Goal: Task Accomplishment & Management: Manage account settings

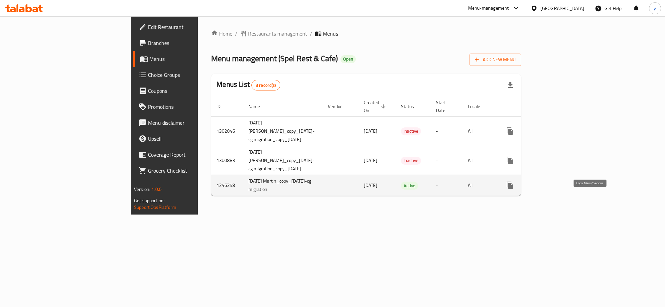
click at [518, 193] on button "more" at bounding box center [510, 185] width 16 height 16
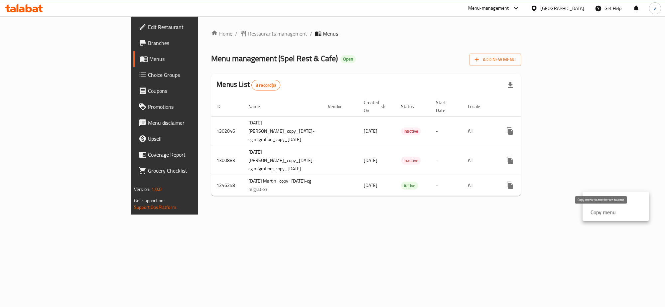
click at [594, 209] on strong "Copy menu" at bounding box center [602, 212] width 25 height 8
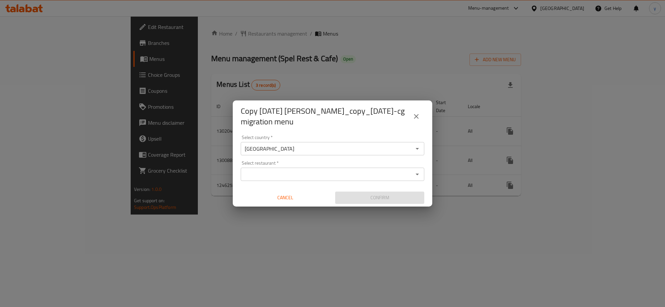
click at [323, 175] on input "Select restaurant   *" at bounding box center [327, 174] width 169 height 9
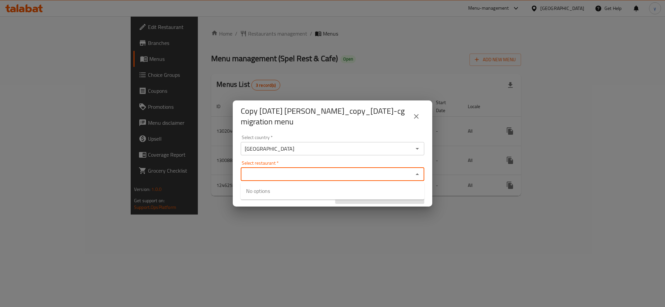
paste input "629462"
type input "629462"
click at [321, 215] on div "Copy [DATE] Martin_copy_[DATE]-cg migration menu Select country   * [GEOGRAPHIC…" at bounding box center [332, 153] width 665 height 307
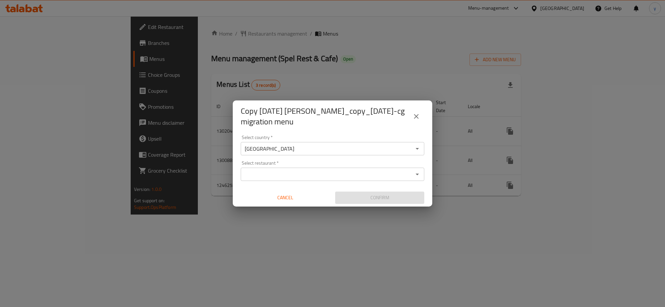
click at [323, 173] on input "Select restaurant   *" at bounding box center [327, 174] width 169 height 9
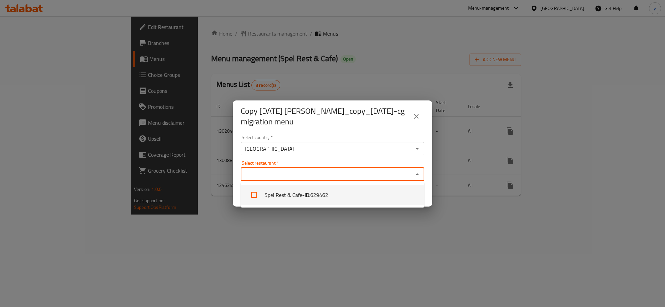
click at [320, 191] on span "629462" at bounding box center [319, 195] width 18 height 8
checkbox input "true"
click at [321, 210] on div "Copy [DATE] Martin_copy_[DATE]-cg migration menu Select country   * [GEOGRAPHIC…" at bounding box center [332, 153] width 665 height 307
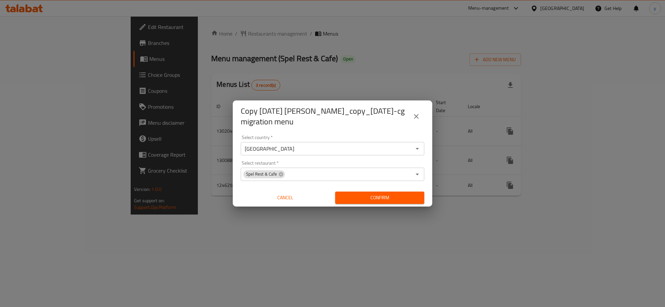
click at [339, 197] on button "Confirm" at bounding box center [379, 197] width 89 height 12
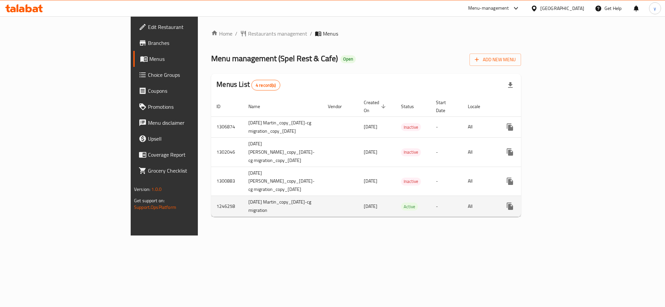
click at [562, 210] on icon "enhanced table" at bounding box center [558, 206] width 8 height 8
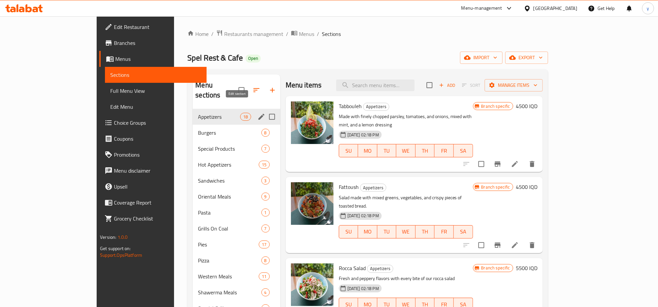
click at [258, 113] on icon "edit" at bounding box center [262, 117] width 8 height 8
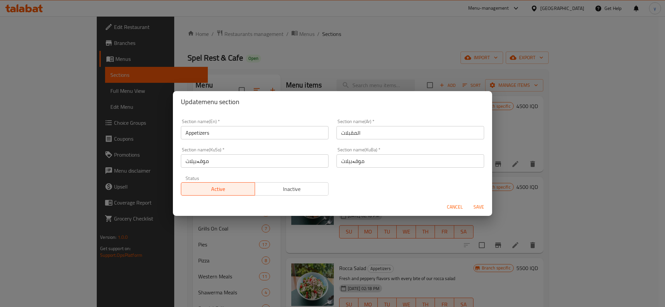
click at [268, 135] on input "Appetizers" at bounding box center [255, 132] width 148 height 13
click at [238, 131] on input "Appetizers" at bounding box center [255, 132] width 148 height 13
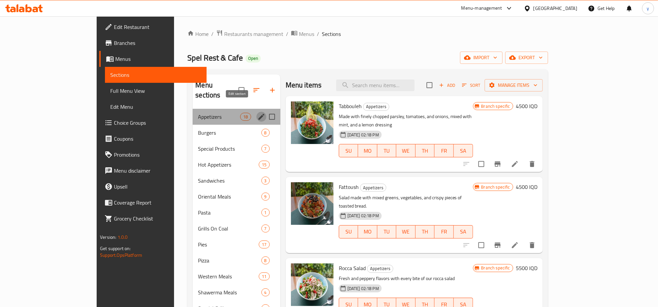
click at [258, 113] on icon "edit" at bounding box center [262, 117] width 8 height 8
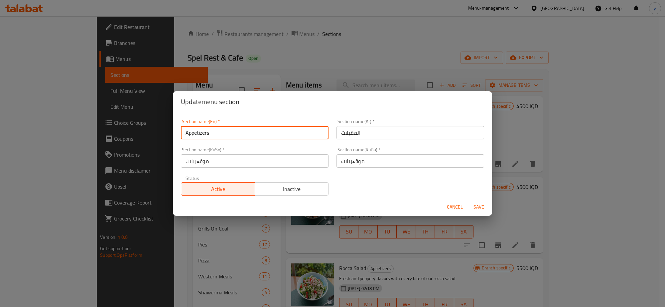
click at [262, 130] on input "Appetizers" at bounding box center [255, 132] width 148 height 13
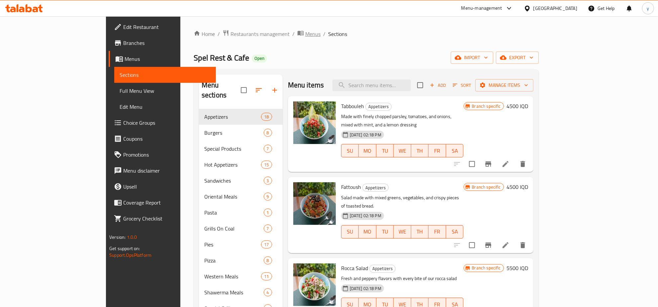
click at [305, 36] on span "Menus" at bounding box center [312, 34] width 15 height 8
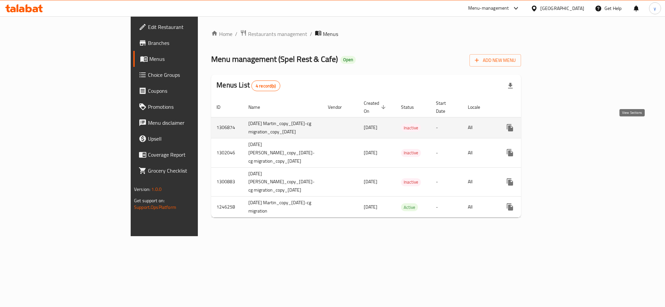
click at [566, 128] on link "enhanced table" at bounding box center [558, 128] width 16 height 16
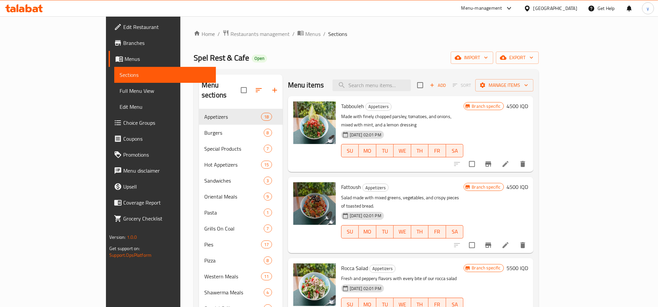
click at [241, 39] on div "Home / Restaurants management / Menus / Sections Spel Rest & Cafe Open import e…" at bounding box center [366, 209] width 345 height 358
click at [305, 32] on span "Menus" at bounding box center [312, 34] width 15 height 8
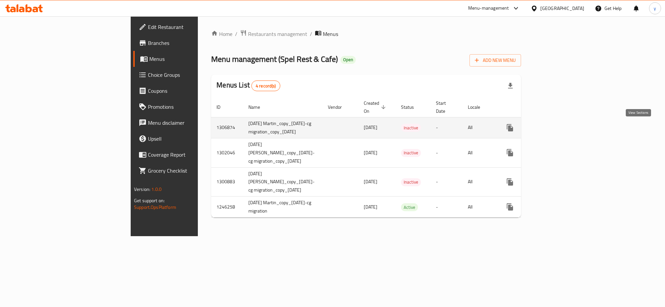
click at [566, 123] on link "enhanced table" at bounding box center [558, 128] width 16 height 16
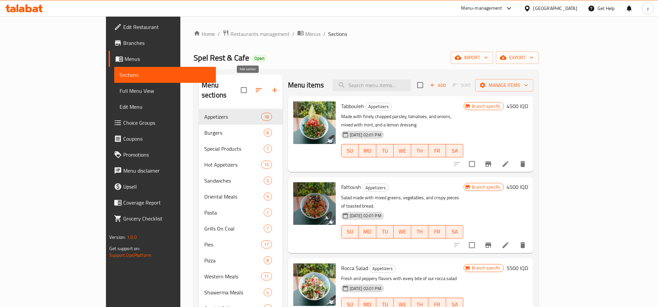
click at [271, 88] on icon "button" at bounding box center [275, 90] width 8 height 8
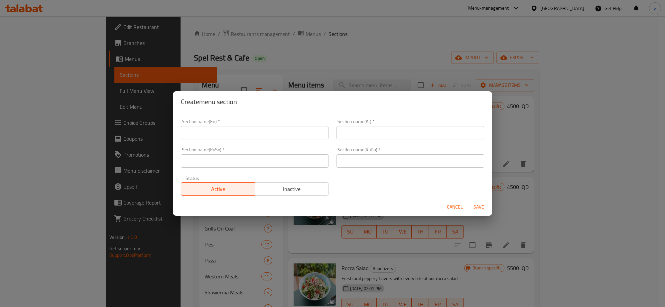
click at [242, 130] on input "text" at bounding box center [255, 132] width 148 height 13
paste input "629462"
click at [251, 137] on input "629462" at bounding box center [255, 132] width 148 height 13
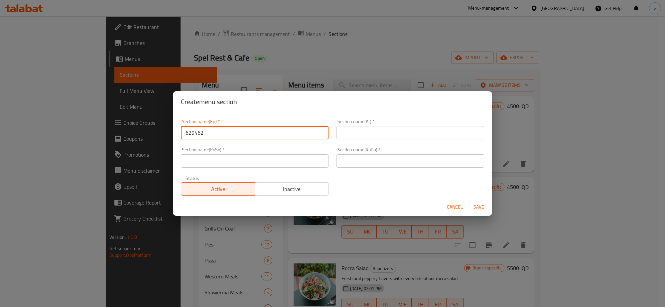
type input "629462"
click at [451, 208] on span "Cancel" at bounding box center [455, 207] width 16 height 8
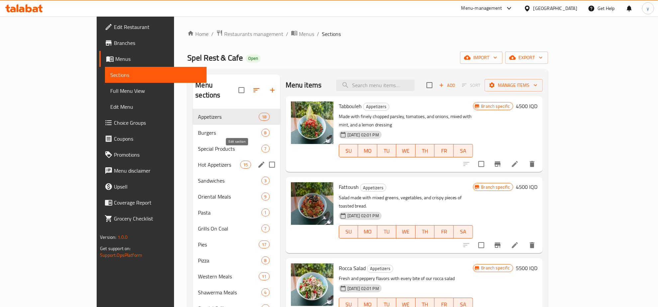
click at [258, 161] on icon "edit" at bounding box center [262, 165] width 8 height 8
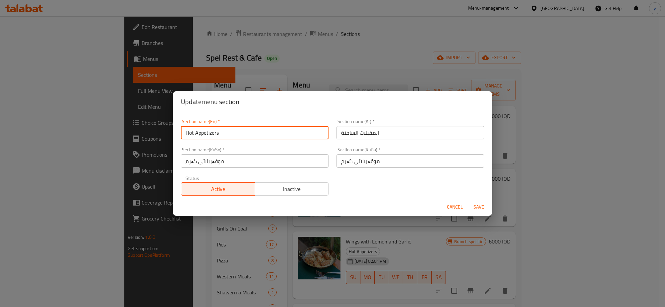
click at [212, 136] on input "Hot Appetizers" at bounding box center [255, 132] width 148 height 13
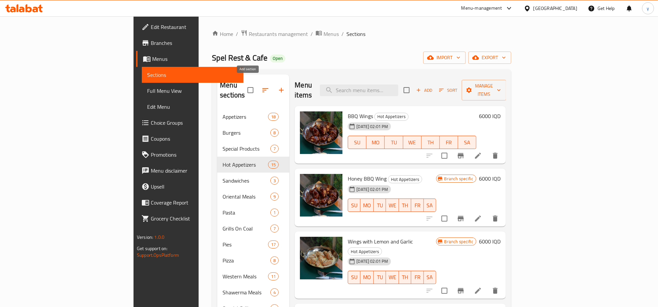
click at [278, 87] on icon "button" at bounding box center [282, 90] width 8 height 8
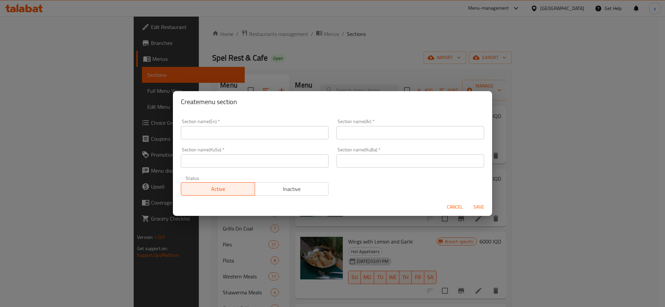
click at [261, 146] on div "Section name(KuSo)   * Section name(KuSo) *" at bounding box center [255, 157] width 156 height 28
click at [261, 137] on input "text" at bounding box center [255, 132] width 148 height 13
paste input "Wings & Tenders"
click at [200, 137] on input "Wings & Tenders" at bounding box center [255, 132] width 148 height 13
type input "Wings and Tenders"
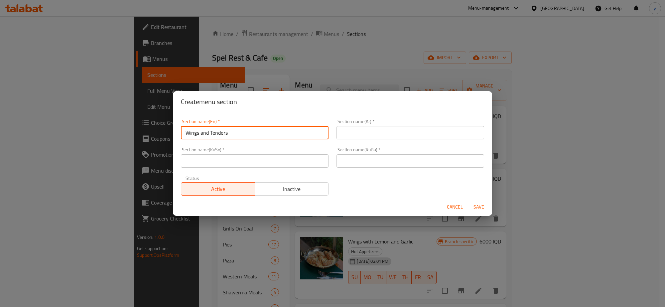
click at [378, 136] on input "text" at bounding box center [410, 132] width 148 height 13
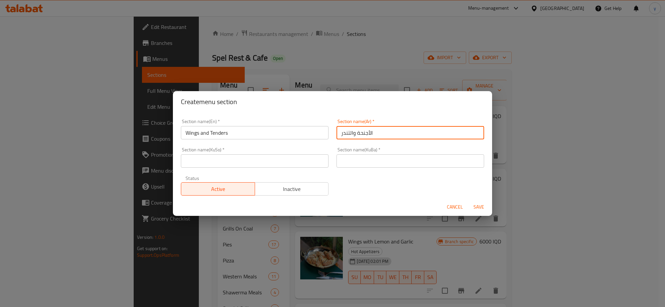
type input "الأجنحة والتندر"
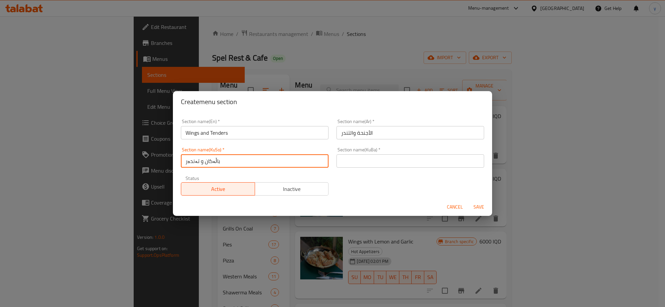
type input "باڵەکان و تەندەر"
click at [365, 163] on input "text" at bounding box center [410, 160] width 148 height 13
paste input "باڵەکان و تەندەر"
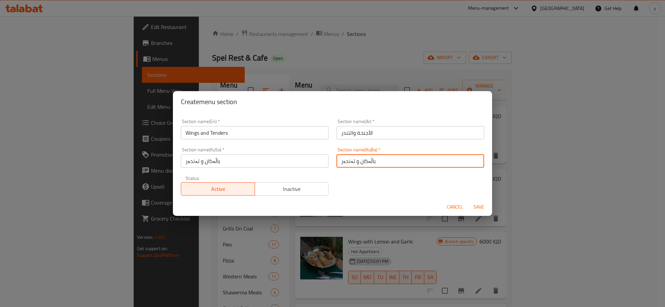
type input "باڵەکان و تەندەر"
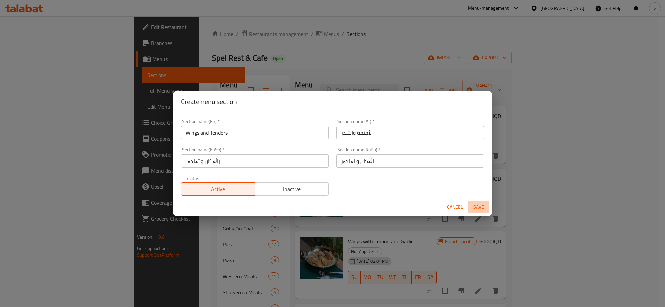
click at [485, 206] on span "Save" at bounding box center [479, 207] width 16 height 8
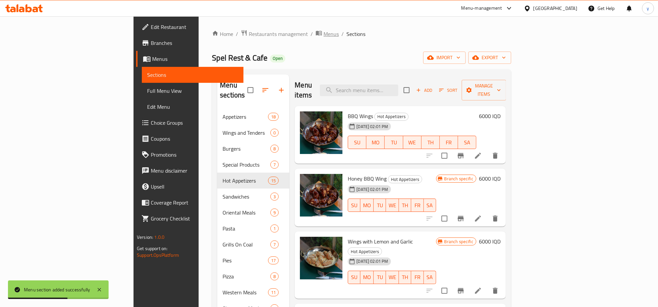
click at [324, 30] on span "Menus" at bounding box center [331, 34] width 15 height 8
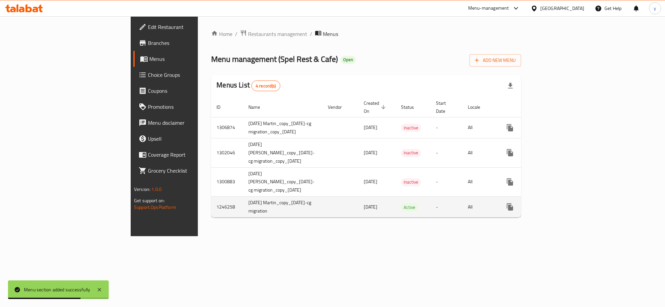
click at [562, 211] on icon "enhanced table" at bounding box center [558, 207] width 8 height 8
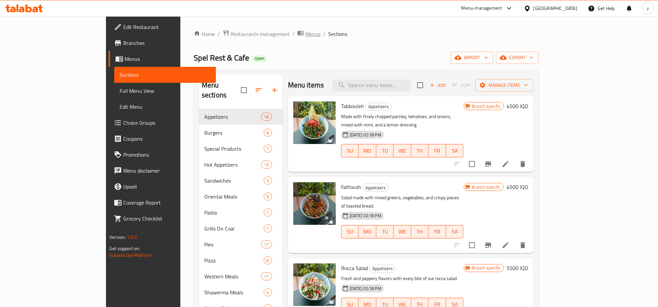
click at [305, 32] on span "Menus" at bounding box center [312, 34] width 15 height 8
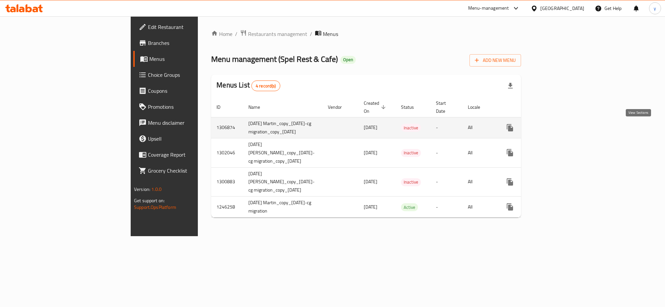
click at [566, 126] on link "enhanced table" at bounding box center [558, 128] width 16 height 16
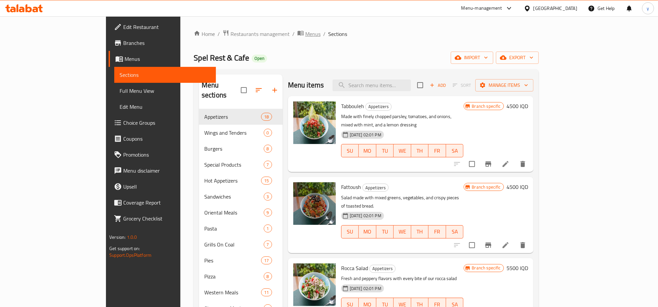
click at [301, 32] on icon "breadcrumb" at bounding box center [302, 33] width 2 height 2
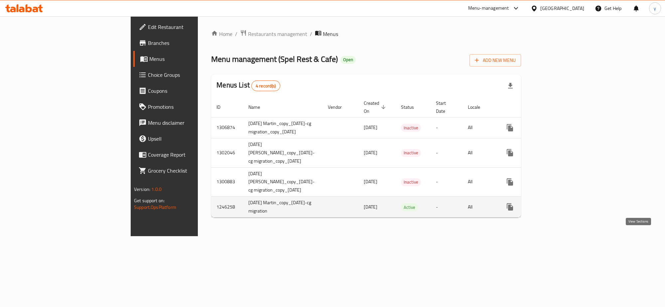
click at [566, 215] on link "enhanced table" at bounding box center [558, 207] width 16 height 16
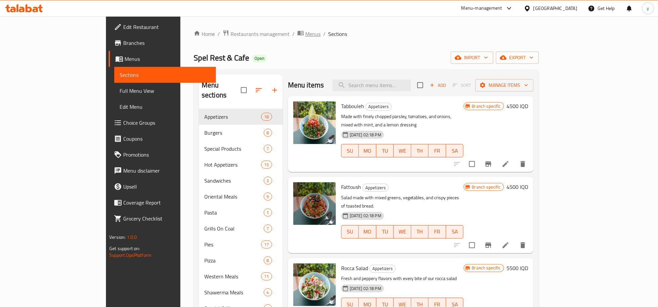
click at [305, 37] on span "Menus" at bounding box center [312, 34] width 15 height 8
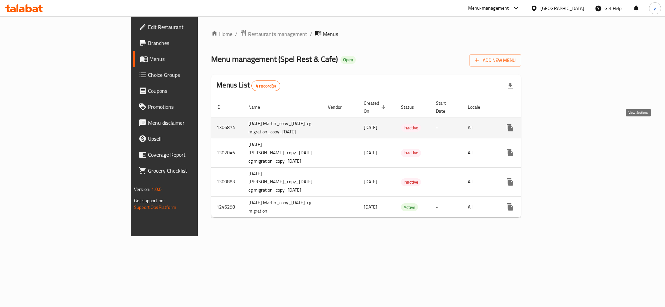
click at [562, 129] on icon "enhanced table" at bounding box center [558, 128] width 8 height 8
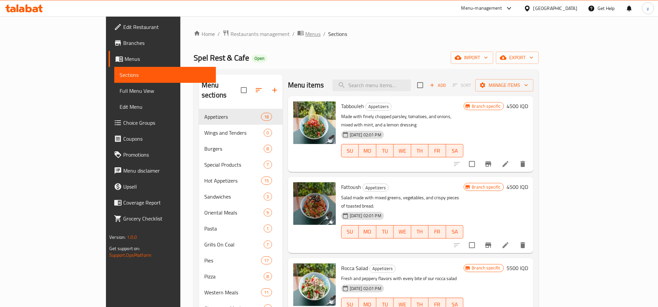
click at [305, 35] on span "Menus" at bounding box center [312, 34] width 15 height 8
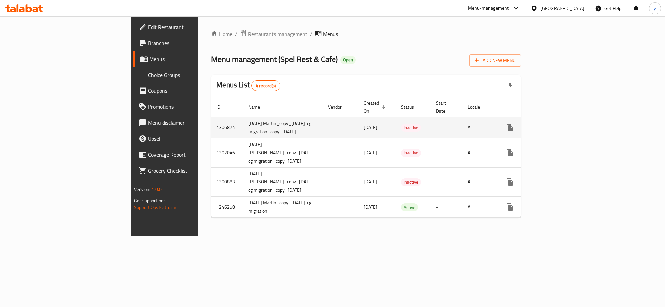
click at [571, 119] on td "enhanced table" at bounding box center [534, 127] width 74 height 21
click at [561, 130] on icon "enhanced table" at bounding box center [558, 128] width 6 height 6
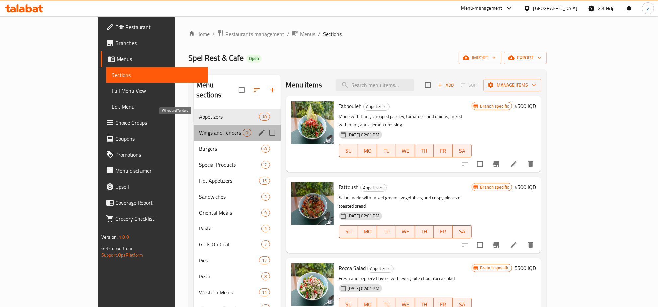
click at [200, 129] on span "Wings and Tenders" at bounding box center [221, 133] width 44 height 8
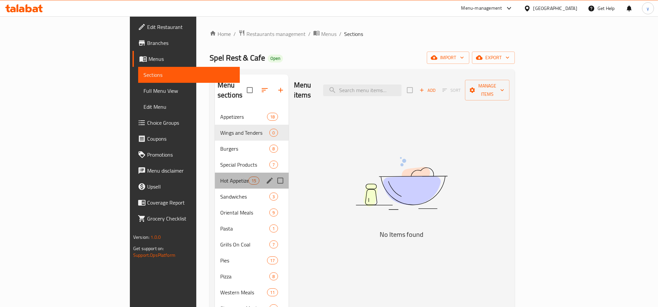
click at [215, 176] on div "Hot Appetizers 15" at bounding box center [252, 181] width 74 height 16
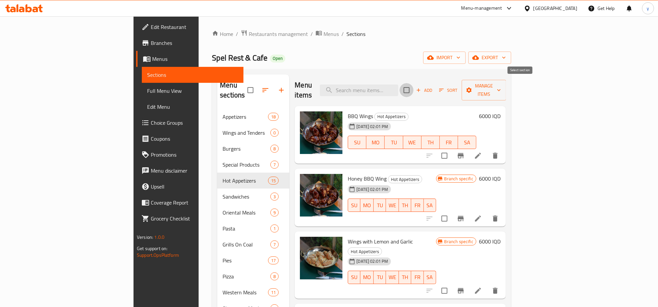
click at [414, 84] on input "checkbox" at bounding box center [407, 90] width 14 height 14
checkbox input "true"
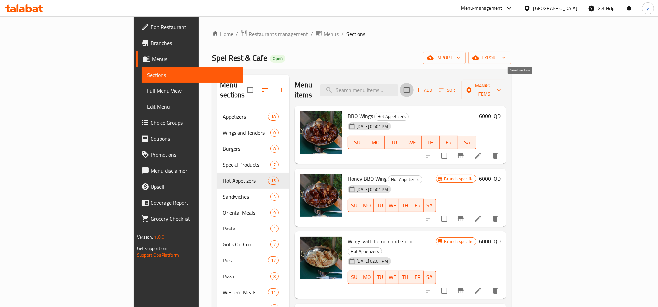
checkbox input "true"
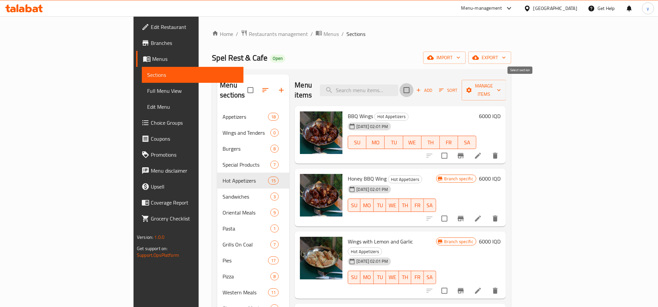
checkbox input "true"
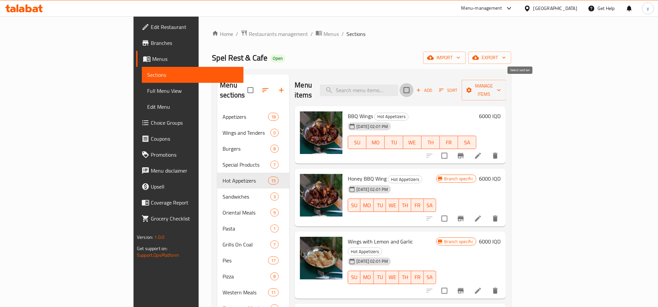
checkbox input "true"
click at [507, 80] on button "Manage items" at bounding box center [484, 90] width 45 height 21
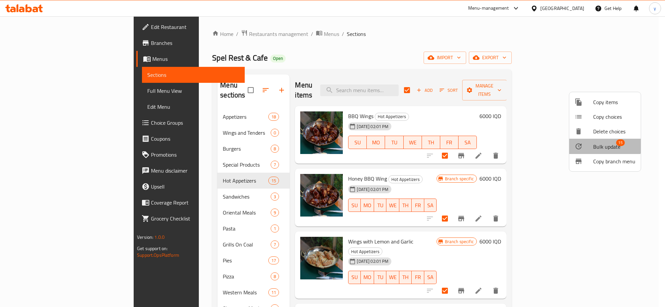
click at [589, 140] on li "Bulk update 15" at bounding box center [604, 146] width 71 height 15
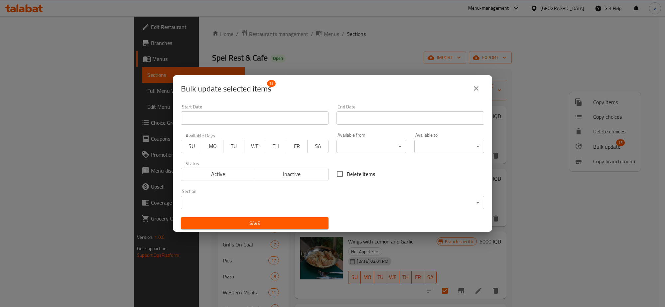
click at [338, 188] on div "Section ​ ​" at bounding box center [332, 199] width 311 height 28
click at [340, 195] on div "Section ​ ​" at bounding box center [332, 199] width 303 height 20
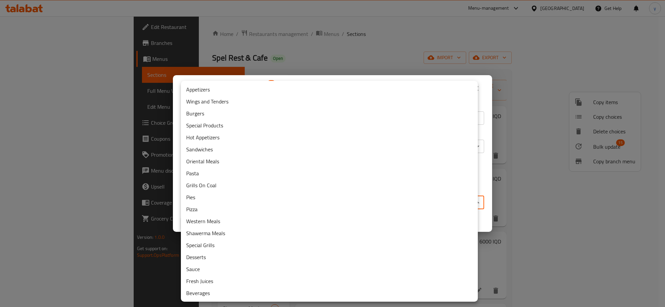
click at [340, 197] on body "​ Menu-management Iraq Get Help y Edit Restaurant Branches Menus Sections Full …" at bounding box center [332, 161] width 665 height 290
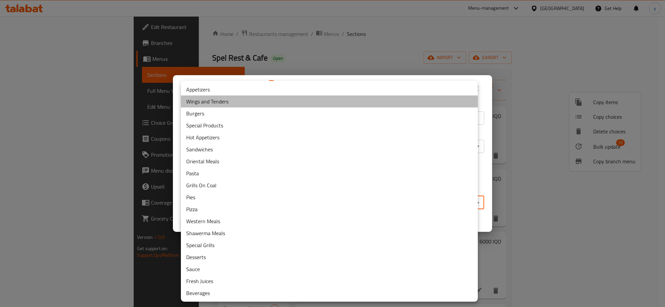
click at [235, 104] on li "Wings and Tenders" at bounding box center [329, 101] width 297 height 12
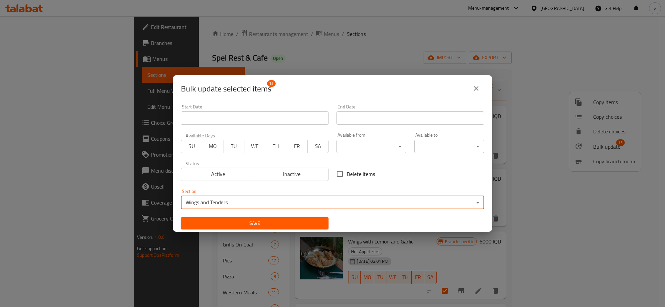
click at [233, 217] on button "Save" at bounding box center [255, 223] width 148 height 12
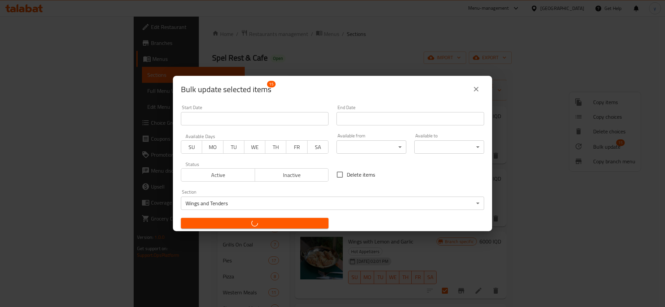
checkbox input "false"
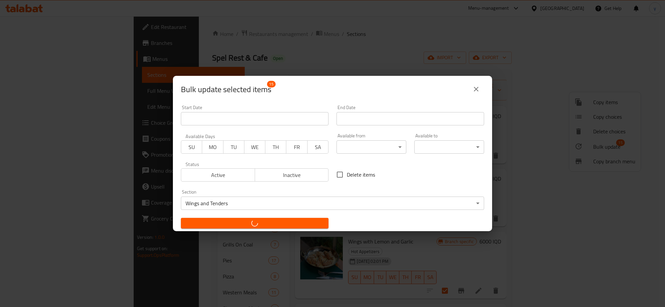
checkbox input "false"
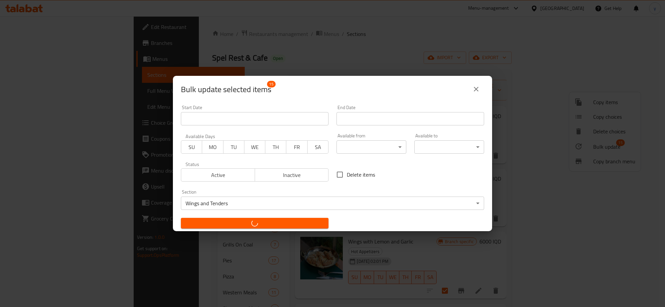
checkbox input "false"
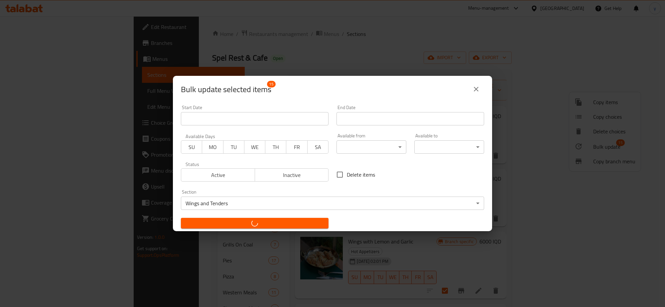
checkbox input "false"
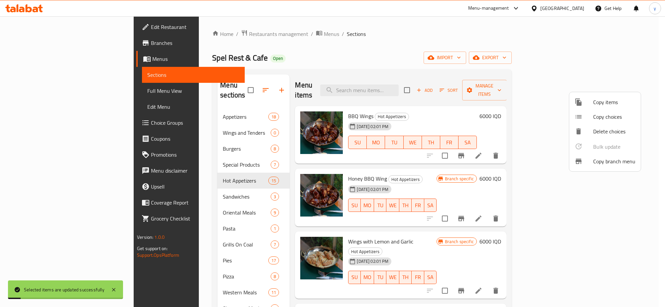
click at [229, 193] on div at bounding box center [332, 153] width 665 height 307
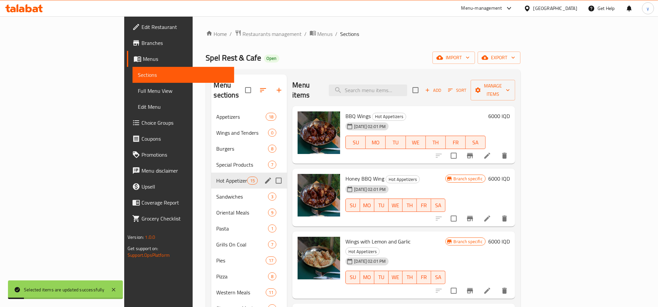
click at [228, 176] on div "Hot Appetizers 15" at bounding box center [249, 181] width 76 height 16
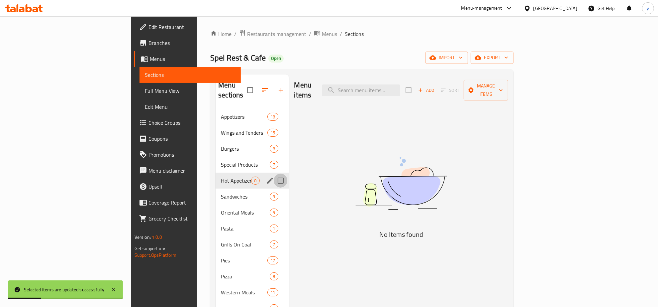
click at [274, 173] on input "Menu sections" at bounding box center [281, 180] width 14 height 14
checkbox input "true"
click at [257, 86] on icon "button" at bounding box center [261, 90] width 8 height 8
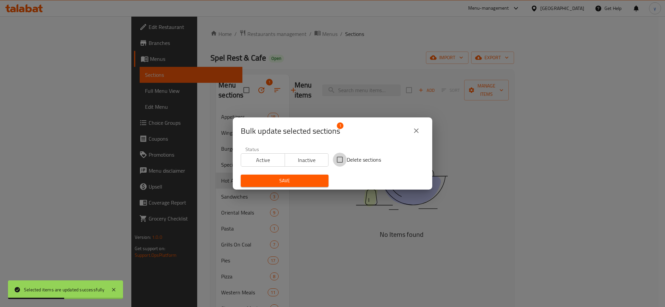
click at [338, 161] on input "Delete sections" at bounding box center [340, 160] width 14 height 14
checkbox input "true"
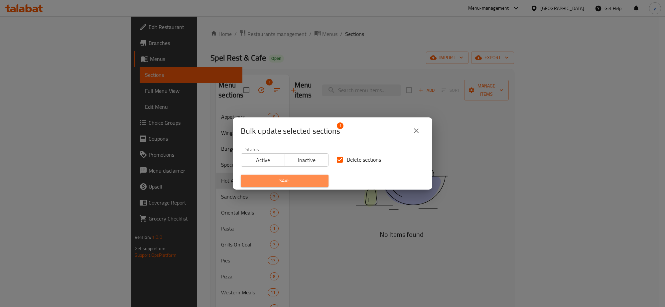
click at [305, 183] on span "Save" at bounding box center [284, 180] width 77 height 8
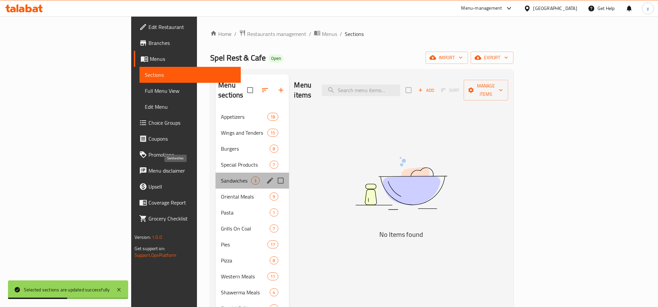
click at [221, 176] on span "Sandwiches" at bounding box center [236, 180] width 30 height 8
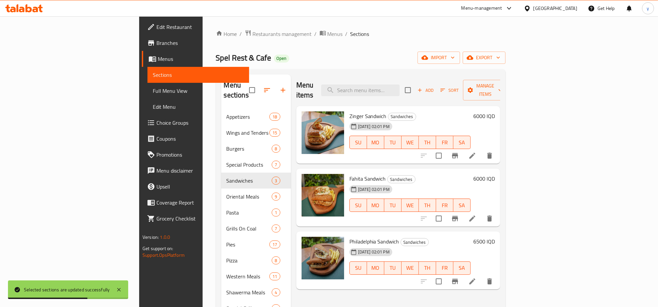
click at [157, 120] on span "Choice Groups" at bounding box center [200, 123] width 87 height 8
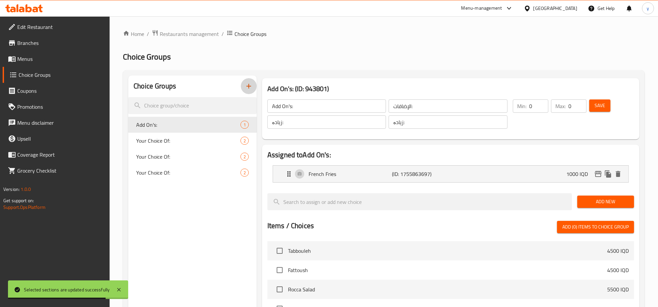
click at [247, 84] on icon "button" at bounding box center [249, 86] width 8 height 8
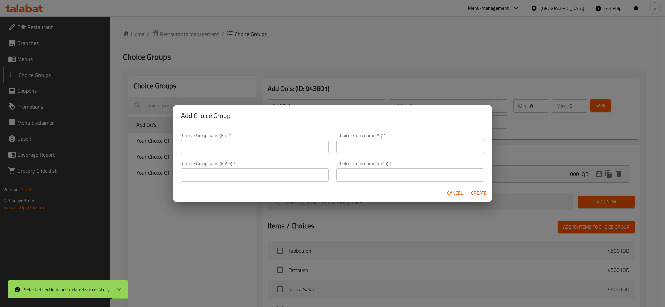
click at [247, 84] on div "Add Choice Group Choice Group name(En)   * Choice Group name(En) * Choice Group…" at bounding box center [332, 153] width 665 height 307
drag, startPoint x: 445, startPoint y: 190, endPoint x: 441, endPoint y: 192, distance: 3.9
click at [445, 190] on button "Cancel" at bounding box center [454, 193] width 21 height 12
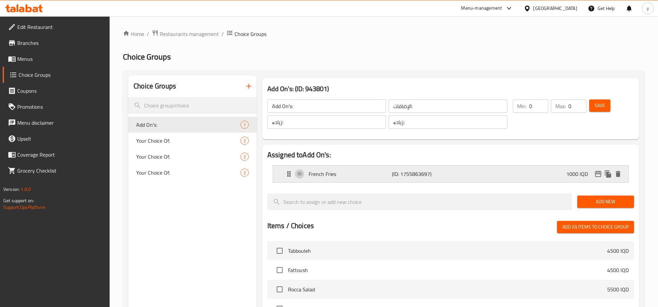
click at [362, 173] on p "French Fries" at bounding box center [350, 174] width 83 height 8
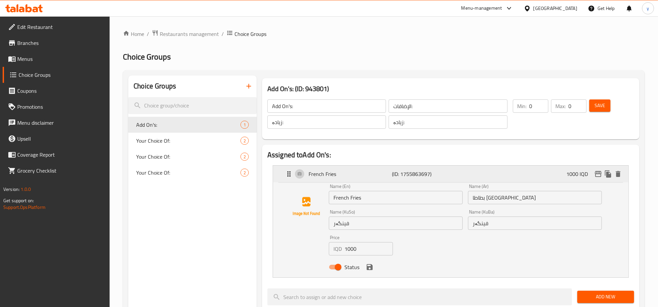
click at [365, 173] on p "French Fries" at bounding box center [350, 174] width 83 height 8
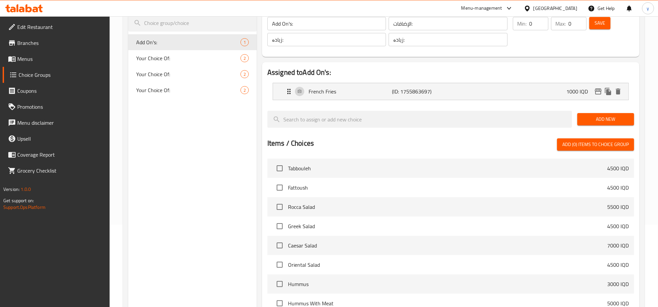
scroll to position [50, 0]
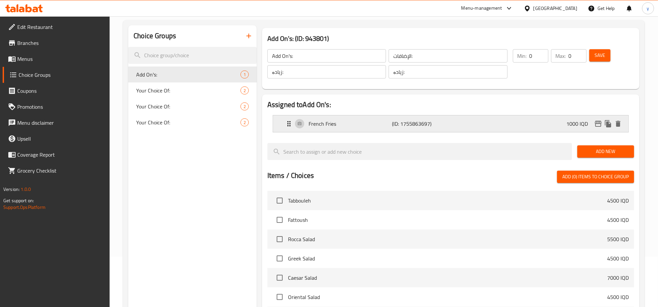
click at [330, 120] on p "French Fries" at bounding box center [350, 124] width 83 height 8
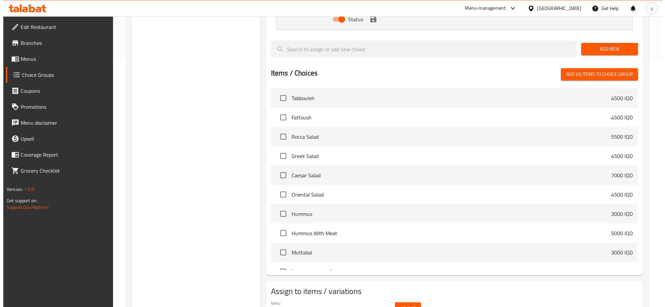
scroll to position [284, 0]
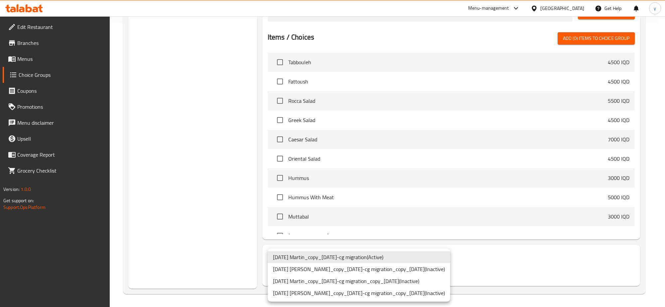
click at [431, 282] on li "23.6.2021 Martin_copy_19/09/2022-cg migration_copy_20/08/2025 ( Inactive )" at bounding box center [359, 281] width 182 height 12
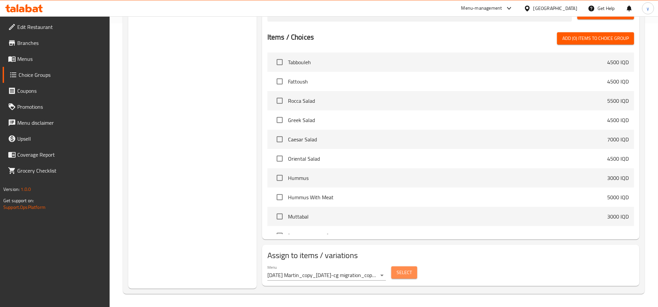
click at [400, 274] on span "Select" at bounding box center [404, 272] width 15 height 8
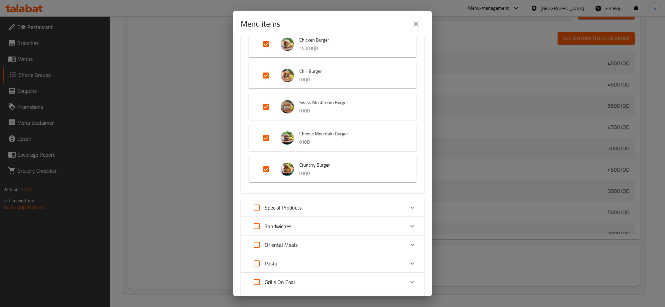
scroll to position [208, 0]
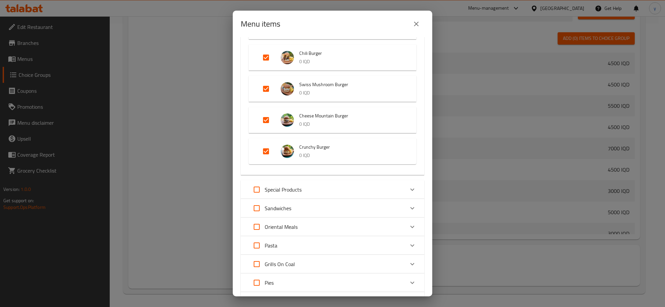
click at [261, 204] on input "Expand" at bounding box center [257, 208] width 16 height 16
checkbox input "true"
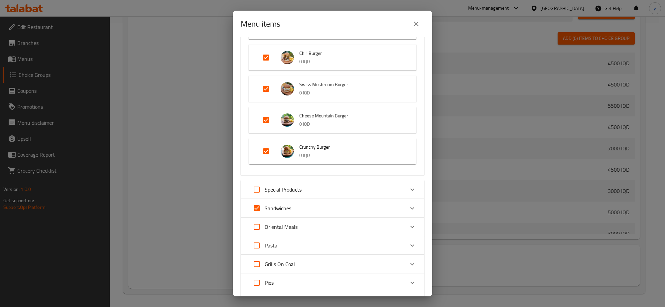
click at [408, 205] on icon "Expand" at bounding box center [412, 208] width 8 height 8
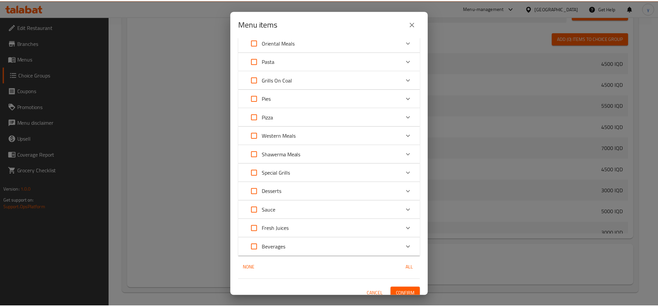
scroll to position [504, 0]
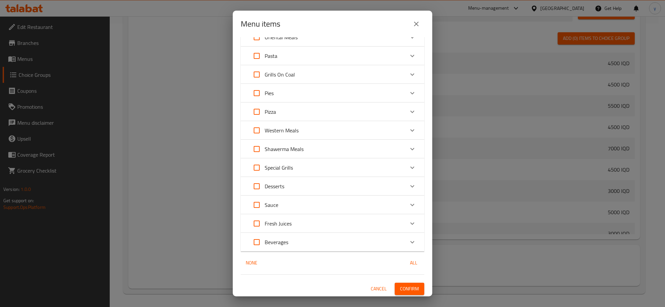
click at [400, 288] on span "Confirm" at bounding box center [409, 289] width 19 height 8
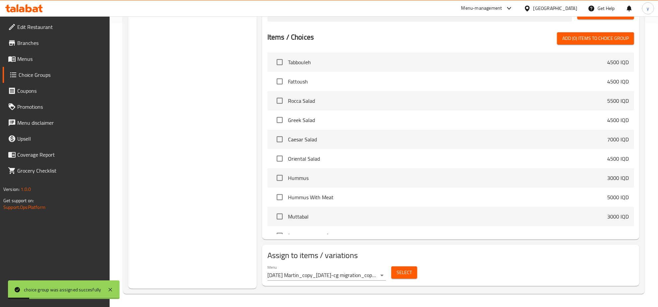
click at [61, 51] on link "Menus" at bounding box center [56, 59] width 107 height 16
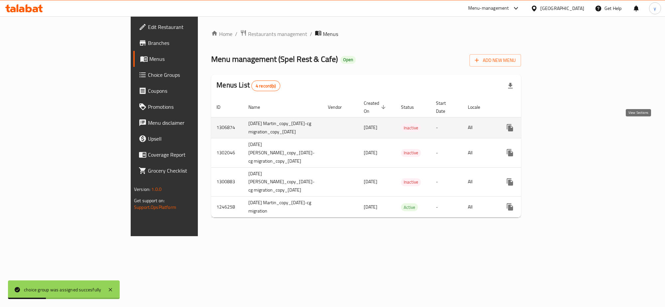
click at [562, 129] on icon "enhanced table" at bounding box center [558, 128] width 8 height 8
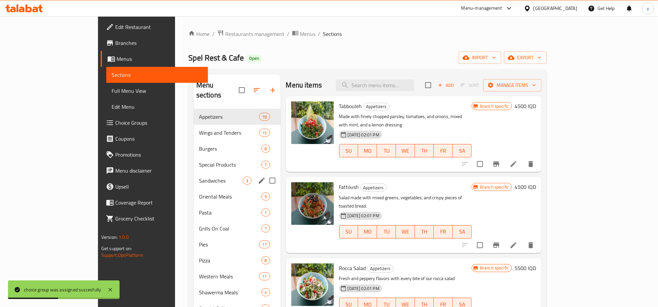
click at [203, 176] on span "Sandwiches" at bounding box center [221, 180] width 44 height 8
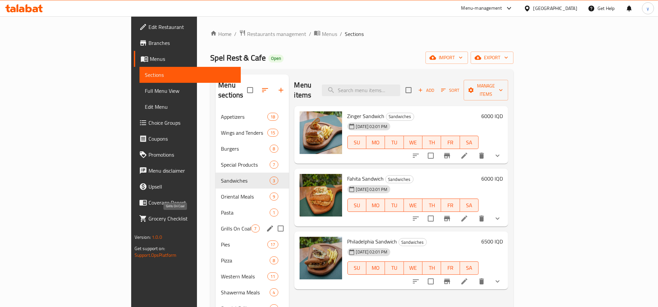
click at [221, 224] on span "Grills On Coal" at bounding box center [236, 228] width 30 height 8
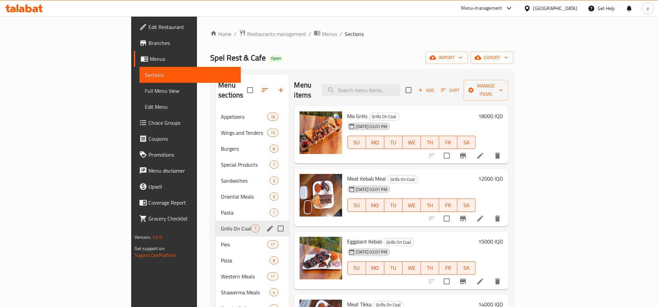
click at [274, 221] on input "Menu sections" at bounding box center [281, 228] width 14 height 14
checkbox input "true"
click at [253, 90] on button "button" at bounding box center [261, 90] width 16 height 16
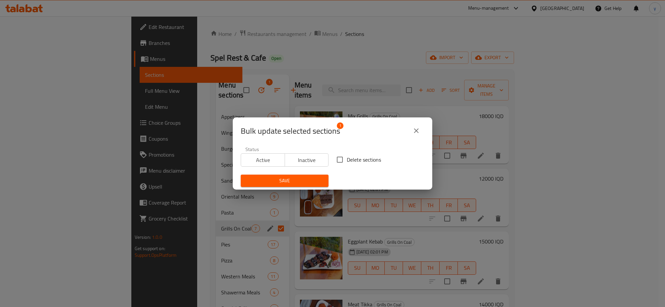
click at [413, 128] on icon "close" at bounding box center [416, 131] width 8 height 8
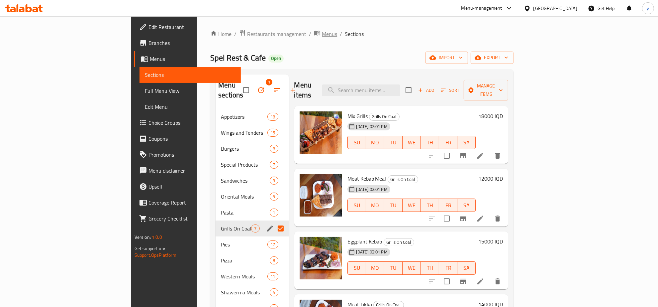
click at [322, 33] on span "Menus" at bounding box center [329, 34] width 15 height 8
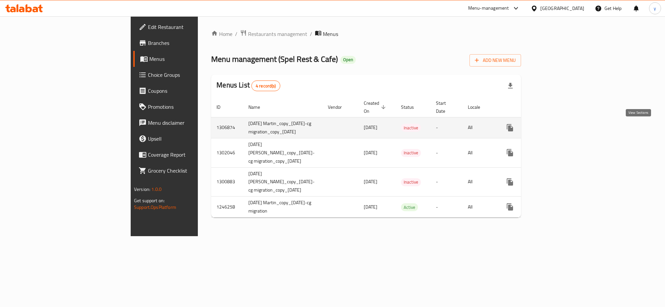
click at [562, 129] on icon "enhanced table" at bounding box center [558, 128] width 8 height 8
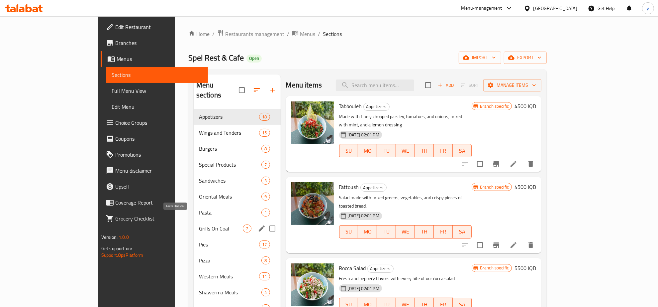
click at [199, 224] on span "Grills On Coal" at bounding box center [221, 228] width 44 height 8
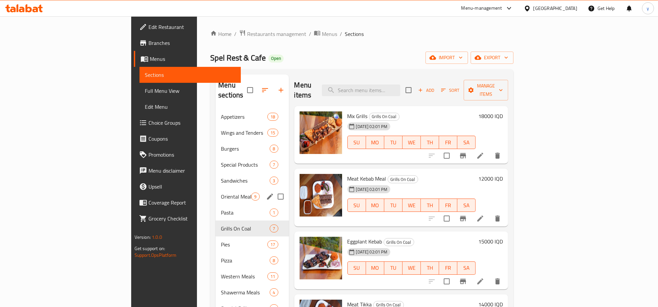
click at [216, 188] on div "Oriental Meals 9" at bounding box center [252, 196] width 73 height 16
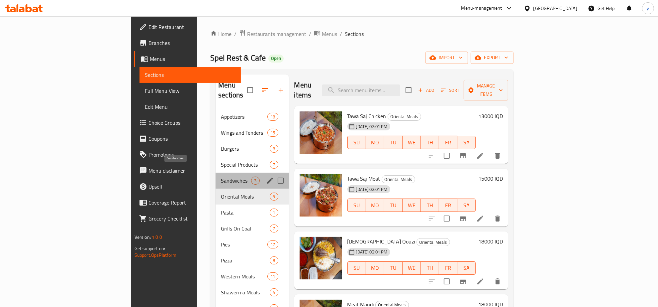
click at [221, 176] on span "Sandwiches" at bounding box center [236, 180] width 30 height 8
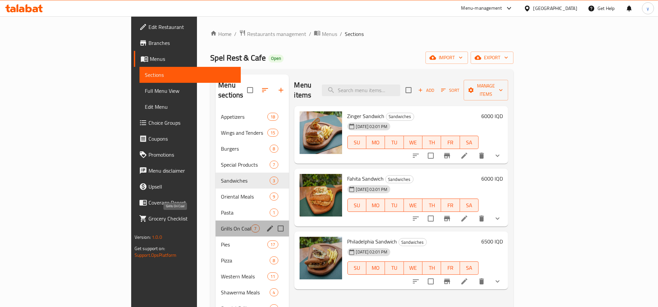
click at [221, 224] on span "Grills On Coal" at bounding box center [236, 228] width 30 height 8
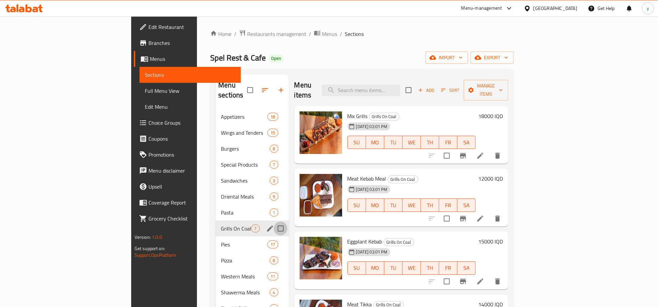
click at [274, 221] on input "Menu sections" at bounding box center [281, 228] width 14 height 14
checkbox input "true"
click at [253, 87] on button "button" at bounding box center [261, 90] width 16 height 16
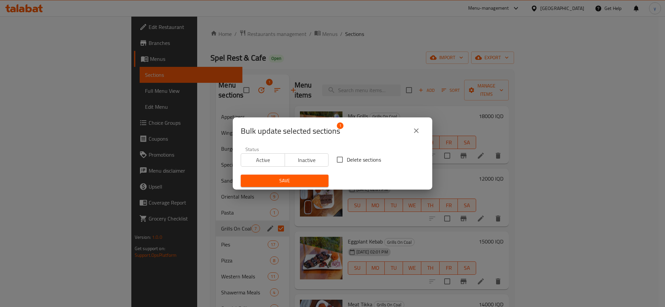
click at [338, 162] on input "Delete sections" at bounding box center [340, 160] width 14 height 14
checkbox input "true"
click at [296, 183] on span "Save" at bounding box center [284, 180] width 77 height 8
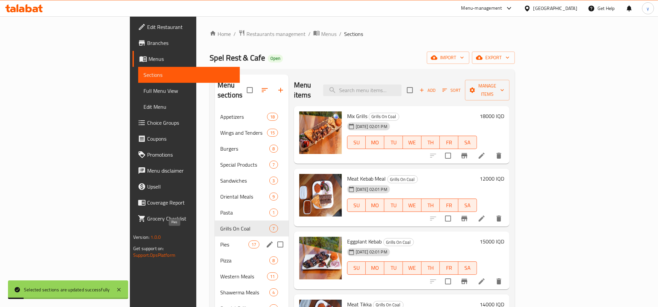
click at [220, 240] on span "Pies" at bounding box center [234, 244] width 28 height 8
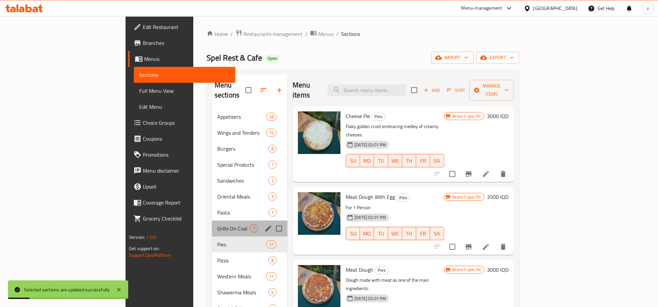
click at [212, 223] on div "Grills On Coal 7" at bounding box center [249, 228] width 75 height 16
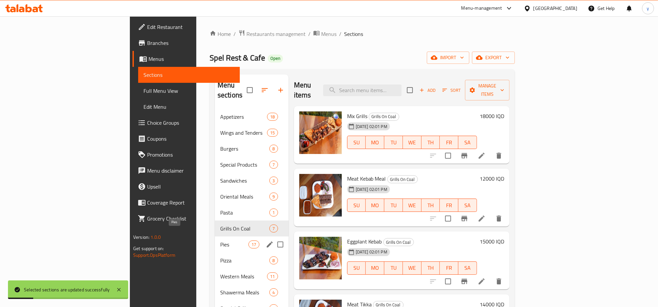
click at [215, 238] on div "Pies 17" at bounding box center [252, 244] width 74 height 16
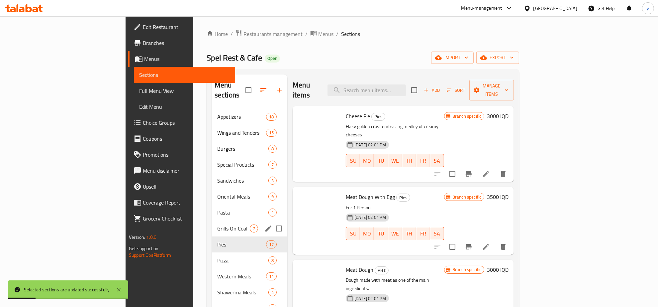
click at [217, 208] on span "Pasta" at bounding box center [242, 212] width 51 height 8
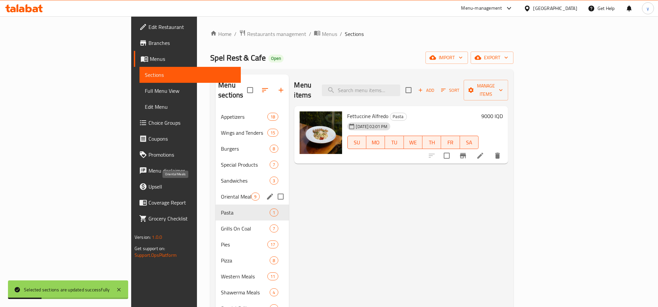
click at [221, 192] on span "Oriental Meals" at bounding box center [236, 196] width 30 height 8
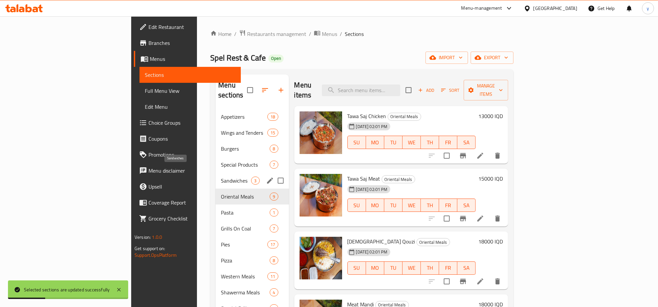
click at [221, 176] on span "Sandwiches" at bounding box center [236, 180] width 30 height 8
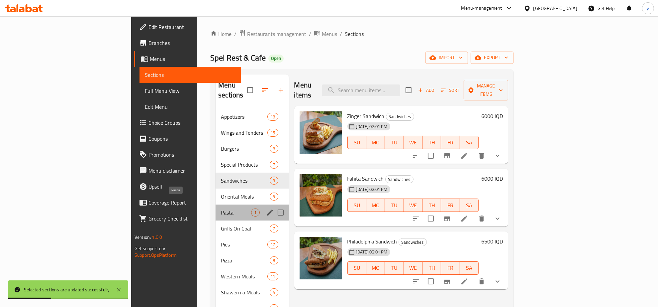
click at [221, 208] on span "Pasta" at bounding box center [236, 212] width 30 height 8
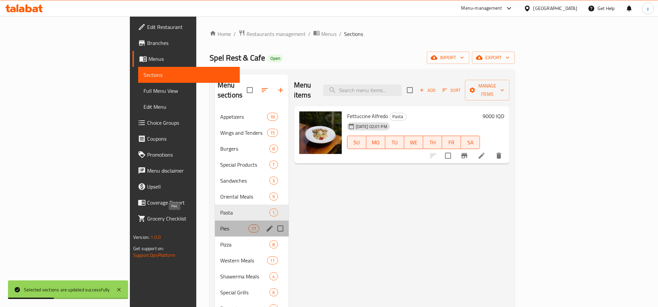
click at [220, 224] on span "Pies" at bounding box center [234, 228] width 28 height 8
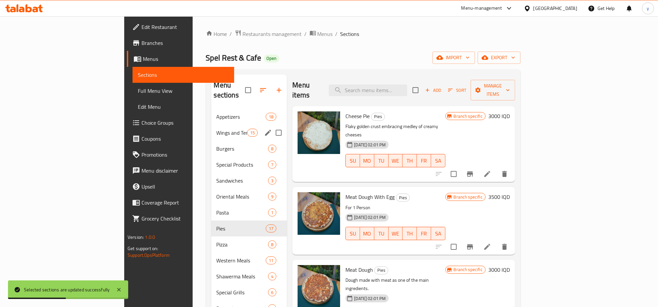
click at [211, 125] on div "Wings and Tenders 15" at bounding box center [249, 133] width 76 height 16
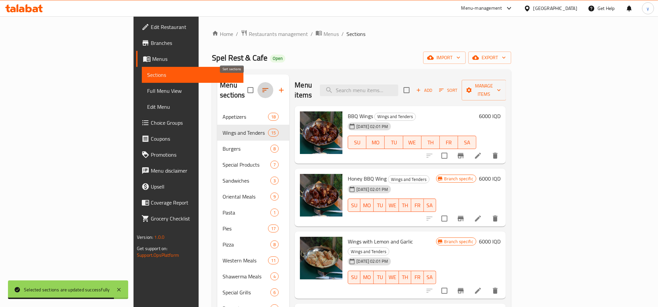
click at [258, 82] on button "button" at bounding box center [266, 90] width 16 height 16
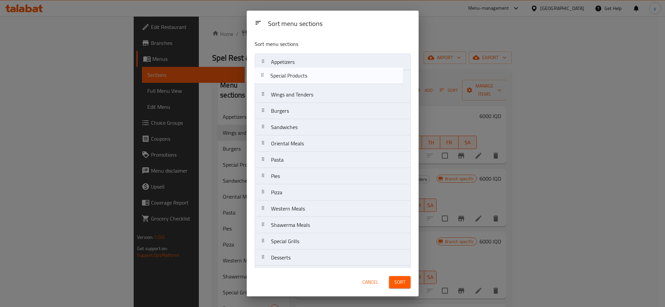
drag, startPoint x: 306, startPoint y: 118, endPoint x: 306, endPoint y: 78, distance: 39.6
click at [306, 78] on nav "Appetizers Wings and Tenders Burgers Special Products Sandwiches Oriental Meals…" at bounding box center [333, 184] width 156 height 261
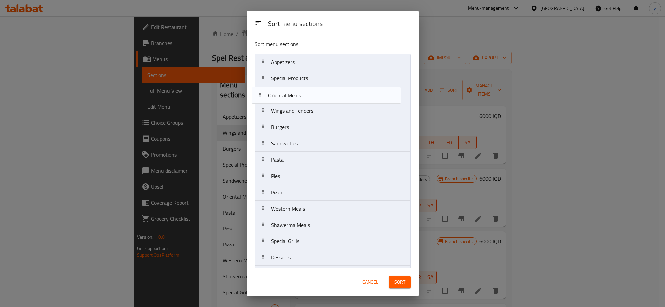
drag, startPoint x: 311, startPoint y: 143, endPoint x: 308, endPoint y: 90, distance: 53.3
click at [308, 90] on nav "Appetizers Special Products Wings and Tenders Burgers Sandwiches Oriental Meals…" at bounding box center [333, 184] width 156 height 261
drag, startPoint x: 306, startPoint y: 207, endPoint x: 305, endPoint y: 100, distance: 106.7
click at [305, 100] on nav "Appetizers Special Products Oriental Meals Wings and Tenders Burgers Sandwiches…" at bounding box center [333, 184] width 156 height 261
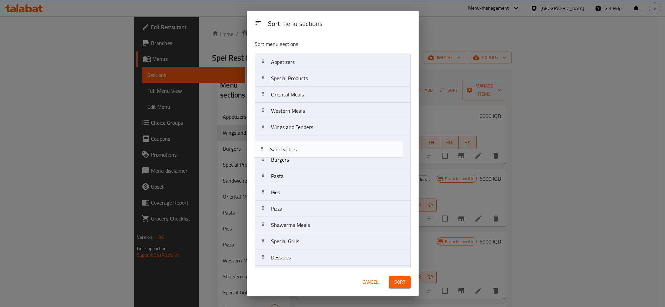
drag, startPoint x: 313, startPoint y: 167, endPoint x: 311, endPoint y: 151, distance: 16.0
click at [311, 151] on nav "Appetizers Special Products Oriental Meals Western Meals Wings and Tenders Burg…" at bounding box center [333, 184] width 156 height 261
drag, startPoint x: 296, startPoint y: 143, endPoint x: 295, endPoint y: 148, distance: 5.6
click at [295, 123] on nav "Appetizers Special Products Oriental Meals Western Meals Wings and Tenders Sand…" at bounding box center [333, 184] width 156 height 261
drag, startPoint x: 301, startPoint y: 165, endPoint x: 298, endPoint y: 143, distance: 22.5
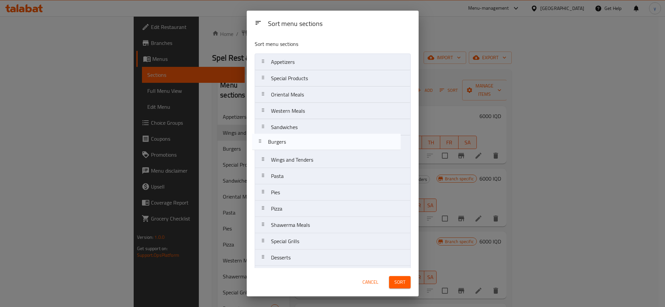
click at [298, 143] on nav "Appetizers Special Products Oriental Meals Western Meals Sandwiches Wings and T…" at bounding box center [333, 184] width 156 height 261
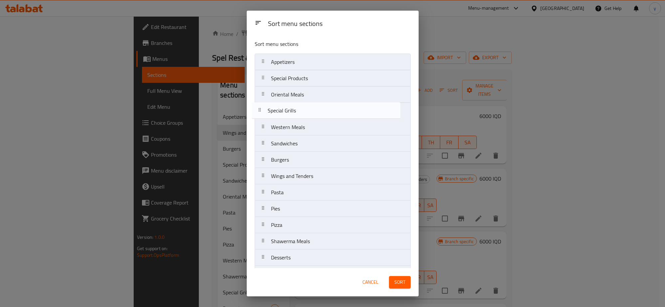
drag, startPoint x: 321, startPoint y: 198, endPoint x: 317, endPoint y: 110, distance: 87.5
click at [317, 110] on nav "Appetizers Special Products Oriental Meals Western Meals Sandwiches Burgers Win…" at bounding box center [333, 184] width 156 height 261
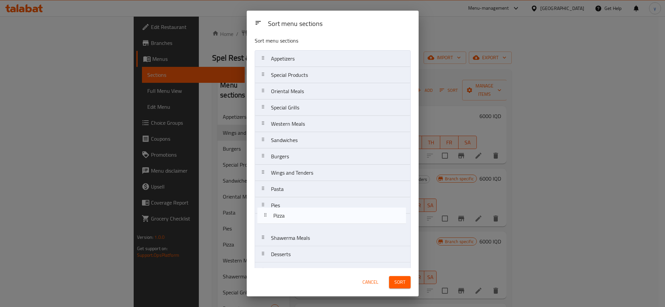
scroll to position [6, 0]
drag, startPoint x: 287, startPoint y: 225, endPoint x: 291, endPoint y: 204, distance: 21.4
click at [291, 204] on nav "Appetizers Special Products Oriental Meals Special Grills Western Meals Sandwic…" at bounding box center [333, 178] width 156 height 261
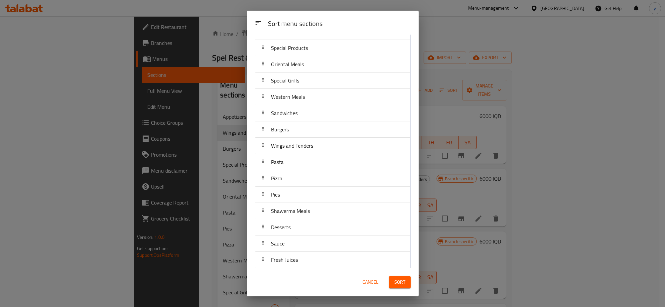
scroll to position [50, 0]
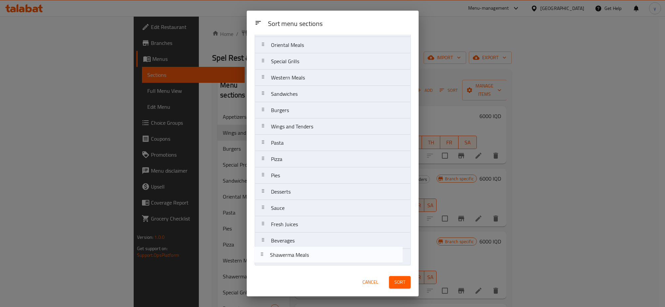
drag, startPoint x: 313, startPoint y: 193, endPoint x: 312, endPoint y: 260, distance: 66.1
click at [312, 260] on nav "Appetizers Special Products Oriental Meals Special Grills Western Meals Sandwic…" at bounding box center [333, 134] width 156 height 261
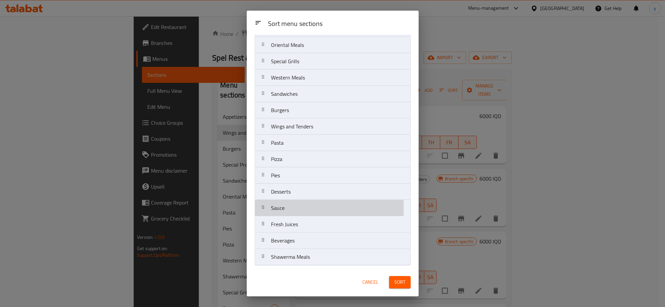
drag, startPoint x: 295, startPoint y: 211, endPoint x: 296, endPoint y: 192, distance: 19.3
click at [296, 192] on nav "Appetizers Special Products Oriental Meals Special Grills Western Meals Sandwic…" at bounding box center [333, 134] width 156 height 261
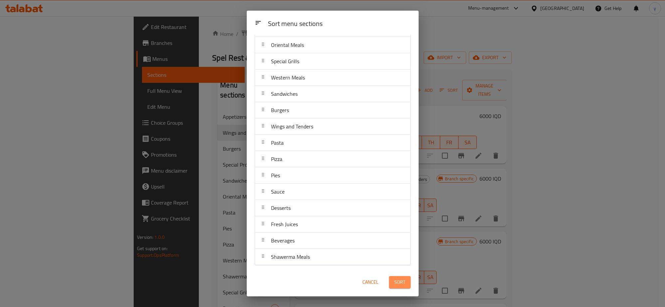
click at [404, 282] on span "Sort" at bounding box center [399, 282] width 11 height 8
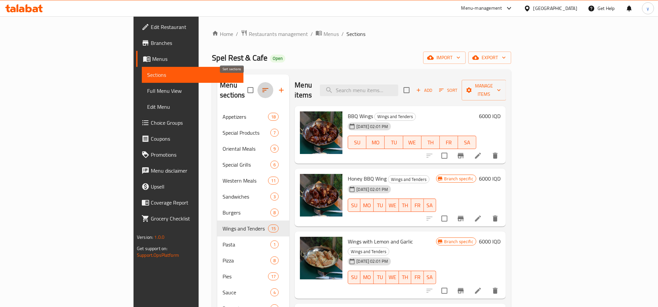
click at [258, 84] on button "button" at bounding box center [266, 90] width 16 height 16
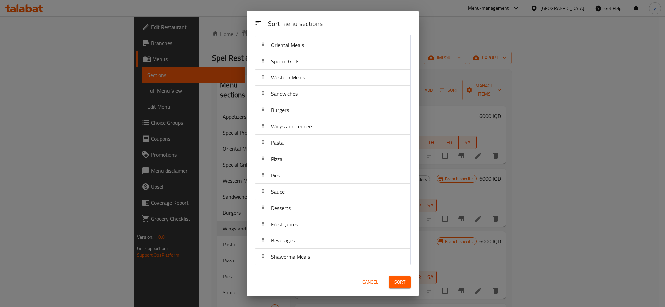
click at [396, 281] on span "Sort" at bounding box center [399, 282] width 11 height 8
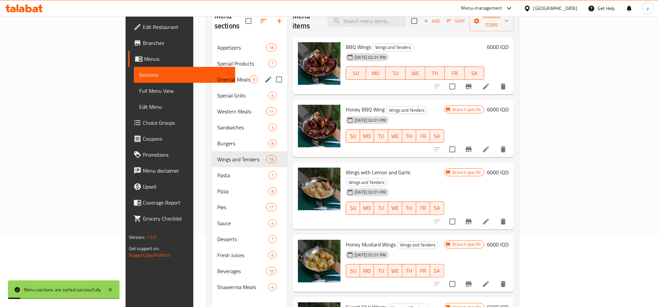
scroll to position [0, 0]
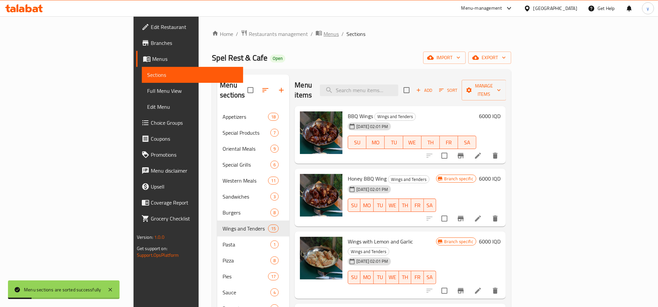
click at [316, 37] on span "breadcrumb" at bounding box center [320, 34] width 8 height 9
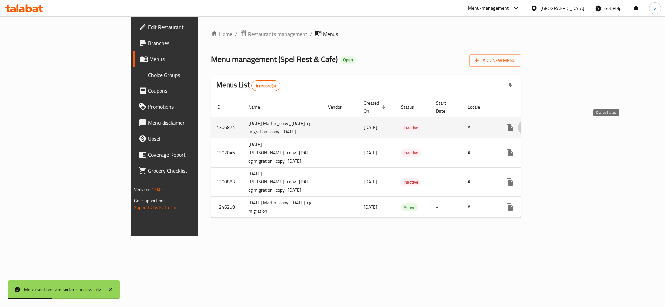
click at [530, 127] on icon "enhanced table" at bounding box center [526, 128] width 8 height 8
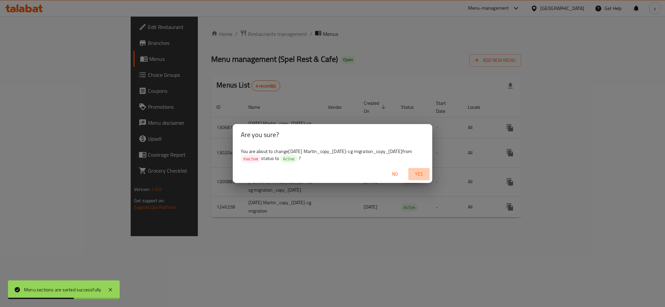
click at [413, 180] on button "Yes" at bounding box center [418, 174] width 21 height 12
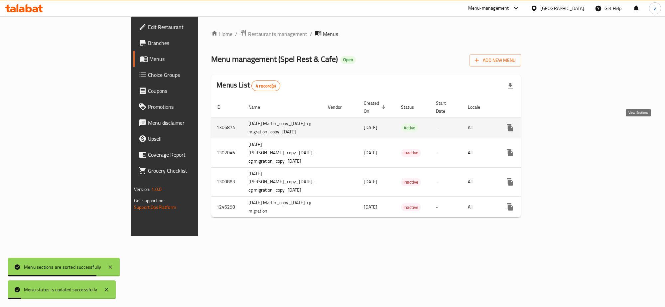
click at [562, 130] on icon "enhanced table" at bounding box center [558, 128] width 8 height 8
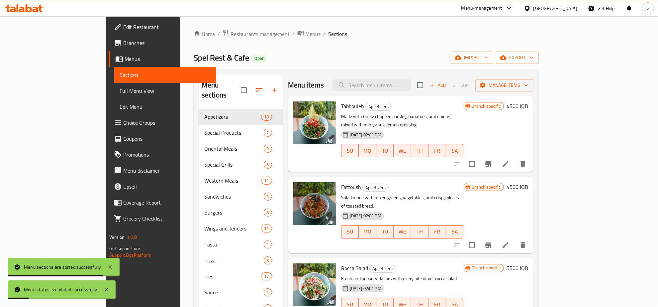
click at [414, 76] on div "Menu items Add Sort Manage items" at bounding box center [411, 85] width 246 height 22
click at [414, 77] on div "Menu items Add Sort Manage items" at bounding box center [411, 85] width 246 height 22
click at [411, 83] on input "search" at bounding box center [372, 85] width 78 height 12
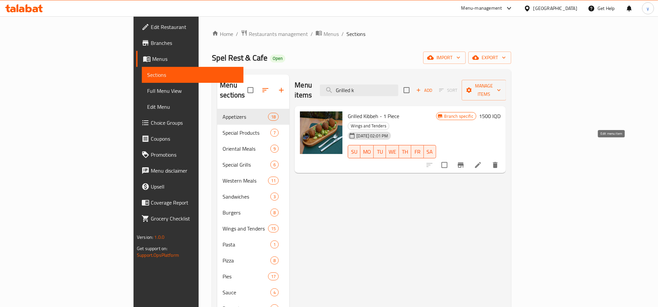
type input "Grilled k"
click at [481, 162] on icon at bounding box center [478, 165] width 6 height 6
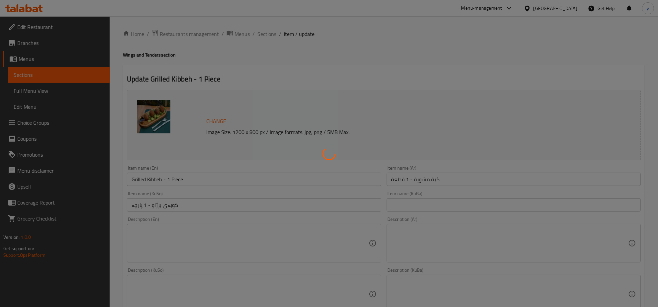
scroll to position [69, 0]
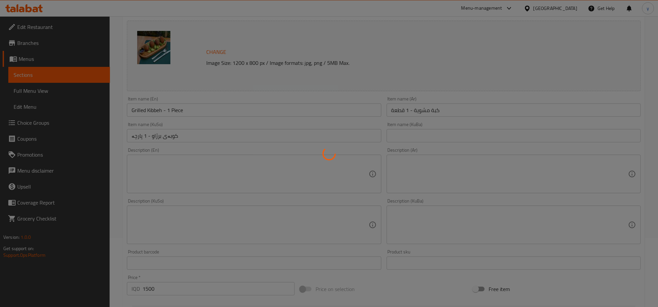
click at [305, 172] on div at bounding box center [329, 153] width 658 height 307
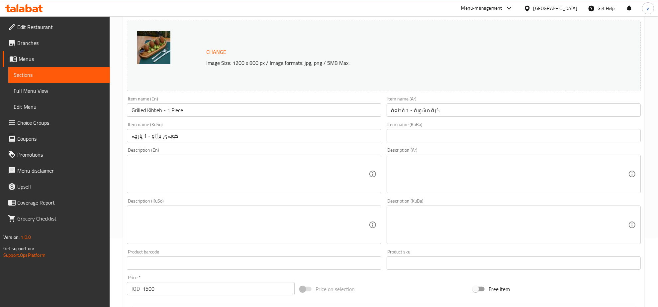
click at [431, 172] on div at bounding box center [329, 153] width 658 height 307
click at [431, 172] on textarea at bounding box center [510, 174] width 237 height 32
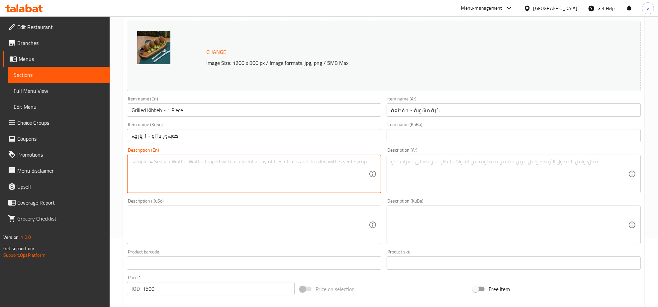
click at [348, 178] on textarea at bounding box center [250, 174] width 237 height 32
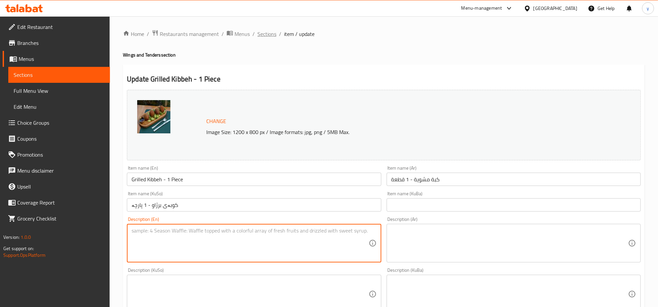
click at [270, 35] on span "Sections" at bounding box center [267, 34] width 19 height 8
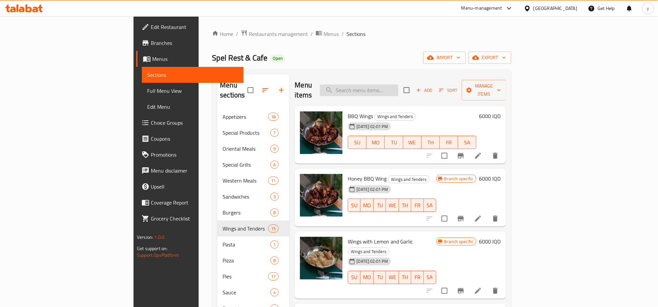
click at [399, 84] on input "search" at bounding box center [359, 90] width 78 height 12
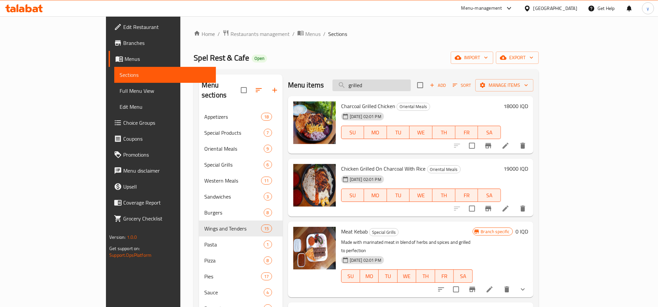
type input "grilled k"
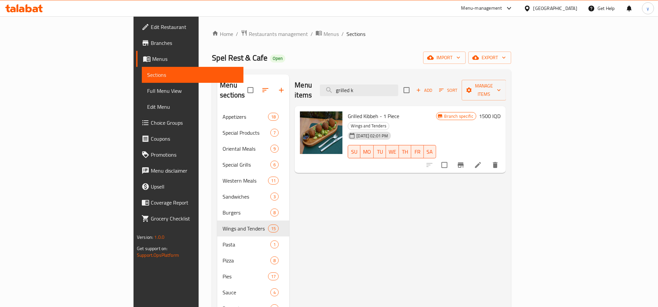
drag, startPoint x: 416, startPoint y: 90, endPoint x: 365, endPoint y: 95, distance: 51.8
click at [365, 95] on div "Menu items grilled k Add Sort Manage items" at bounding box center [400, 90] width 211 height 32
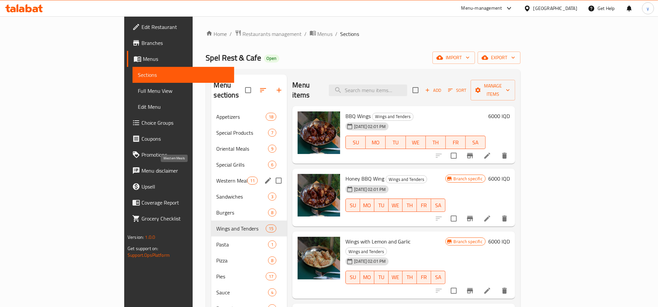
click at [217, 176] on span "Western Meals" at bounding box center [232, 180] width 31 height 8
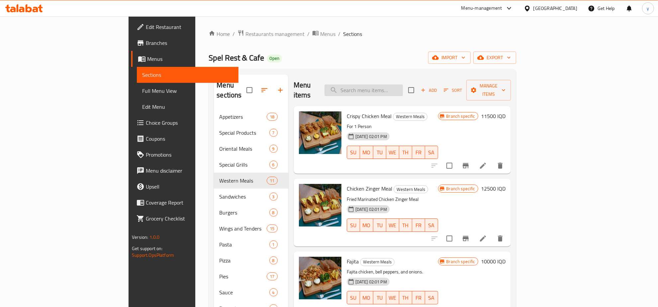
click at [394, 87] on input "search" at bounding box center [364, 90] width 78 height 12
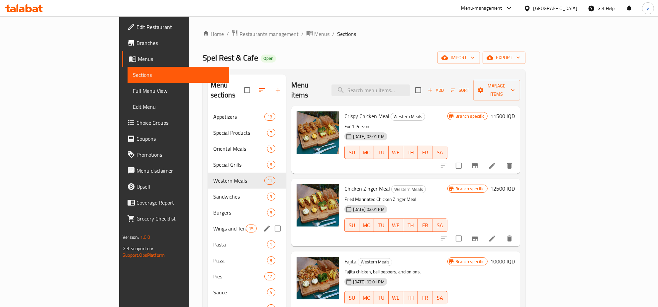
click at [213, 224] on span "Wings and Tenders" at bounding box center [229, 228] width 33 height 8
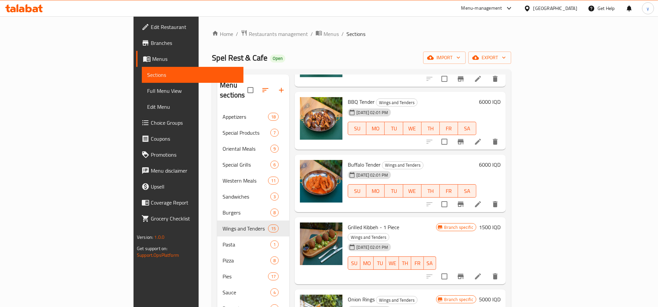
scroll to position [623, 0]
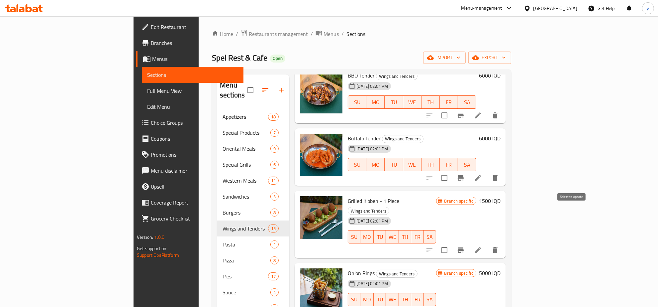
click at [452, 243] on input "checkbox" at bounding box center [445, 250] width 14 height 14
checkbox input "true"
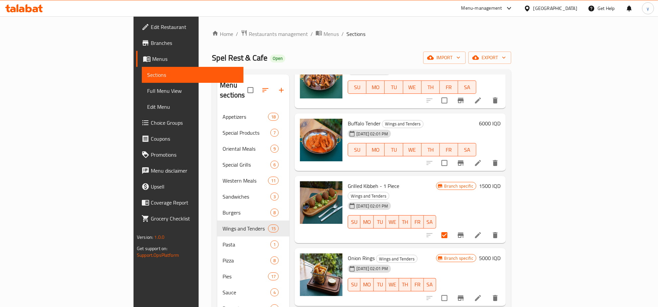
scroll to position [649, 0]
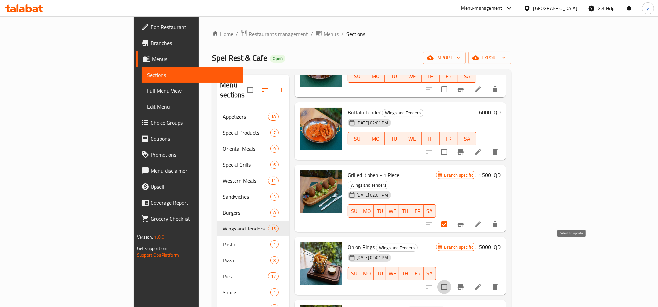
click at [452, 280] on input "checkbox" at bounding box center [445, 287] width 14 height 14
checkbox input "true"
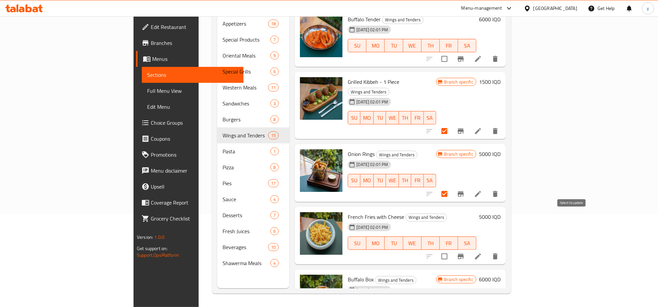
click at [452, 249] on input "checkbox" at bounding box center [445, 256] width 14 height 14
checkbox input "true"
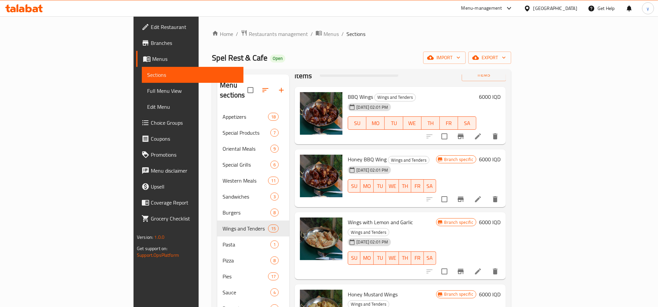
scroll to position [0, 0]
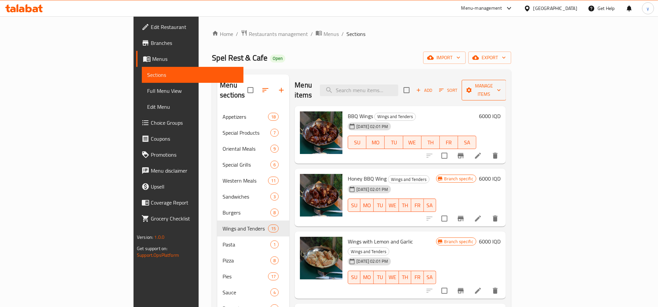
click at [501, 83] on span "Manage items" at bounding box center [484, 90] width 34 height 17
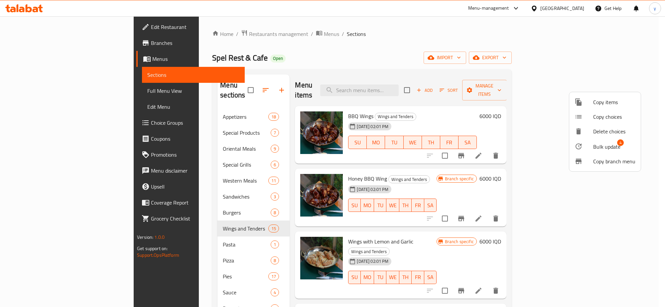
click at [581, 139] on li "Bulk update 4" at bounding box center [604, 146] width 71 height 15
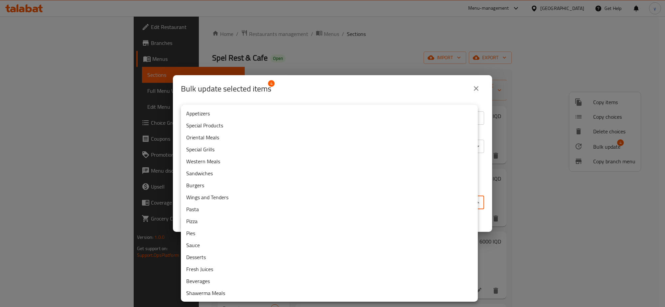
click at [300, 200] on body "​ Menu-management Iraq Get Help y Edit Restaurant Branches Menus Sections Full …" at bounding box center [332, 161] width 665 height 290
click at [208, 118] on li "Appetizers" at bounding box center [329, 113] width 297 height 12
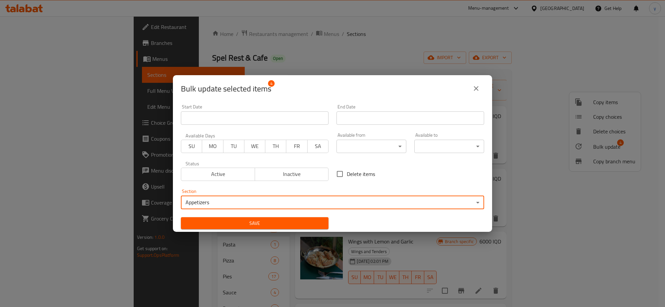
click at [211, 215] on div "Save" at bounding box center [255, 223] width 156 height 20
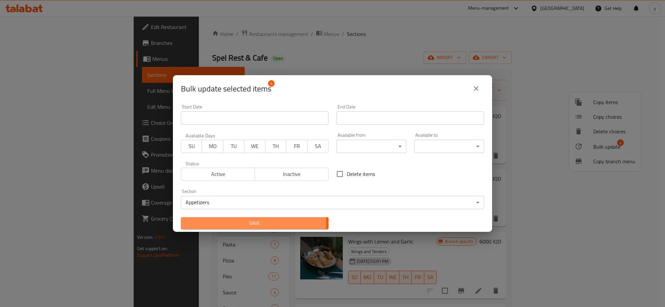
click at [210, 222] on span "Save" at bounding box center [254, 223] width 137 height 8
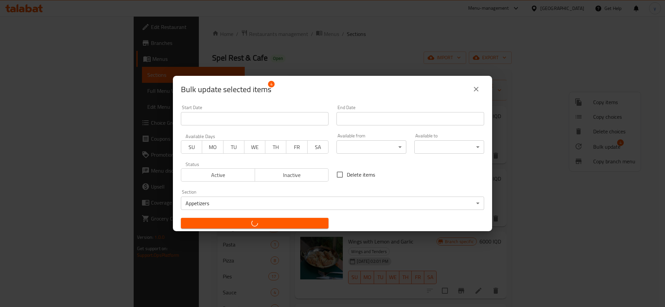
checkbox input "false"
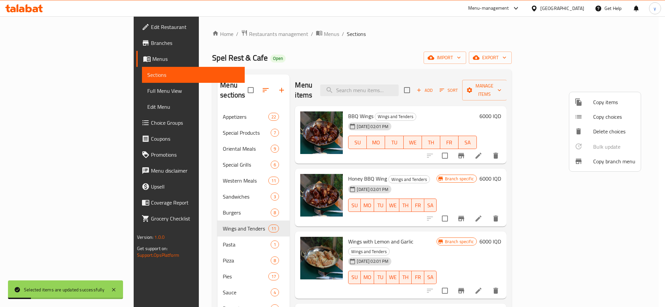
click at [77, 91] on div at bounding box center [332, 153] width 665 height 307
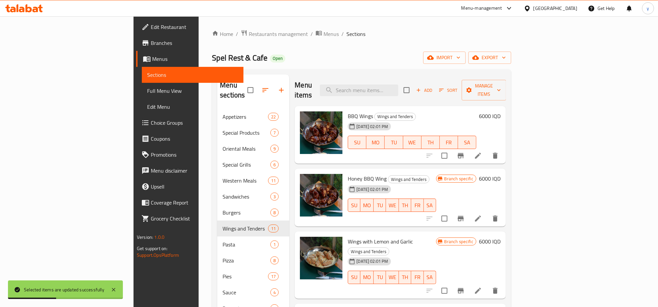
drag, startPoint x: 96, startPoint y: 90, endPoint x: 87, endPoint y: 155, distance: 66.1
click at [147, 90] on span "Full Menu View" at bounding box center [192, 91] width 91 height 8
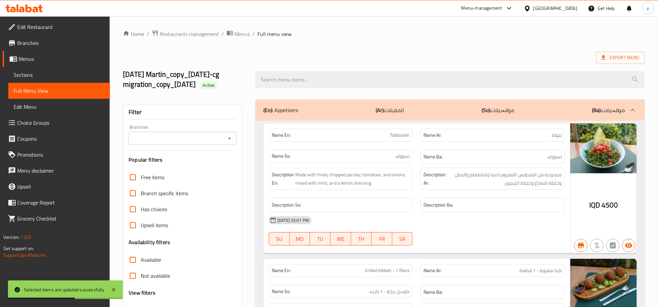
click at [229, 136] on icon "Open" at bounding box center [230, 138] width 8 height 8
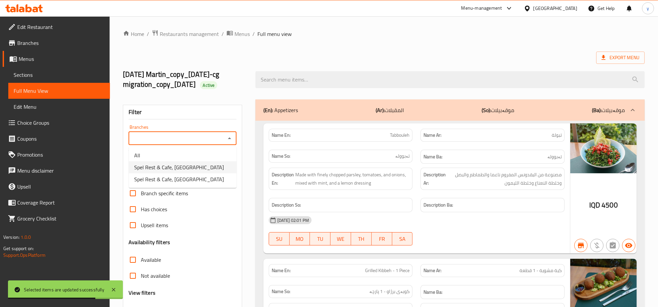
click at [195, 168] on li "Spel Rest & Cafe, Sarbasti" at bounding box center [183, 167] width 108 height 12
type input "Spel Rest & Cafe, Sarbasti"
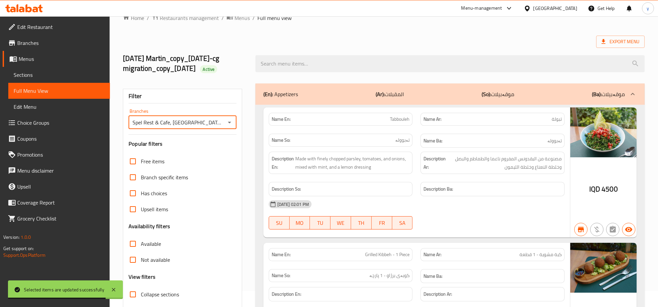
scroll to position [195, 0]
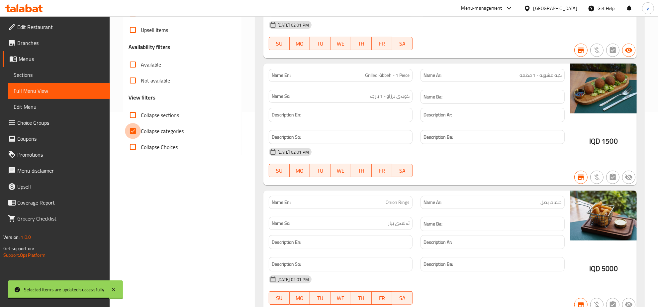
click at [129, 130] on input "Collapse categories" at bounding box center [133, 131] width 16 height 16
checkbox input "false"
click at [134, 116] on input "Collapse sections" at bounding box center [133, 115] width 16 height 16
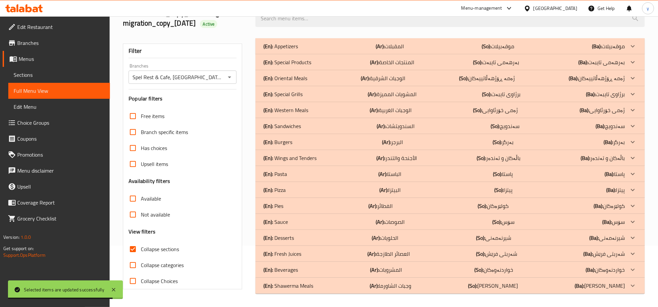
click at [116, 290] on icon at bounding box center [114, 290] width 8 height 8
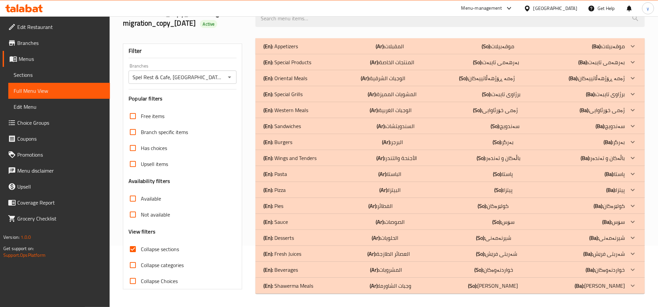
scroll to position [61, 0]
click at [131, 250] on input "Collapse sections" at bounding box center [133, 249] width 16 height 16
checkbox input "false"
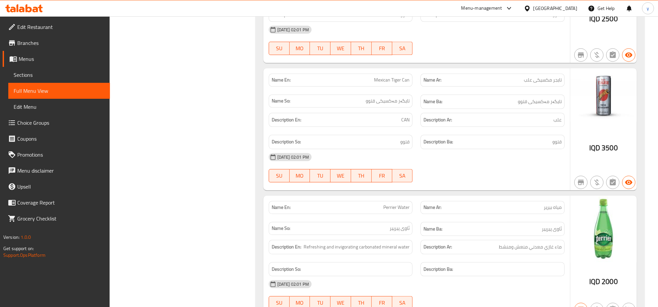
scroll to position [20107, 0]
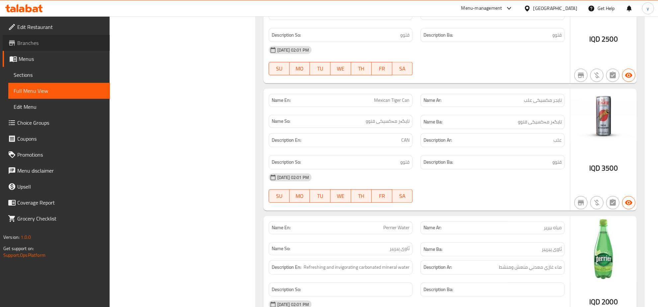
click at [50, 44] on span "Branches" at bounding box center [60, 43] width 87 height 8
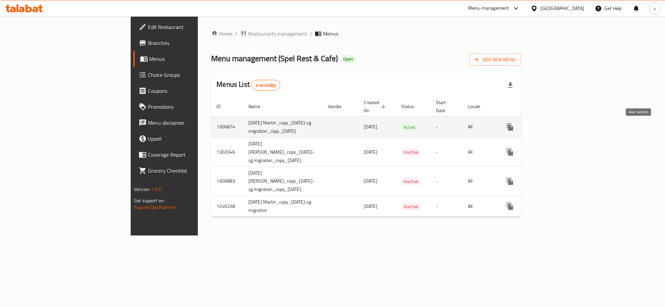
click at [566, 123] on link "enhanced table" at bounding box center [558, 127] width 16 height 16
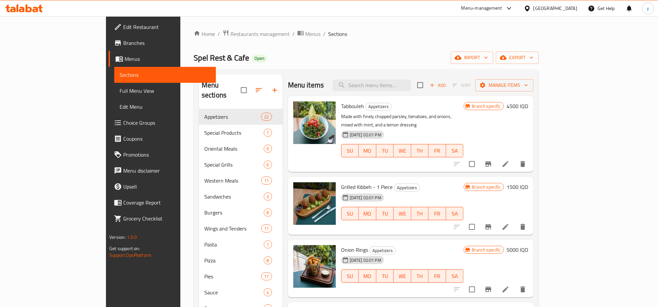
click at [114, 96] on link "Full Menu View" at bounding box center [165, 91] width 102 height 16
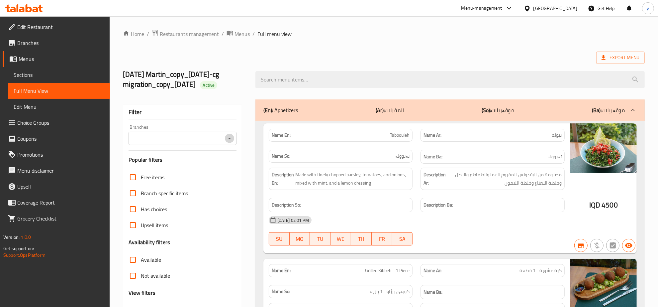
click at [230, 140] on icon "Open" at bounding box center [230, 138] width 8 height 8
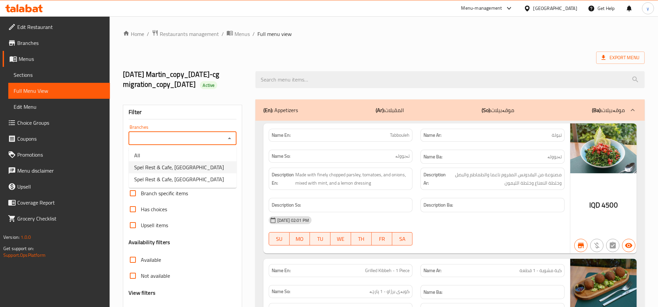
click at [203, 162] on li "Spel Rest & Cafe, Sarbasti" at bounding box center [183, 167] width 108 height 12
type input "Spel Rest & Cafe, Sarbasti"
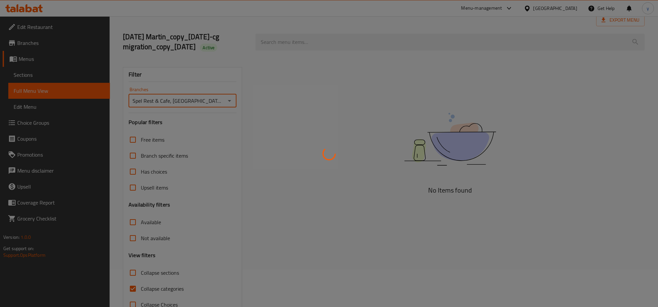
scroll to position [57, 0]
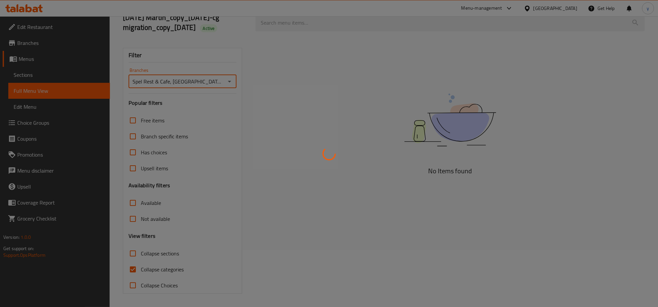
click at [133, 272] on div at bounding box center [329, 153] width 658 height 307
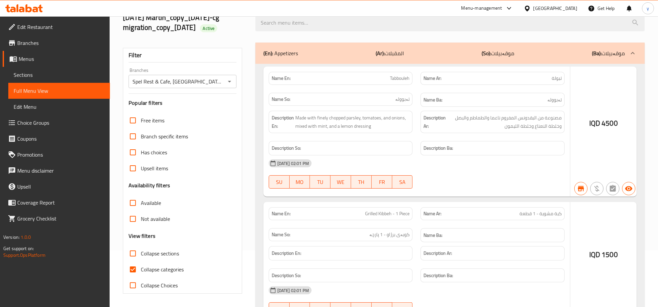
click at [133, 272] on div at bounding box center [329, 153] width 658 height 307
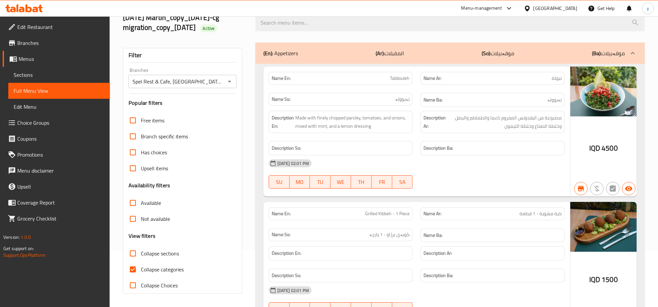
click at [133, 270] on input "Collapse categories" at bounding box center [133, 269] width 16 height 16
checkbox input "false"
click at [133, 256] on input "Collapse sections" at bounding box center [133, 253] width 16 height 16
checkbox input "true"
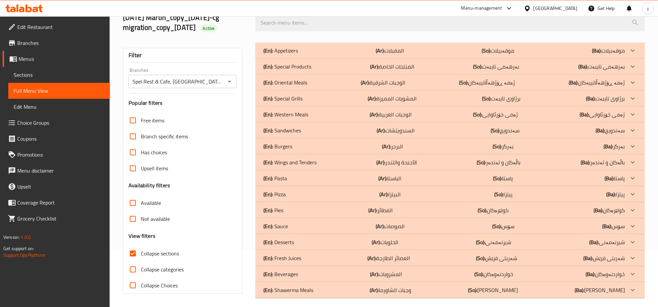
click at [356, 55] on div "(En): Western Meals (Ar): الوجبات الغربية (So): ژەمی خۆرئاوایی (Ba): ژەمی خۆرئا…" at bounding box center [445, 51] width 362 height 8
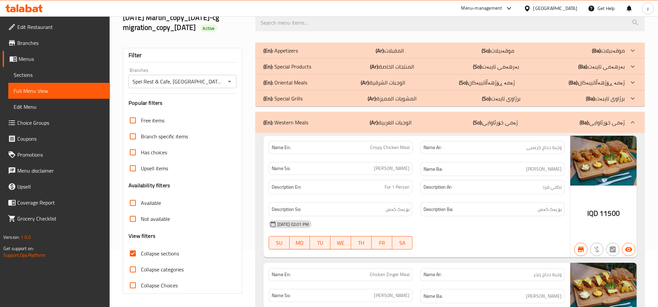
click at [325, 113] on div "(En): Western Meals (Ar): الوجبات الغربية (So): ژەمی خۆرئاوایی (Ba): ژەمی خۆرئا…" at bounding box center [451, 122] width 390 height 21
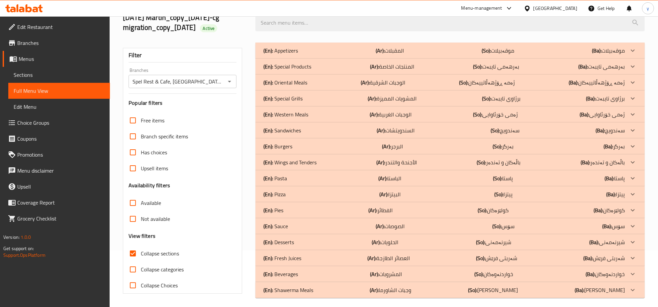
drag, startPoint x: 310, startPoint y: 129, endPoint x: 314, endPoint y: 150, distance: 22.0
click at [314, 150] on div "(En): Appetizers (Ar): المقبلات (So): موقەبیلات (Ba): موقەبیلات Name En: Tabbou…" at bounding box center [451, 170] width 390 height 255
click at [318, 55] on div "(En): Wings and Tenders (Ar): الأجنحة والتندر (So): باڵەکان و تەندەر (Ba): باڵە…" at bounding box center [445, 51] width 362 height 8
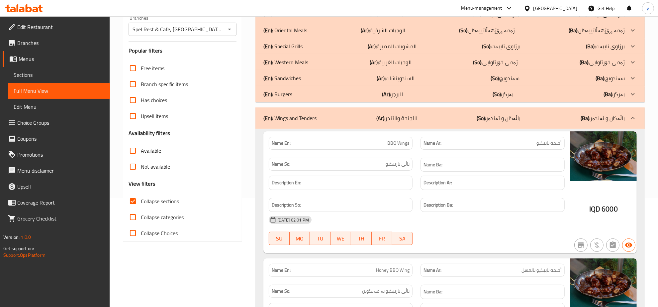
scroll to position [0, 0]
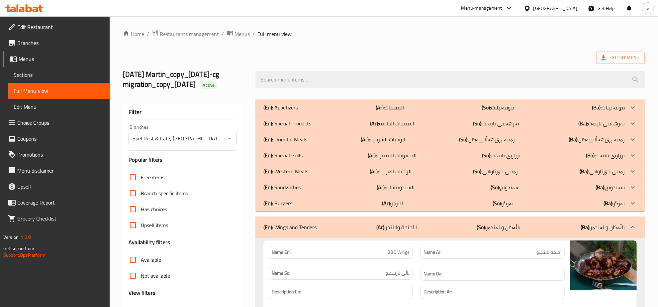
click at [420, 218] on div "(En): Wings and Tenders (Ar): الأجنحة والتندر (So): باڵەکان و تەندەر (Ba): باڵە…" at bounding box center [451, 226] width 390 height 21
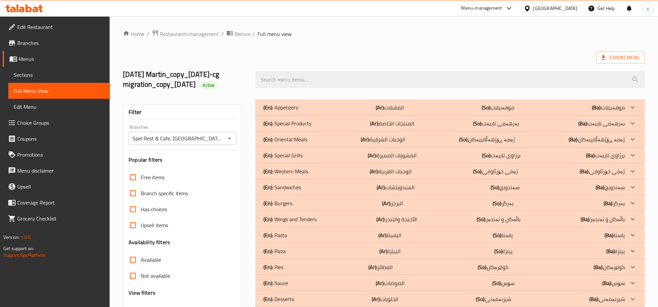
click at [414, 106] on div "(En): Appetizers (Ar): المقبلات (So): موقەبیلات (Ba): موقەبیلات" at bounding box center [445, 107] width 362 height 8
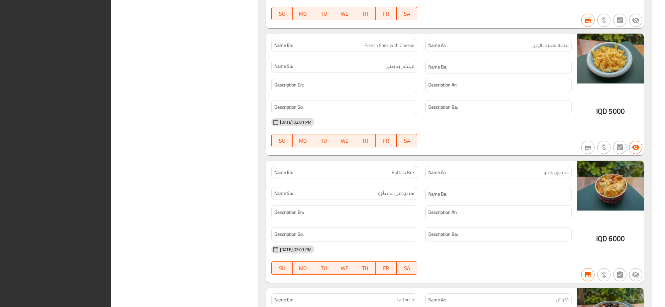
click at [539, 102] on div "Description Ba:" at bounding box center [498, 107] width 154 height 22
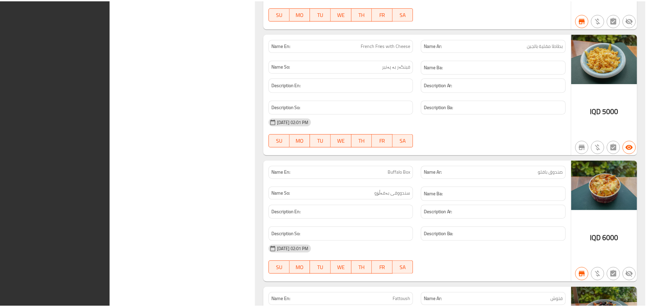
scroll to position [719, 0]
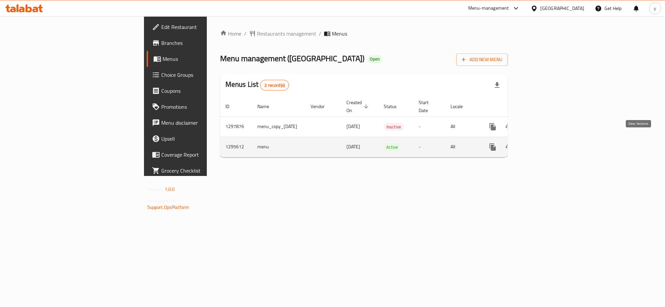
click at [548, 139] on link "enhanced table" at bounding box center [540, 147] width 16 height 16
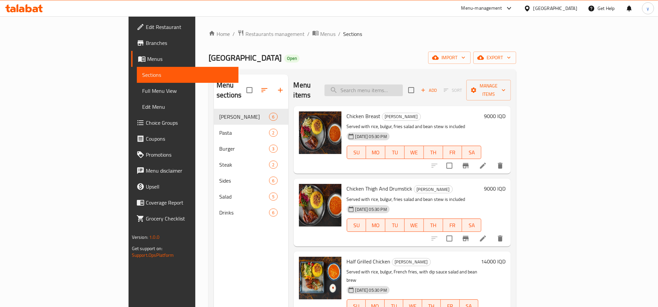
click at [403, 84] on input "search" at bounding box center [364, 90] width 78 height 12
paste input "Tapuleh Salad"
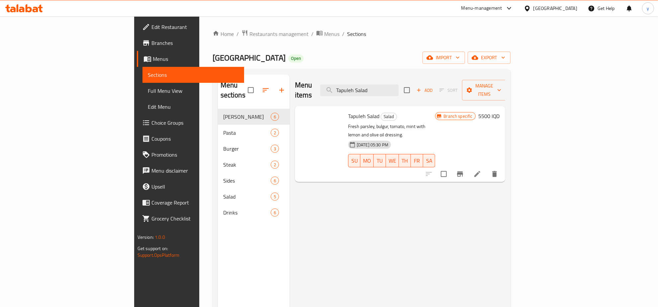
type input "Tapuleh Salad"
click at [148, 92] on span "Full Menu View" at bounding box center [193, 91] width 91 height 8
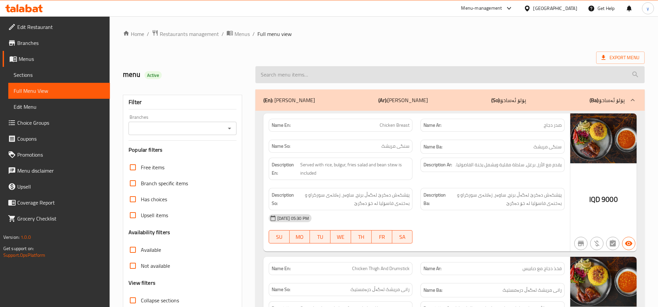
drag, startPoint x: 383, startPoint y: 82, endPoint x: 378, endPoint y: 82, distance: 4.7
click at [378, 82] on input "search" at bounding box center [451, 74] width 390 height 17
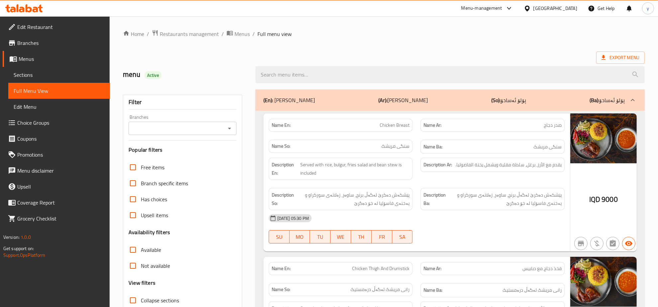
paste input "Tapuleh Salad"
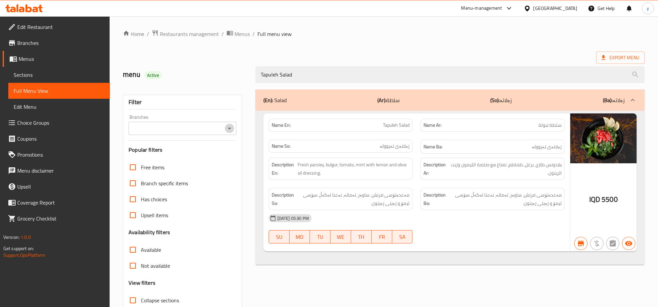
click at [228, 131] on icon "Open" at bounding box center [230, 128] width 8 height 8
type input "Tapuleh Salad"
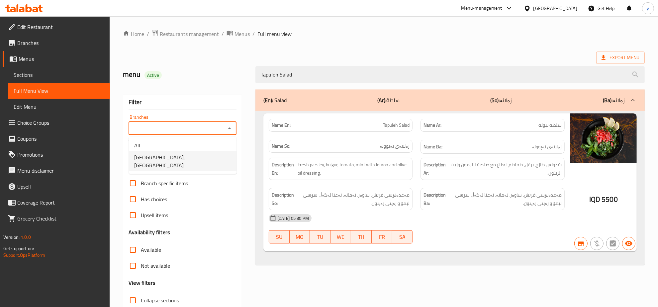
click at [173, 156] on span "Amigo Grill House, Garden City" at bounding box center [182, 161] width 97 height 16
type input "Amigo Grill House, Garden City"
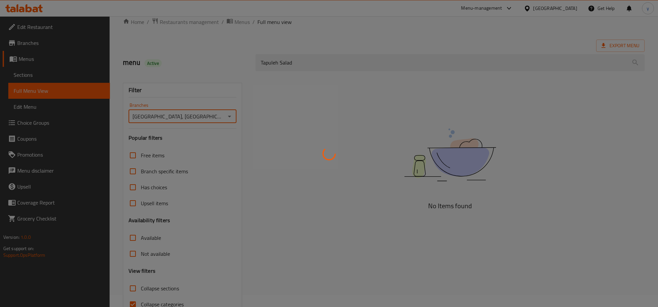
scroll to position [47, 0]
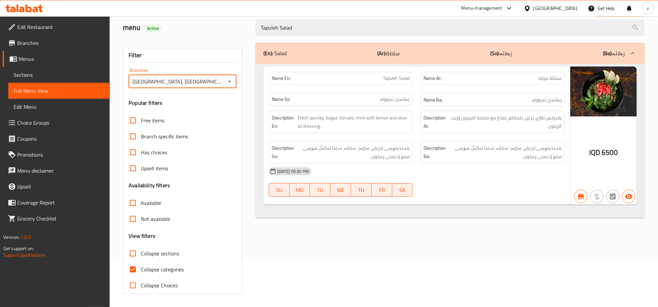
click at [136, 268] on input "Collapse categories" at bounding box center [133, 269] width 16 height 16
checkbox input "false"
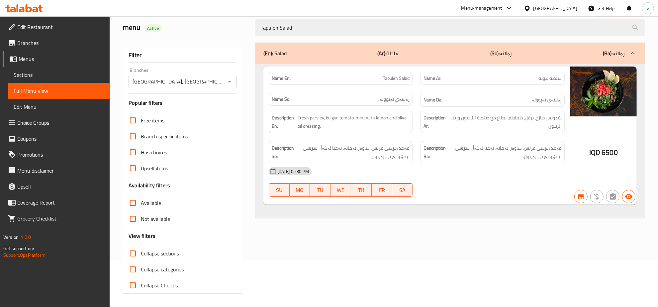
click at [51, 81] on link "Sections" at bounding box center [59, 75] width 102 height 16
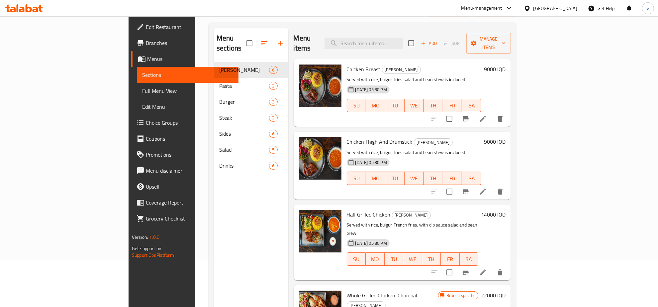
click at [137, 79] on link "Sections" at bounding box center [188, 75] width 102 height 16
click at [394, 40] on input "search" at bounding box center [364, 44] width 78 height 12
paste input "Wedges Potato"
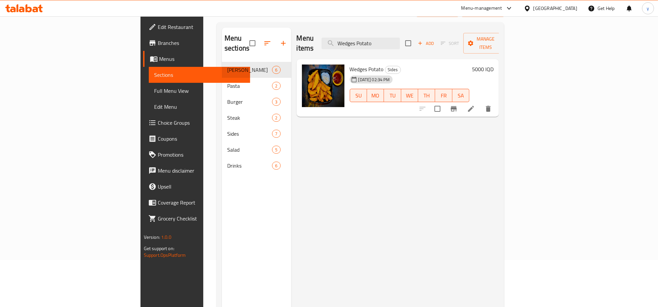
type input "Wedges Potato"
click at [481, 103] on li at bounding box center [471, 109] width 19 height 12
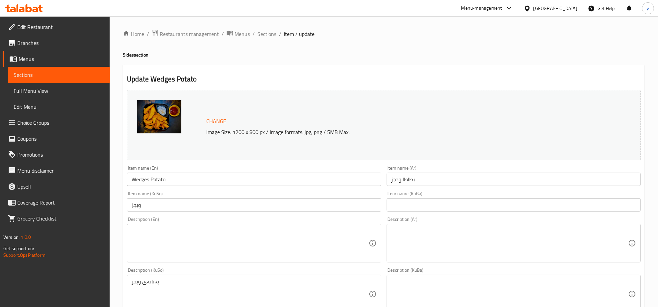
click at [327, 201] on input "ویجز" at bounding box center [254, 204] width 254 height 13
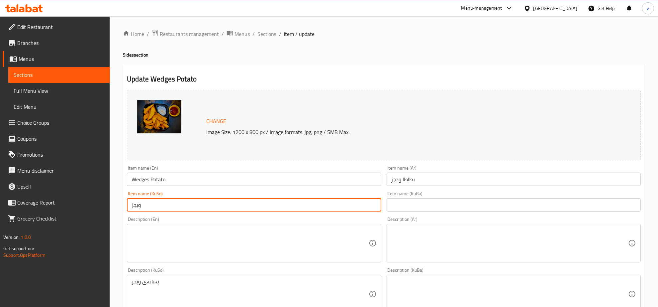
click at [327, 201] on input "ویجز" at bounding box center [254, 204] width 254 height 13
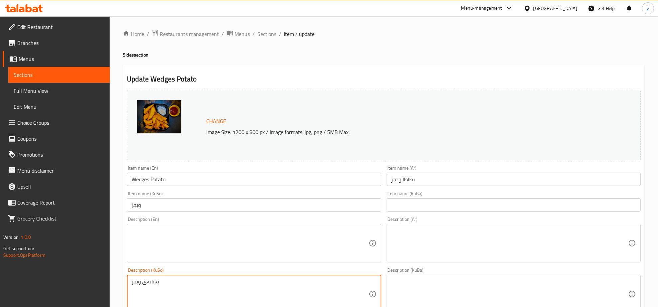
click at [244, 287] on textarea "پەتاتەی ویجز" at bounding box center [250, 294] width 237 height 32
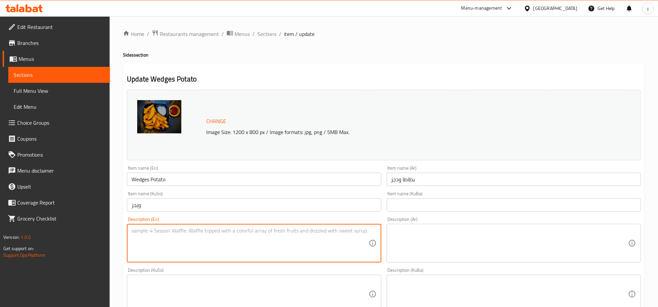
click at [284, 243] on textarea at bounding box center [250, 243] width 237 height 32
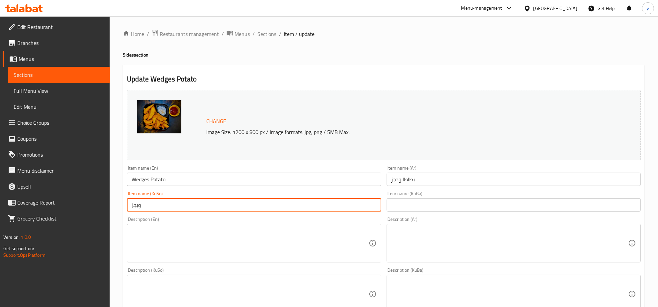
click at [243, 207] on input "ویجز" at bounding box center [254, 204] width 254 height 13
click at [371, 211] on input "پەتاتەی وێجز" at bounding box center [254, 204] width 254 height 13
type input "پەتاتەی وێجز"
click at [369, 215] on div "Description (En) Description (En)" at bounding box center [254, 239] width 260 height 51
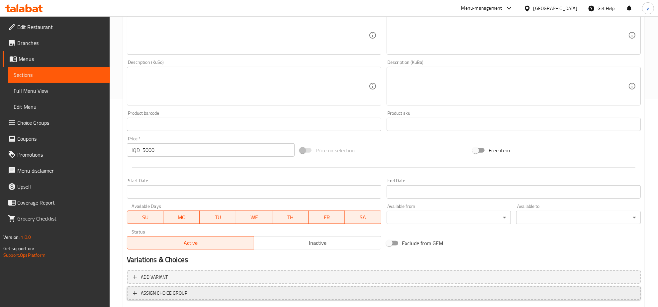
scroll to position [248, 0]
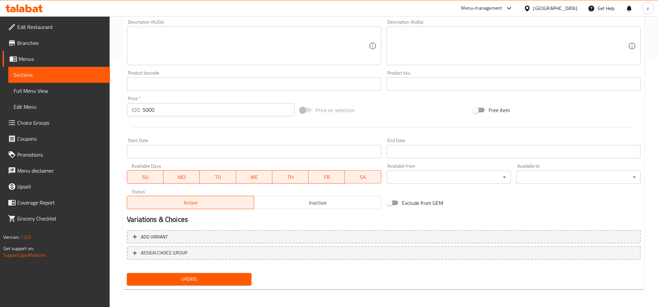
click at [197, 281] on span "Update" at bounding box center [189, 279] width 114 height 8
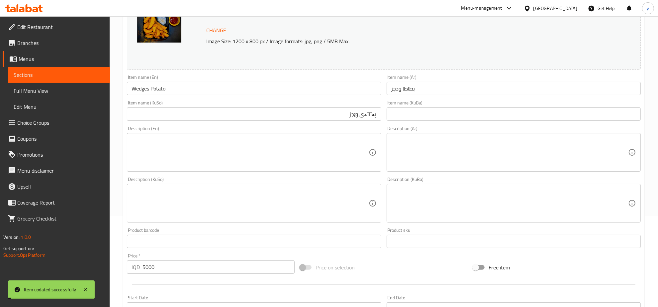
scroll to position [40, 0]
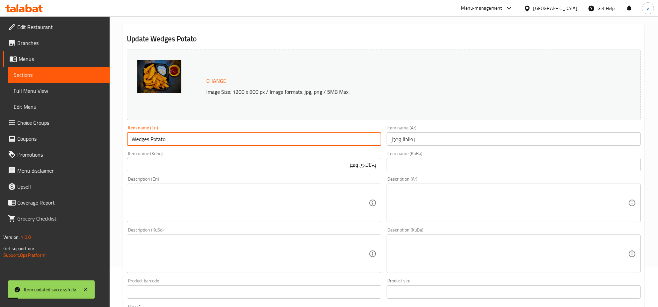
click at [165, 134] on input "Wedges Potato" at bounding box center [254, 138] width 254 height 13
click at [80, 87] on span "Full Menu View" at bounding box center [59, 91] width 91 height 8
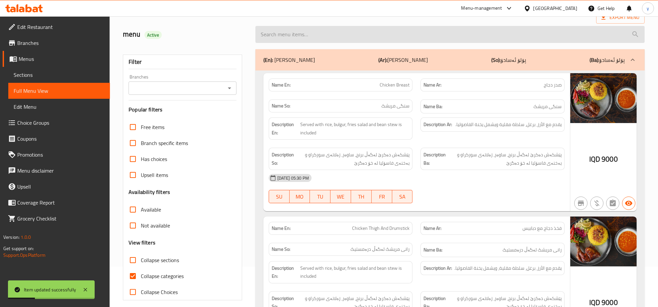
click at [294, 34] on input "search" at bounding box center [451, 34] width 390 height 17
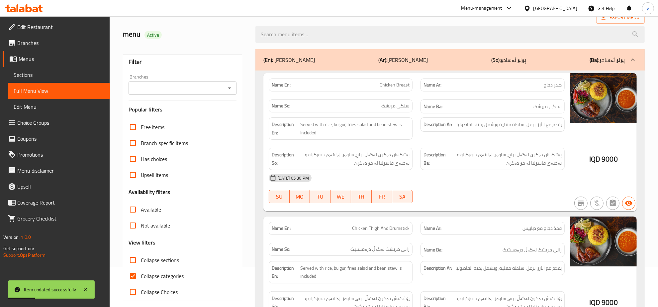
paste input "Wedges Potato"
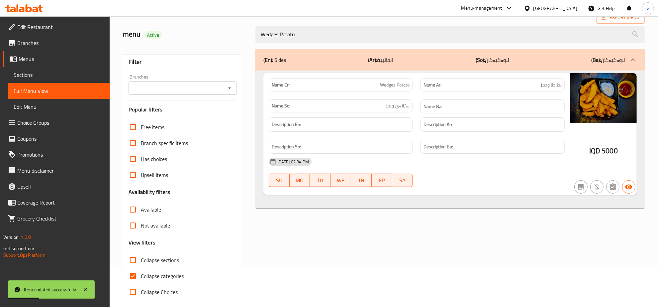
click at [230, 86] on icon "Open" at bounding box center [230, 88] width 8 height 8
type input "Wedges Potato"
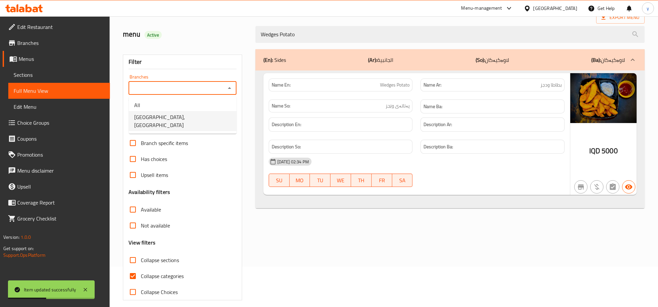
click at [184, 115] on span "[GEOGRAPHIC_DATA], [GEOGRAPHIC_DATA]" at bounding box center [182, 121] width 97 height 16
type input "[GEOGRAPHIC_DATA], [GEOGRAPHIC_DATA]"
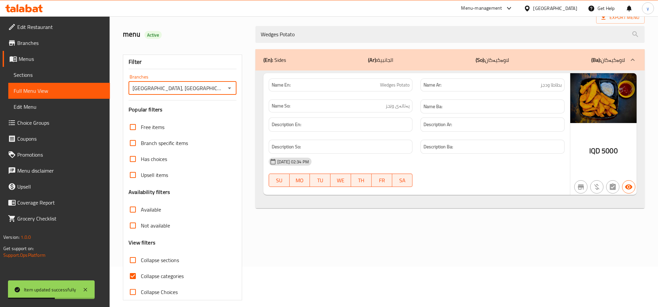
click at [131, 277] on input "Collapse categories" at bounding box center [133, 276] width 16 height 16
checkbox input "false"
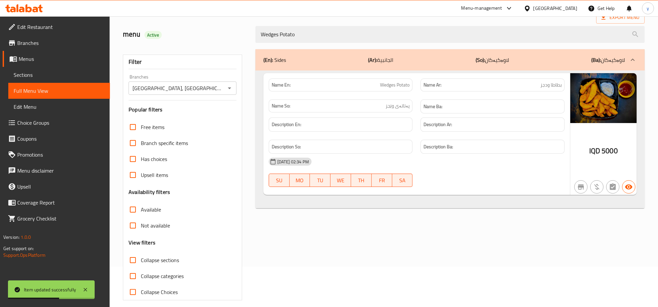
drag, startPoint x: 88, startPoint y: 287, endPoint x: 122, endPoint y: 279, distance: 34.8
click at [87, 287] on icon at bounding box center [85, 290] width 8 height 8
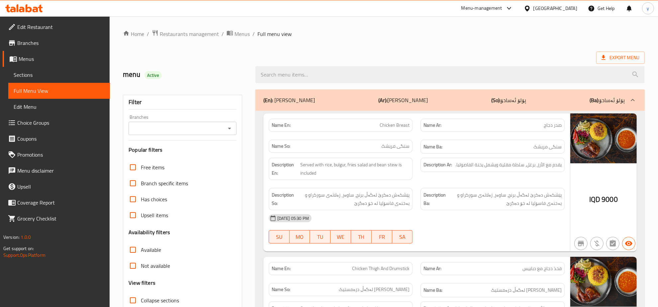
click at [346, 82] on input "search" at bounding box center [451, 74] width 390 height 17
paste input "Greek Salad"
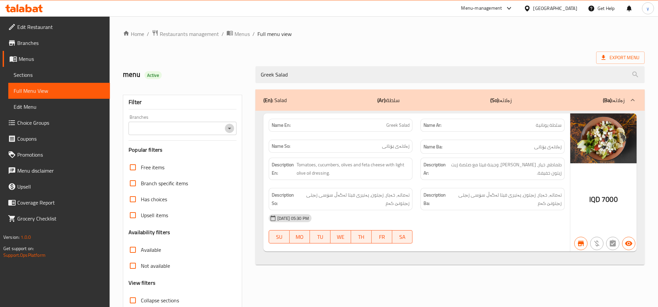
drag, startPoint x: 227, startPoint y: 125, endPoint x: 215, endPoint y: 135, distance: 15.4
click at [227, 126] on icon "Open" at bounding box center [230, 128] width 8 height 8
type input "Greek Salad"
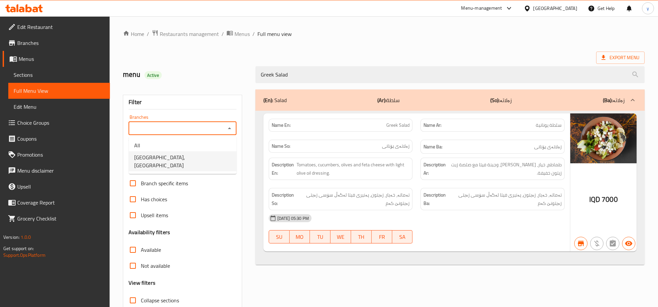
click at [198, 156] on span "Amigo Grill House, Garden City" at bounding box center [182, 161] width 97 height 16
type input "Amigo Grill House, Garden City"
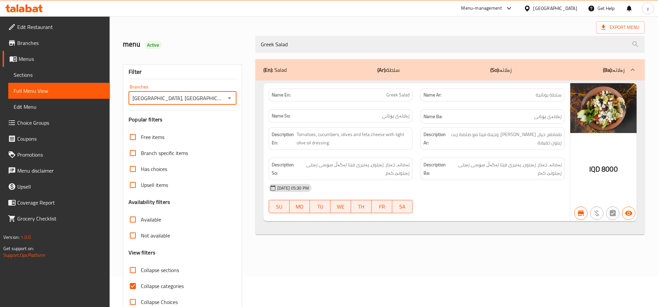
scroll to position [47, 0]
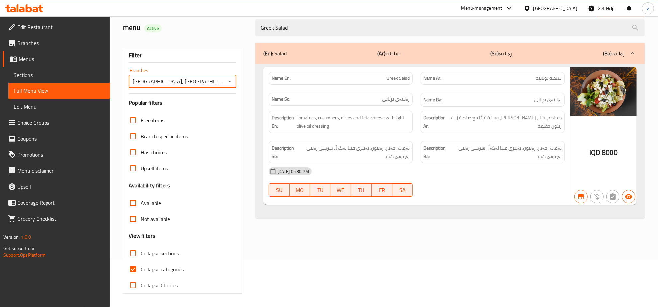
click at [128, 269] on input "Collapse categories" at bounding box center [133, 269] width 16 height 16
checkbox input "false"
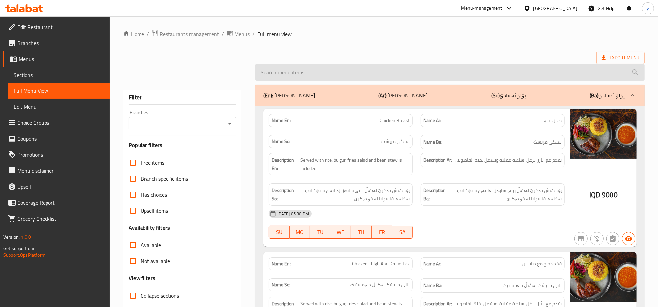
click at [328, 78] on input "search" at bounding box center [451, 72] width 390 height 17
paste input "Fattoush Salad"
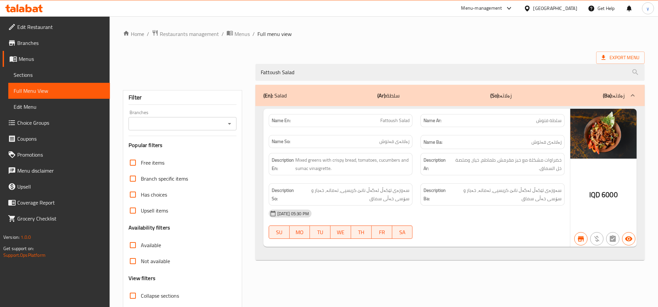
click at [231, 123] on icon "Open" at bounding box center [230, 124] width 8 height 8
type input "Fattoush Salad"
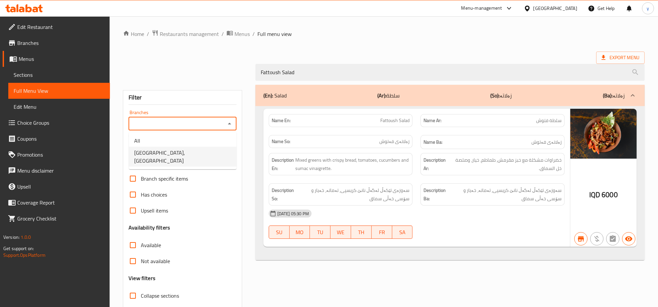
click at [195, 149] on span "[GEOGRAPHIC_DATA], [GEOGRAPHIC_DATA]" at bounding box center [182, 157] width 97 height 16
type input "[GEOGRAPHIC_DATA], [GEOGRAPHIC_DATA]"
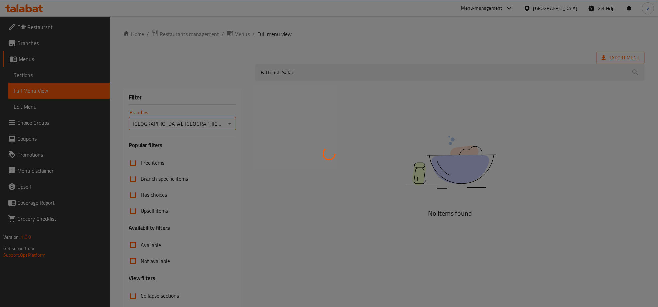
scroll to position [42, 0]
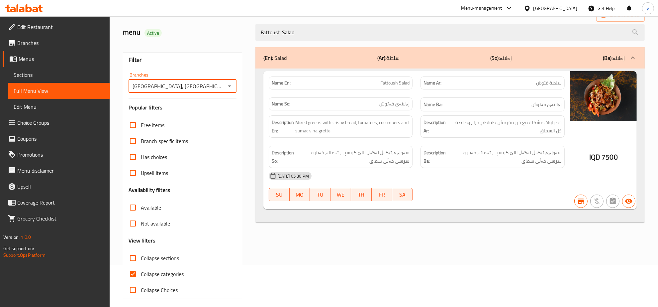
click at [135, 270] on input "Collapse categories" at bounding box center [133, 274] width 16 height 16
checkbox input "false"
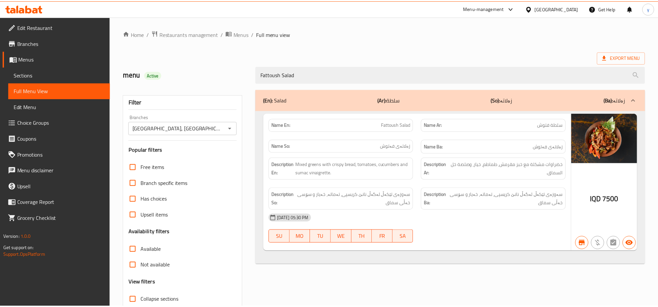
scroll to position [47, 0]
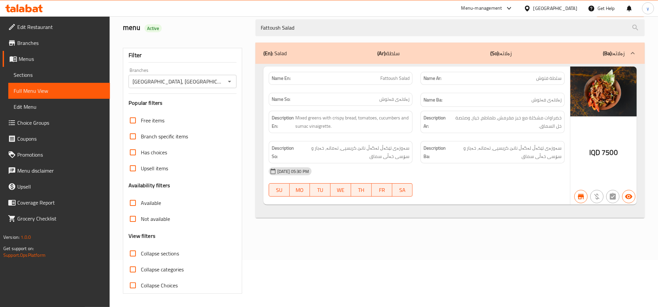
click at [35, 12] on icon at bounding box center [36, 10] width 6 height 6
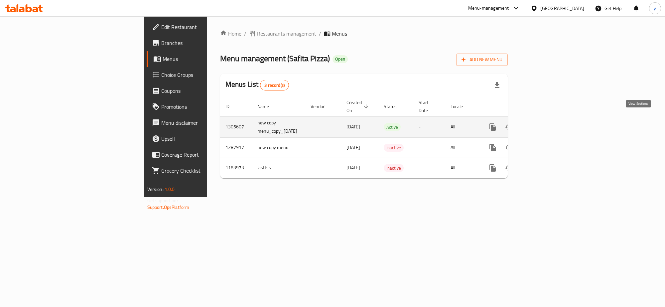
click at [548, 125] on link "enhanced table" at bounding box center [540, 127] width 16 height 16
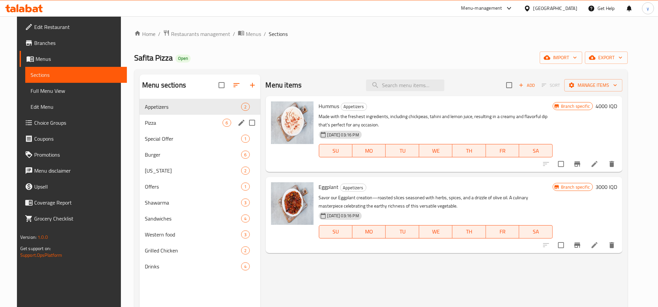
click at [177, 130] on div "Pizza 6" at bounding box center [200, 123] width 121 height 16
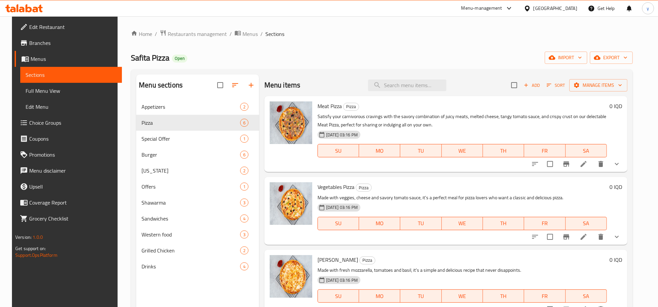
click at [617, 162] on button "show more" at bounding box center [617, 164] width 16 height 16
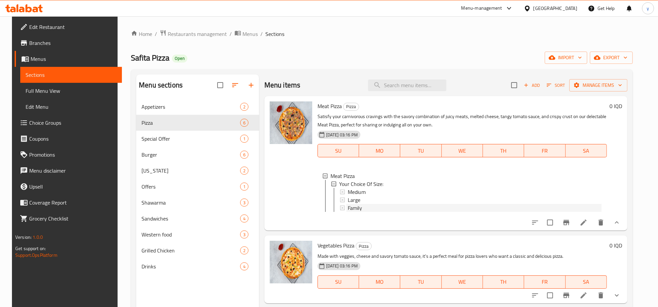
click at [363, 207] on div "Family" at bounding box center [475, 208] width 254 height 8
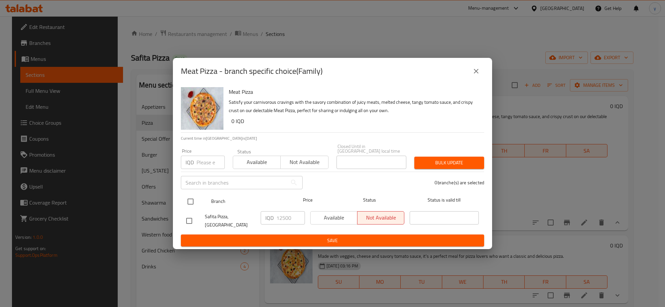
click at [192, 197] on input "checkbox" at bounding box center [190, 201] width 14 height 14
checkbox input "true"
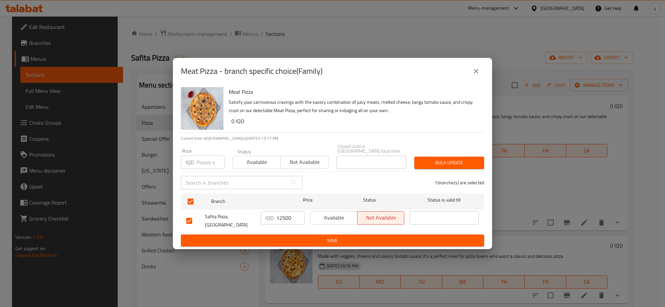
click at [284, 218] on input "12500" at bounding box center [290, 217] width 29 height 13
click at [470, 79] on div "Meat Pizza - branch specific choice(Family)" at bounding box center [332, 71] width 303 height 16
click at [469, 77] on button "close" at bounding box center [476, 71] width 16 height 16
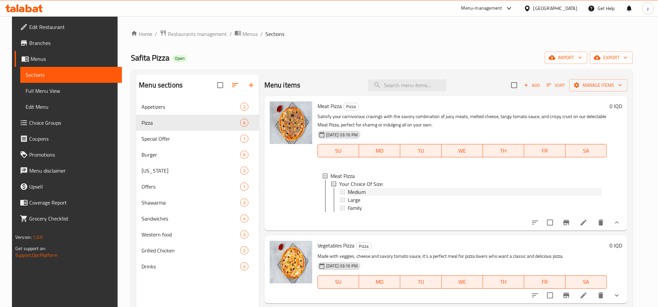
click at [353, 193] on span "Medium" at bounding box center [357, 192] width 18 height 8
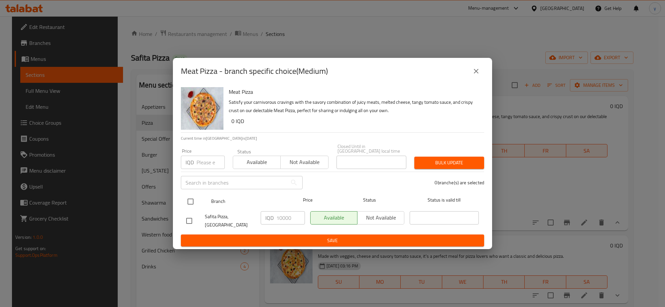
click at [194, 203] on input "checkbox" at bounding box center [190, 201] width 14 height 14
checkbox input "true"
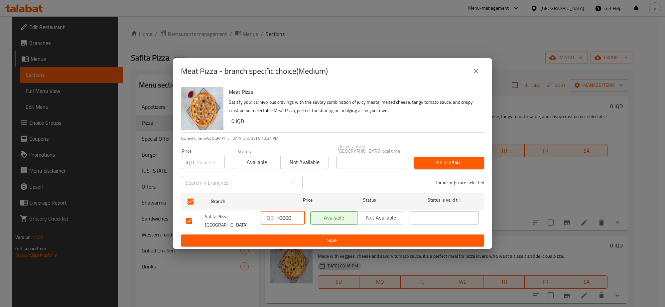
click at [280, 220] on input "10000" at bounding box center [290, 217] width 29 height 13
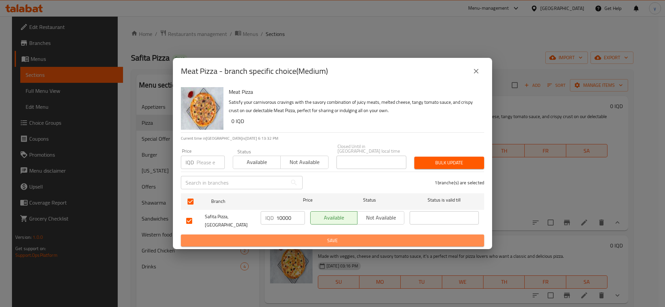
click at [280, 236] on span "Save" at bounding box center [332, 240] width 292 height 8
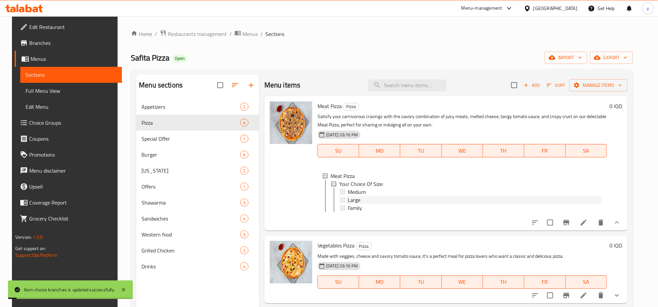
click at [356, 197] on span "Large" at bounding box center [354, 200] width 13 height 8
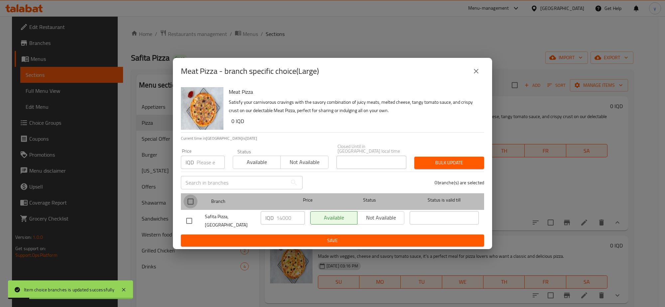
click at [185, 201] on input "checkbox" at bounding box center [190, 201] width 14 height 14
checkbox input "true"
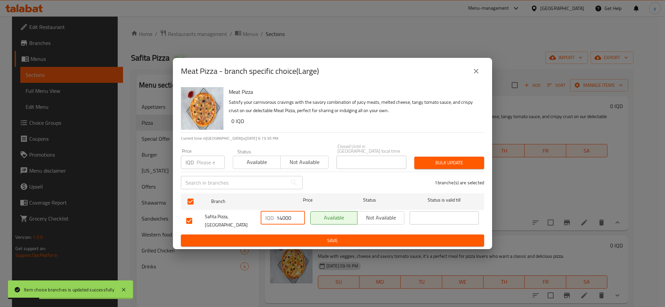
click at [283, 216] on input "14000" at bounding box center [290, 217] width 29 height 13
click at [286, 243] on div "Meat Pizza Satisfy your carnivorous cravings with the savory combination of jui…" at bounding box center [332, 166] width 319 height 165
click at [287, 243] on div "Meat Pizza Satisfy your carnivorous cravings with the savory combination of jui…" at bounding box center [332, 166] width 319 height 165
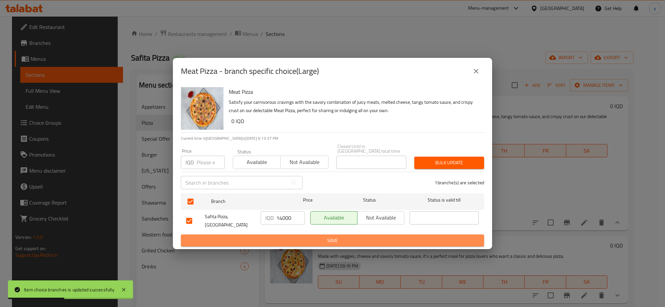
click at [291, 240] on button "Save" at bounding box center [332, 240] width 303 height 12
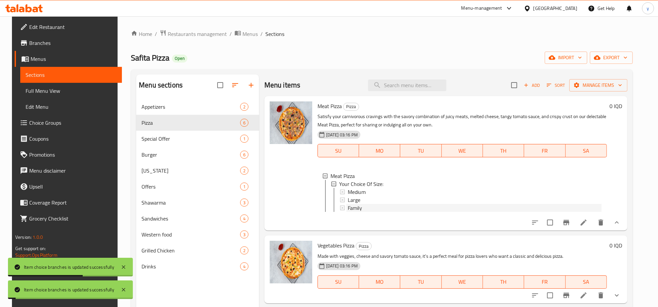
click at [358, 208] on span "Family" at bounding box center [355, 208] width 14 height 8
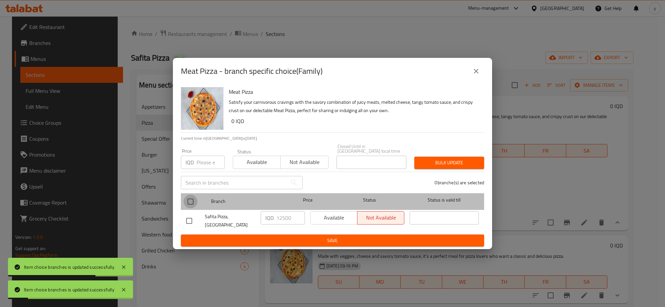
click at [192, 200] on input "checkbox" at bounding box center [190, 201] width 14 height 14
checkbox input "true"
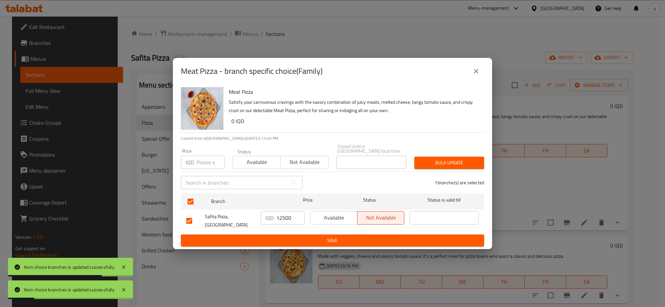
click at [280, 213] on input "12500" at bounding box center [290, 217] width 29 height 13
paste input "200"
type input "20000"
click at [293, 241] on button "Save" at bounding box center [332, 240] width 303 height 12
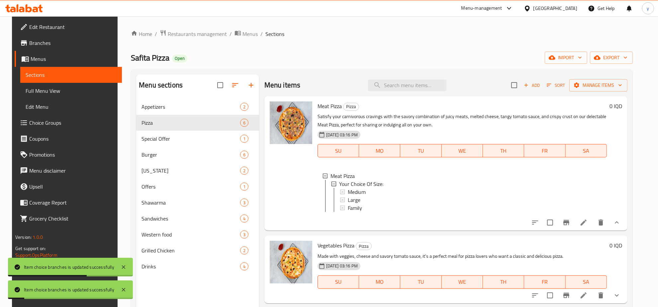
click at [618, 229] on button "show more" at bounding box center [617, 222] width 16 height 16
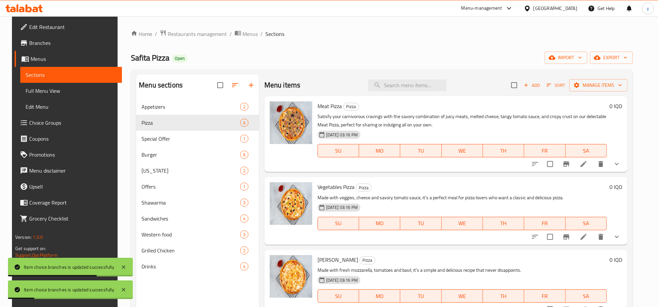
click at [620, 236] on icon "show more" at bounding box center [617, 237] width 8 height 8
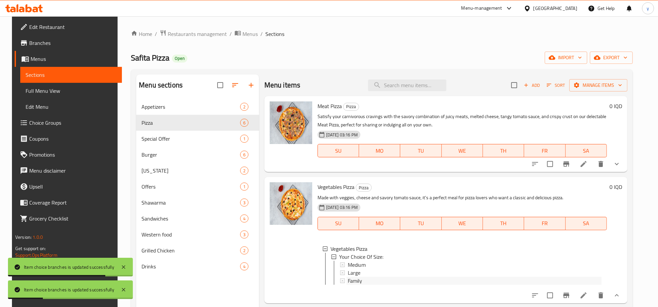
click at [378, 280] on div "Family" at bounding box center [475, 281] width 254 height 8
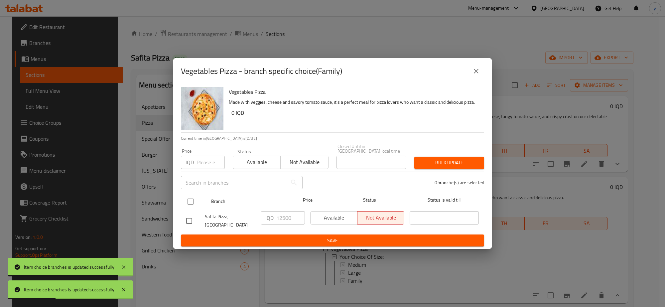
click at [200, 201] on div at bounding box center [195, 201] width 25 height 19
click at [192, 202] on input "checkbox" at bounding box center [190, 201] width 14 height 14
checkbox input "true"
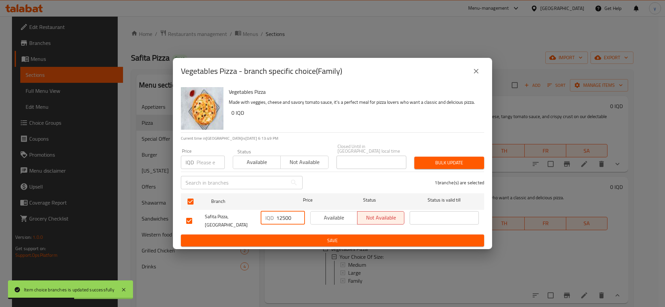
click at [293, 220] on input "12500" at bounding box center [290, 217] width 29 height 13
click at [285, 219] on input "12500" at bounding box center [290, 217] width 29 height 13
paste input "200"
type input "20000"
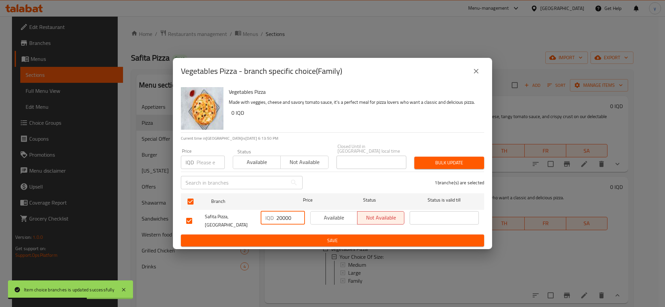
click at [290, 234] on button "Save" at bounding box center [332, 240] width 303 height 12
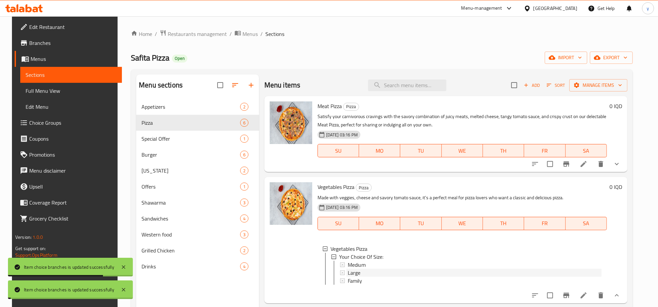
click at [356, 272] on span "Large" at bounding box center [354, 273] width 13 height 8
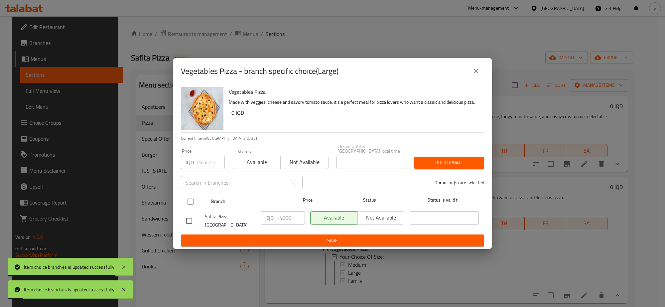
click at [190, 199] on input "checkbox" at bounding box center [190, 201] width 14 height 14
checkbox input "true"
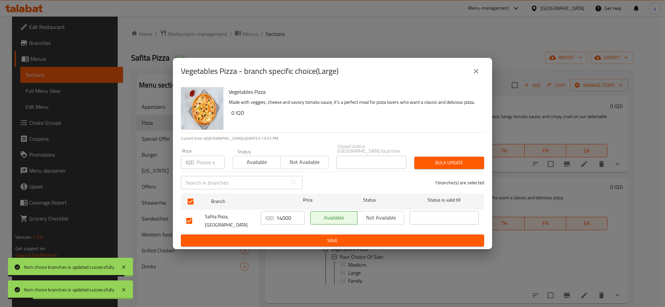
click at [286, 215] on input "14000" at bounding box center [290, 217] width 29 height 13
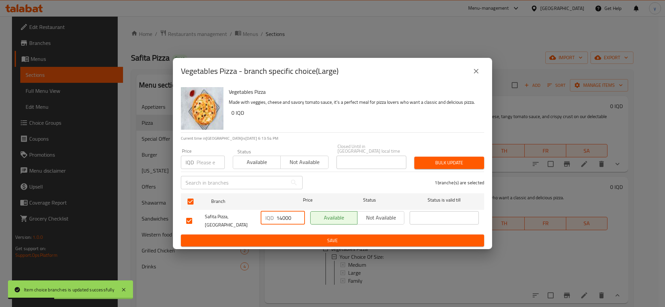
click at [281, 236] on span "Save" at bounding box center [332, 240] width 292 height 8
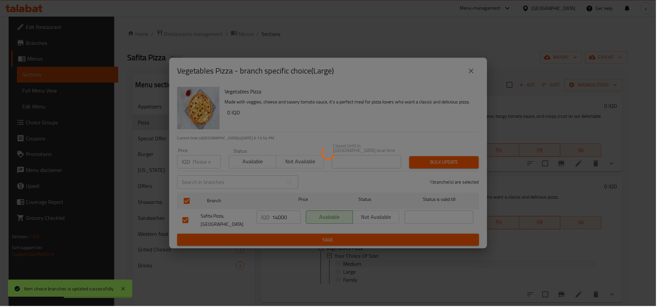
click at [362, 265] on span "Medium" at bounding box center [354, 265] width 18 height 8
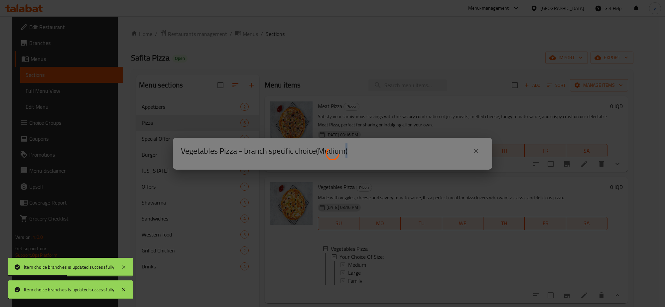
click at [362, 265] on div at bounding box center [332, 153] width 665 height 307
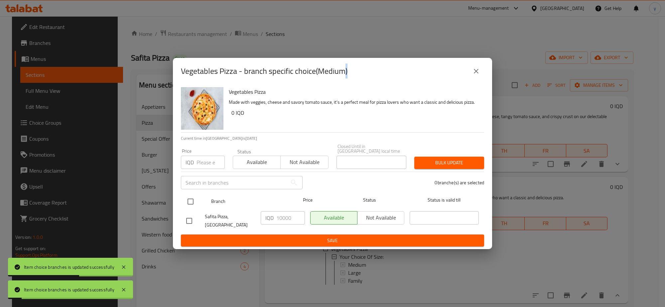
click at [188, 198] on input "checkbox" at bounding box center [190, 201] width 14 height 14
checkbox input "true"
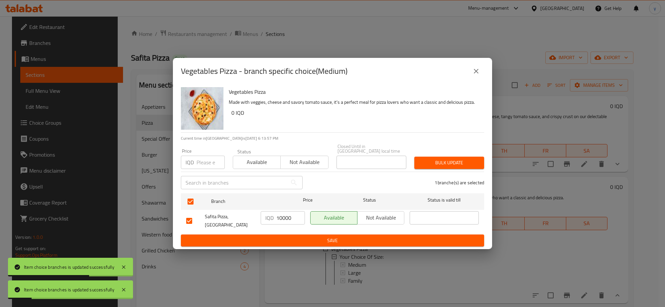
click at [286, 215] on input "10000" at bounding box center [290, 217] width 29 height 13
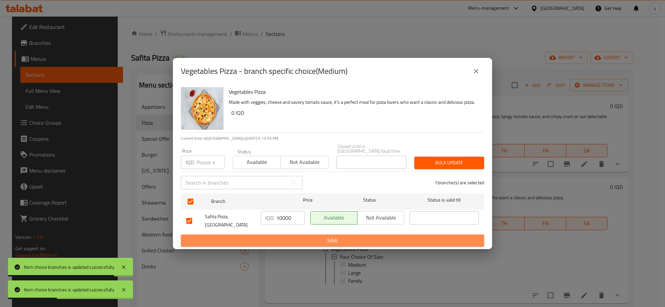
click at [306, 241] on button "Save" at bounding box center [332, 240] width 303 height 12
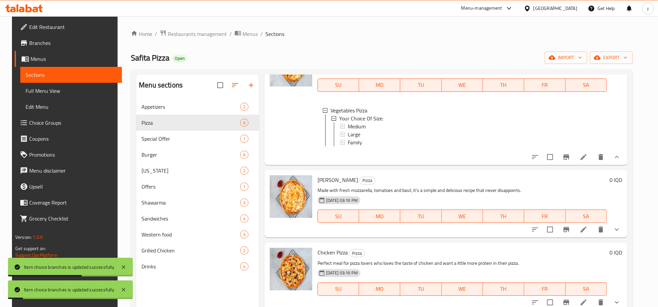
scroll to position [226, 0]
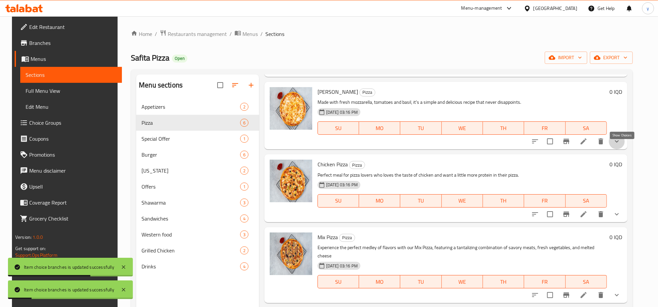
click at [621, 145] on icon "show more" at bounding box center [617, 141] width 8 height 8
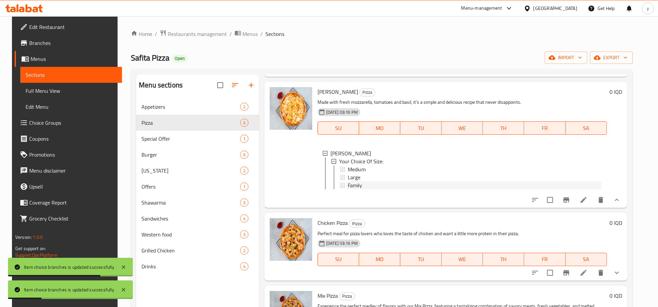
click at [366, 189] on div "Family" at bounding box center [475, 185] width 254 height 8
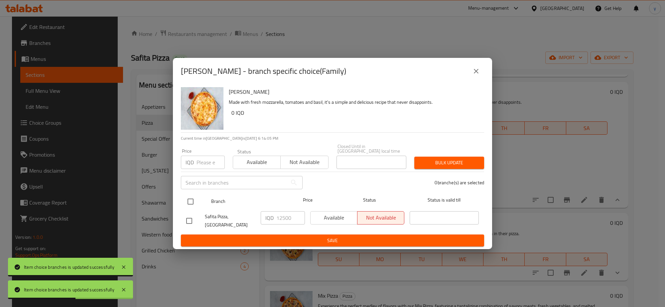
click at [196, 197] on input "checkbox" at bounding box center [190, 201] width 14 height 14
checkbox input "true"
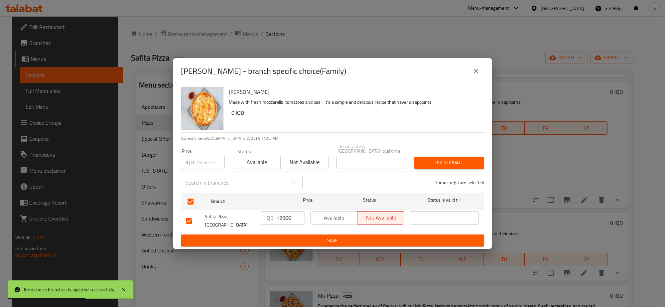
click at [285, 217] on input "12500" at bounding box center [290, 217] width 29 height 13
paste input "200"
type input "20000"
click at [296, 236] on span "Save" at bounding box center [332, 240] width 292 height 8
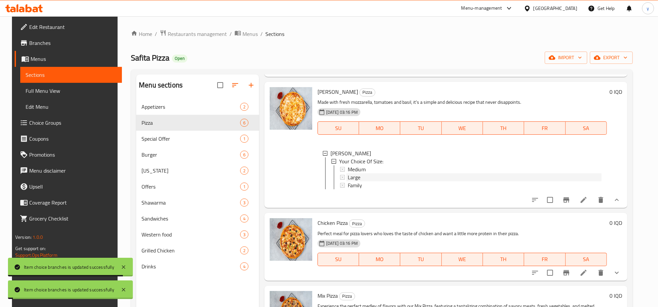
click at [353, 181] on span "Large" at bounding box center [354, 177] width 13 height 8
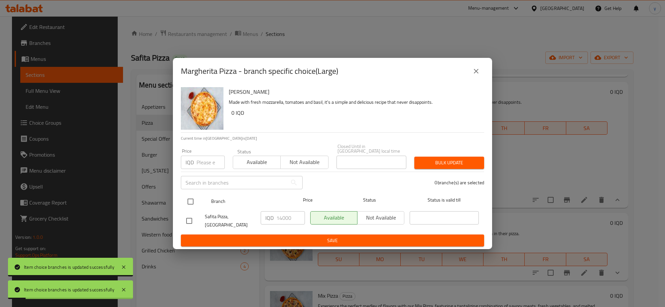
click at [188, 199] on input "checkbox" at bounding box center [190, 201] width 14 height 14
checkbox input "true"
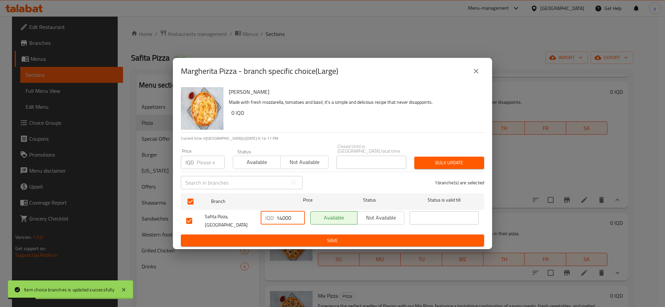
click at [288, 219] on input "14000" at bounding box center [290, 217] width 29 height 13
click at [289, 248] on div "Margherita Pizza - branch specific choice(Large) Margherita Pizza Made with fre…" at bounding box center [332, 153] width 665 height 307
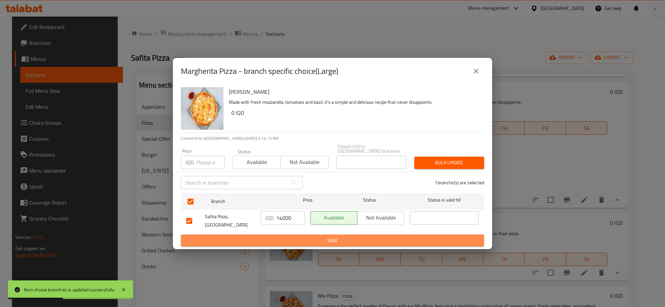
click at [298, 240] on button "Save" at bounding box center [332, 240] width 303 height 12
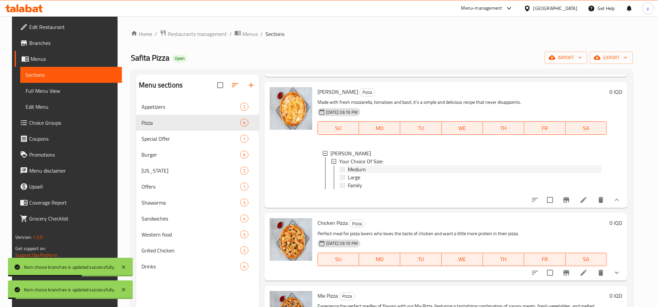
click at [358, 173] on span "Medium" at bounding box center [357, 169] width 18 height 8
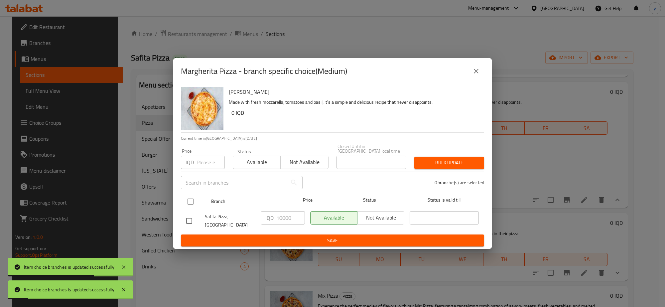
click at [190, 199] on input "checkbox" at bounding box center [190, 201] width 14 height 14
checkbox input "true"
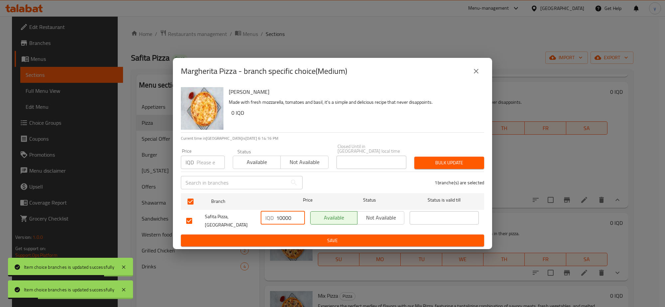
click at [281, 214] on input "10000" at bounding box center [290, 217] width 29 height 13
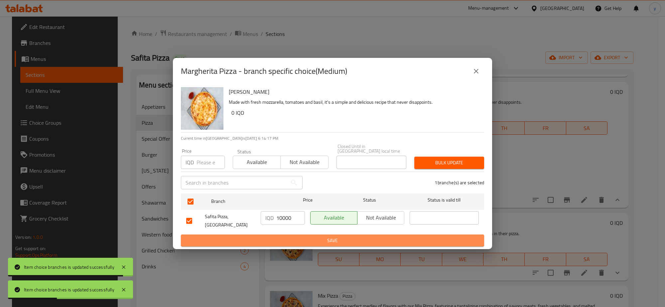
click at [290, 236] on span "Save" at bounding box center [332, 240] width 292 height 8
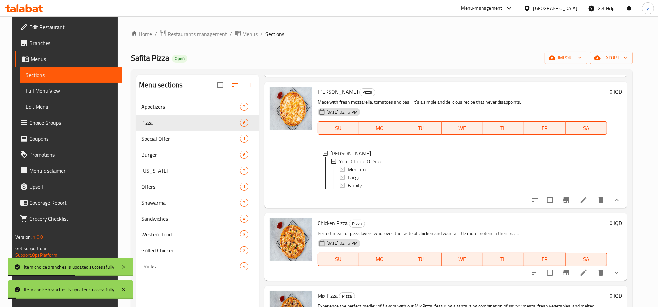
click at [619, 208] on button "show more" at bounding box center [617, 200] width 16 height 16
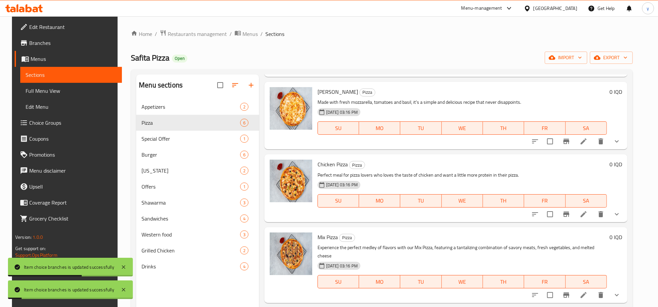
click at [621, 218] on icon "show more" at bounding box center [617, 214] width 8 height 8
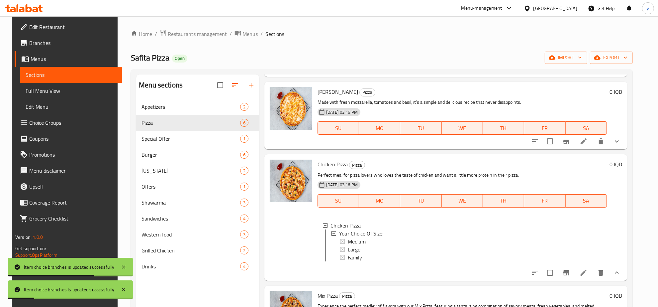
scroll to position [291, 0]
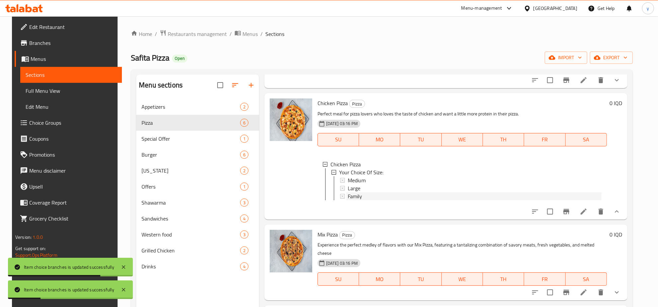
click at [386, 198] on div "Family" at bounding box center [475, 196] width 254 height 8
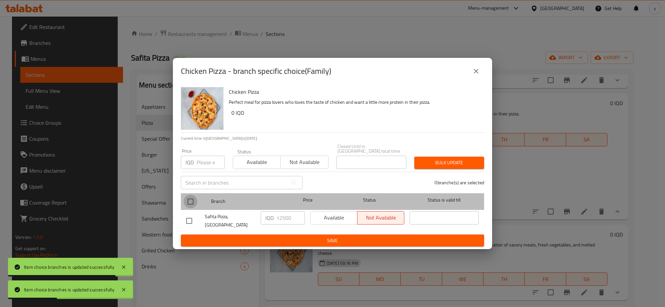
click at [196, 199] on input "checkbox" at bounding box center [190, 201] width 14 height 14
checkbox input "true"
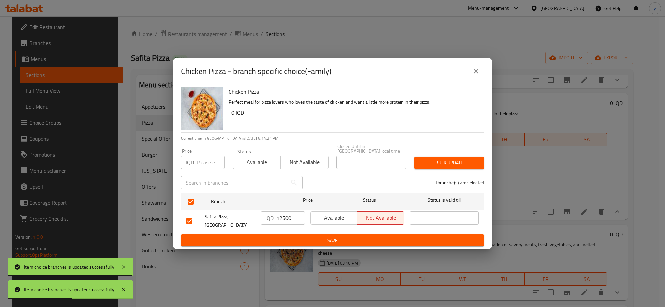
click at [288, 219] on input "12500" at bounding box center [290, 217] width 29 height 13
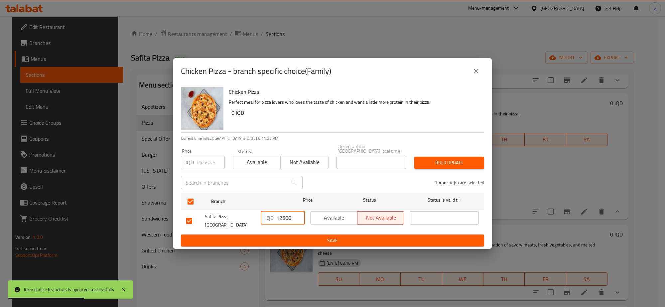
paste input "200"
type input "20000"
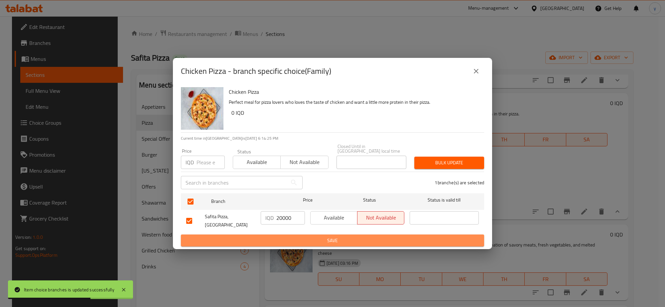
click at [290, 238] on span "Save" at bounding box center [332, 240] width 292 height 8
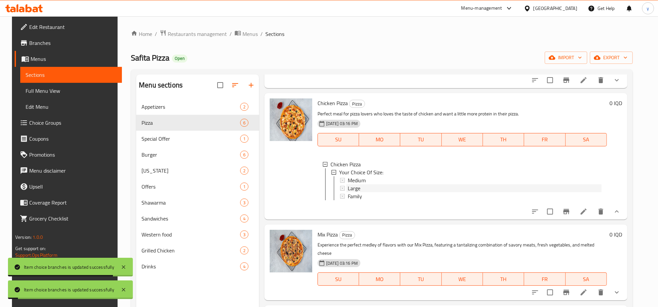
click at [373, 190] on div "Large" at bounding box center [475, 188] width 254 height 8
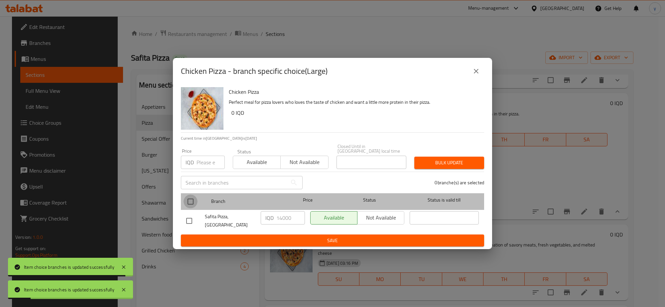
click at [187, 198] on input "checkbox" at bounding box center [190, 201] width 14 height 14
checkbox input "true"
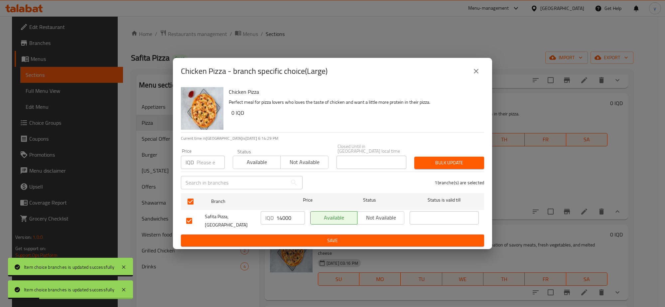
click at [292, 215] on input "14000" at bounding box center [290, 217] width 29 height 13
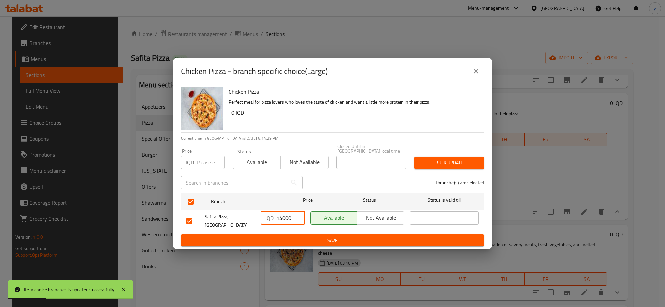
click at [277, 219] on input "14000" at bounding box center [290, 217] width 29 height 13
click at [275, 238] on span "Save" at bounding box center [332, 240] width 292 height 8
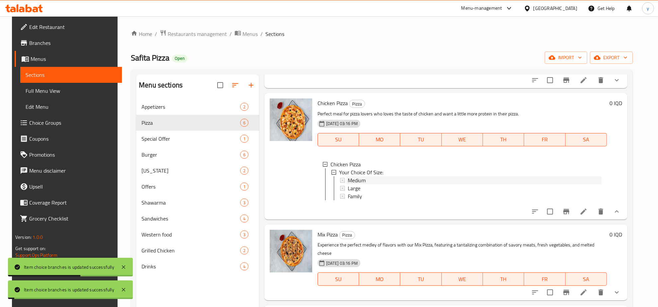
click at [359, 182] on span "Medium" at bounding box center [357, 180] width 18 height 8
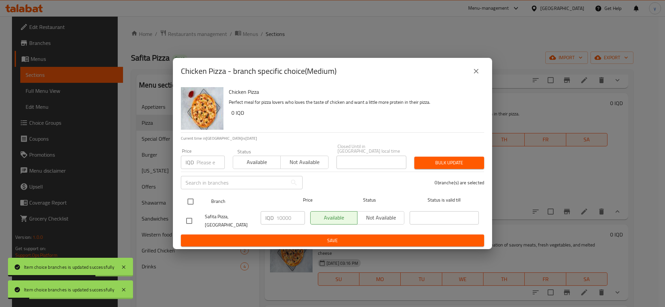
click at [192, 198] on input "checkbox" at bounding box center [190, 201] width 14 height 14
checkbox input "true"
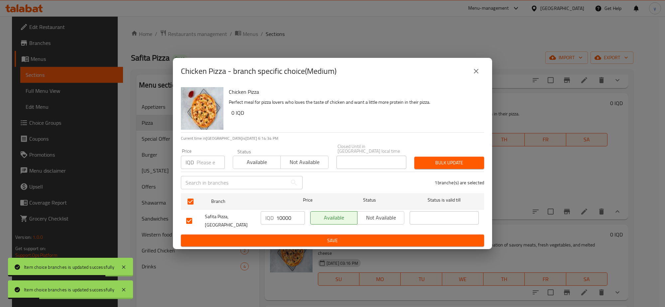
click at [285, 220] on input "10000" at bounding box center [290, 217] width 29 height 13
click at [283, 236] on span "Save" at bounding box center [332, 240] width 292 height 8
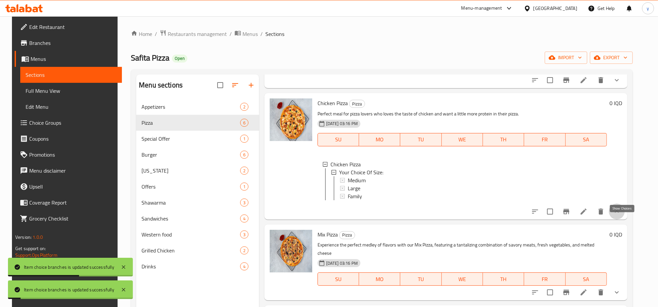
click at [621, 215] on icon "show more" at bounding box center [617, 211] width 8 height 8
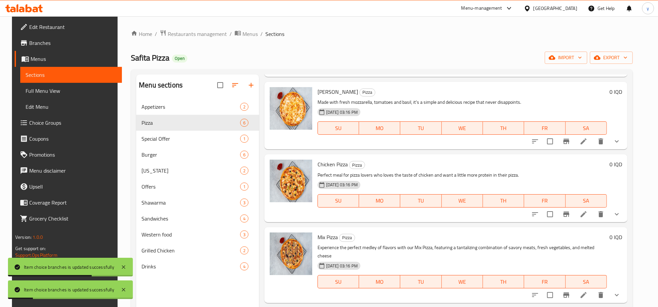
scroll to position [93, 0]
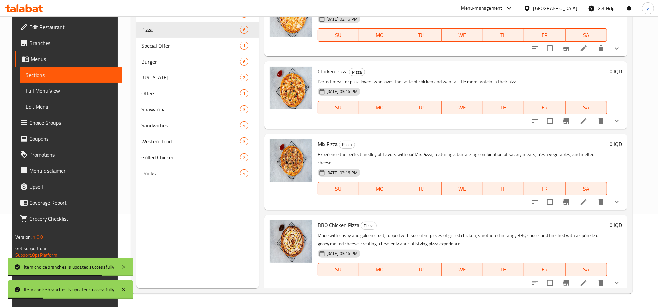
click at [628, 203] on div "Mix Pizza Pizza Experience the perfect medley of flavors with our Mix Pizza, fe…" at bounding box center [446, 172] width 363 height 76
click at [625, 203] on button "show more" at bounding box center [617, 202] width 16 height 16
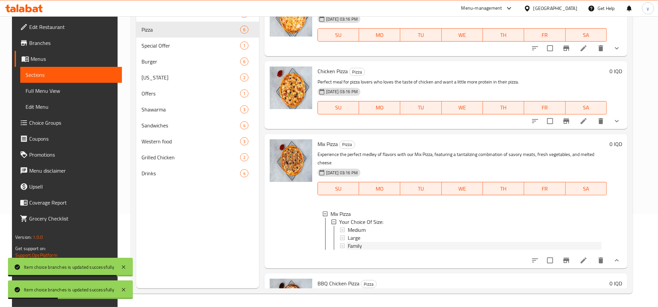
click at [360, 242] on div "Family" at bounding box center [475, 246] width 254 height 8
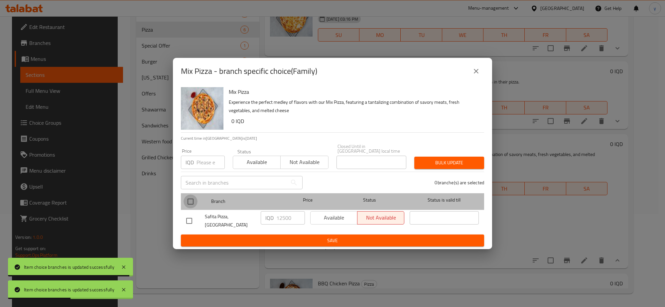
click at [189, 201] on input "checkbox" at bounding box center [190, 201] width 14 height 14
checkbox input "true"
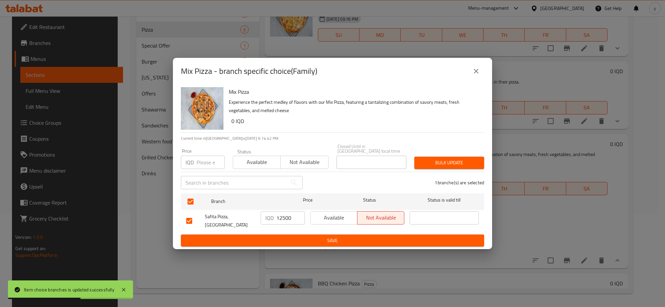
click at [293, 215] on input "12500" at bounding box center [290, 217] width 29 height 13
click at [291, 218] on input "12500" at bounding box center [290, 217] width 29 height 13
click at [286, 220] on input "12500" at bounding box center [290, 217] width 29 height 13
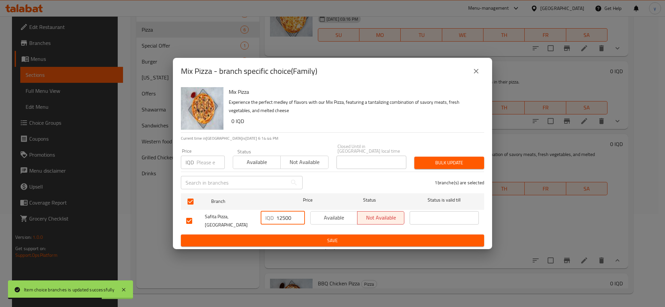
paste input "200"
type input "20000"
click at [276, 236] on span "Save" at bounding box center [332, 240] width 292 height 8
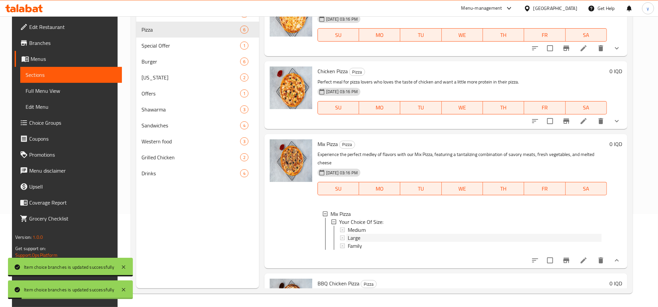
click at [355, 235] on span "Large" at bounding box center [354, 238] width 13 height 8
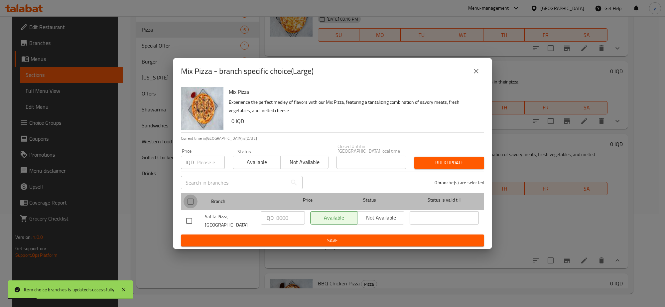
click at [193, 201] on input "checkbox" at bounding box center [190, 201] width 14 height 14
checkbox input "true"
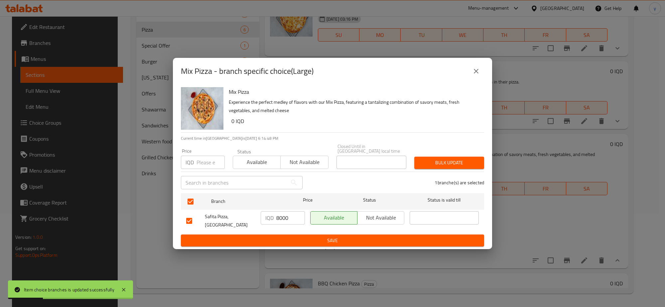
click at [283, 217] on input "8000" at bounding box center [290, 217] width 29 height 13
paste input "14"
type input "14000"
click at [290, 241] on button "Save" at bounding box center [332, 240] width 303 height 12
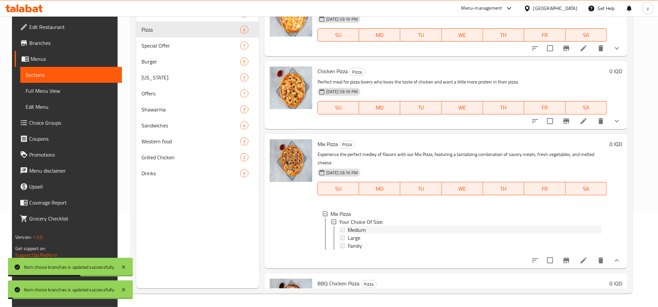
click at [350, 226] on span "Medium" at bounding box center [357, 230] width 18 height 8
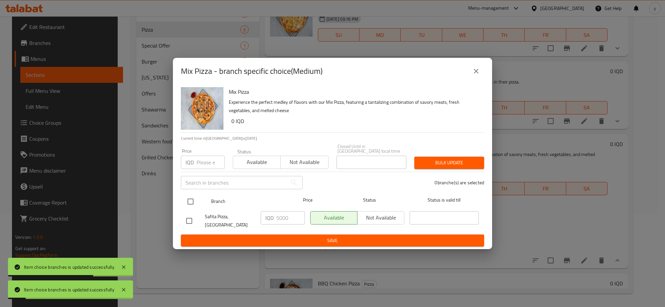
click at [189, 201] on input "checkbox" at bounding box center [190, 201] width 14 height 14
checkbox input "true"
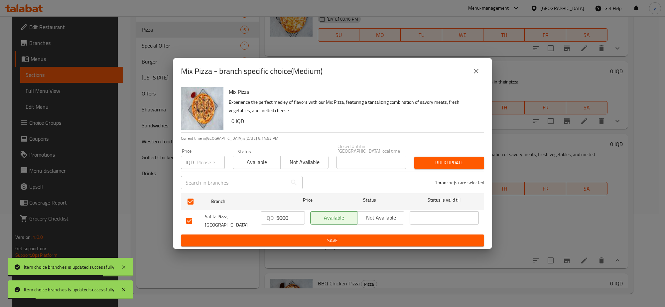
click at [286, 218] on input "5000" at bounding box center [290, 217] width 29 height 13
paste input "10"
type input "10000"
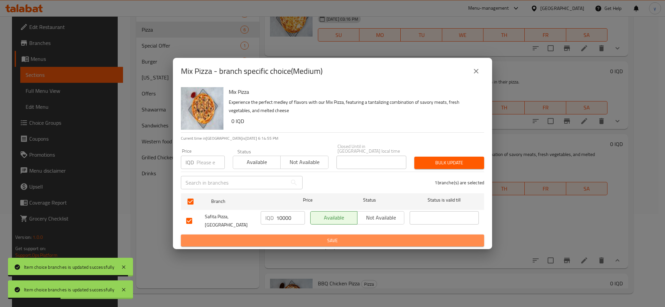
click at [286, 236] on span "Save" at bounding box center [332, 240] width 292 height 8
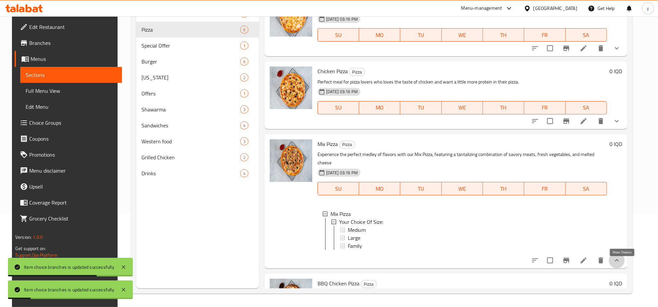
click at [621, 263] on icon "show more" at bounding box center [617, 260] width 8 height 8
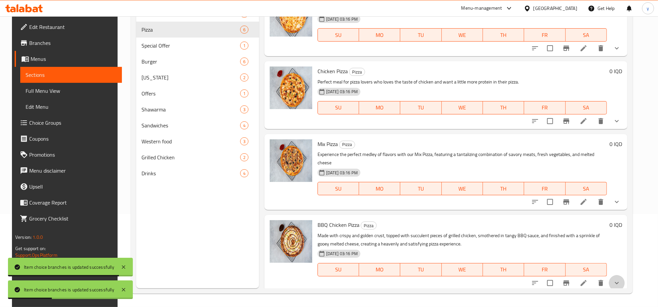
click at [621, 279] on icon "show more" at bounding box center [617, 283] width 8 height 8
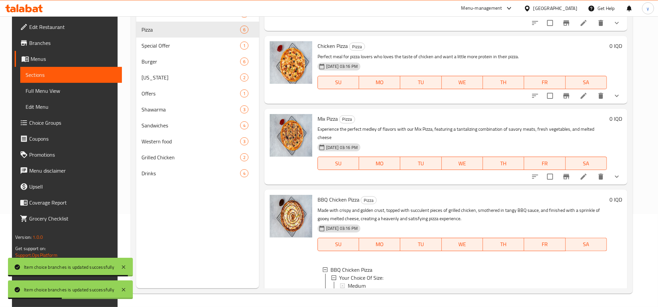
scroll to position [291, 0]
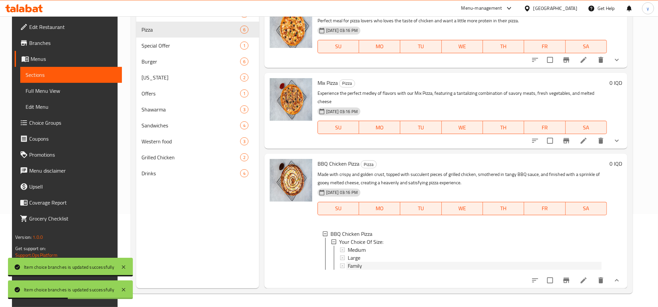
click at [383, 262] on div "Family" at bounding box center [475, 266] width 254 height 8
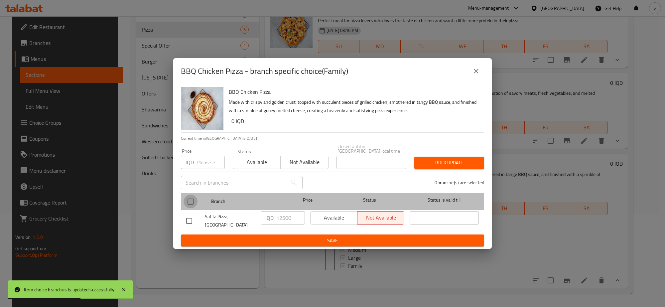
click at [188, 200] on input "checkbox" at bounding box center [190, 201] width 14 height 14
checkbox input "true"
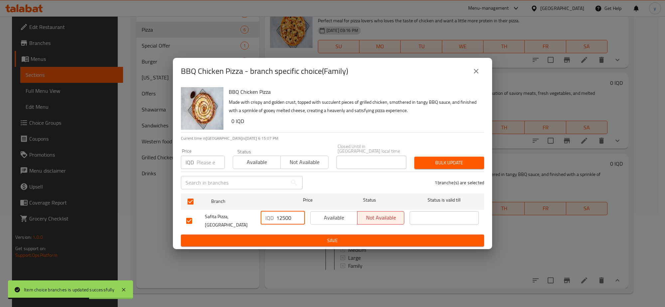
click at [288, 221] on input "12500" at bounding box center [290, 217] width 29 height 13
paste input "200"
type input "20000"
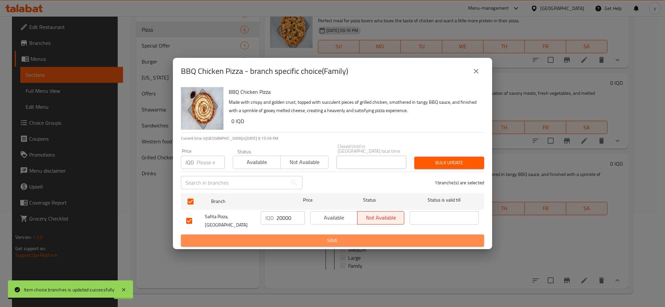
click at [291, 236] on span "Save" at bounding box center [332, 240] width 292 height 8
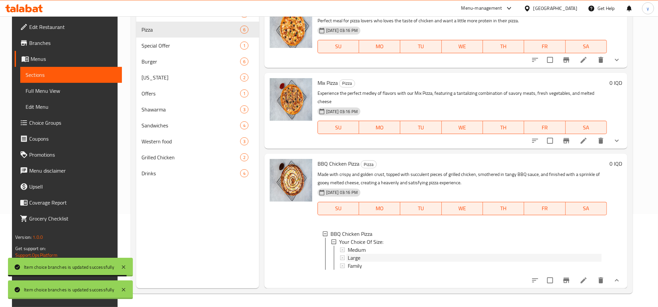
click at [363, 254] on div "Large" at bounding box center [475, 258] width 254 height 8
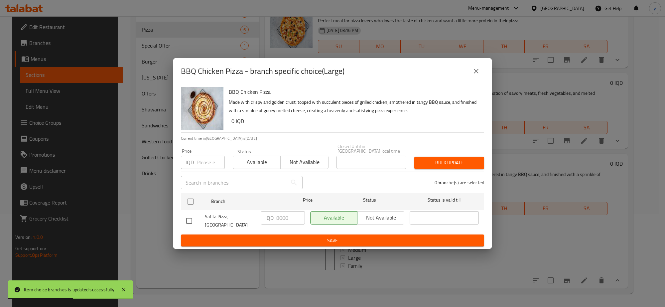
click at [188, 201] on input "checkbox" at bounding box center [190, 201] width 14 height 14
checkbox input "true"
click at [279, 218] on input "8000" at bounding box center [290, 217] width 29 height 13
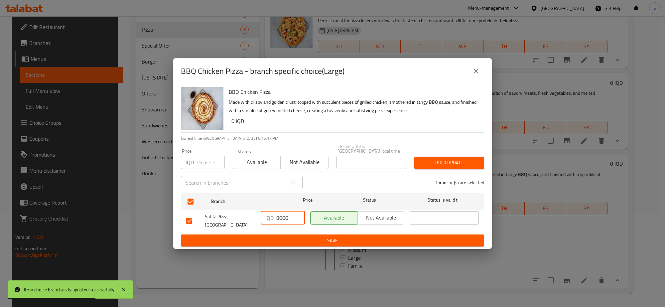
paste input "14"
type input "14000"
click at [301, 234] on button "Save" at bounding box center [332, 240] width 303 height 12
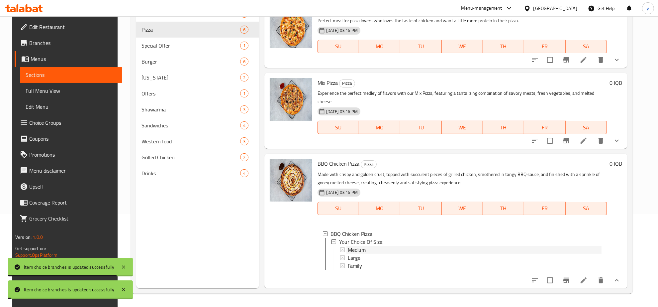
click at [360, 246] on span "Medium" at bounding box center [357, 250] width 18 height 8
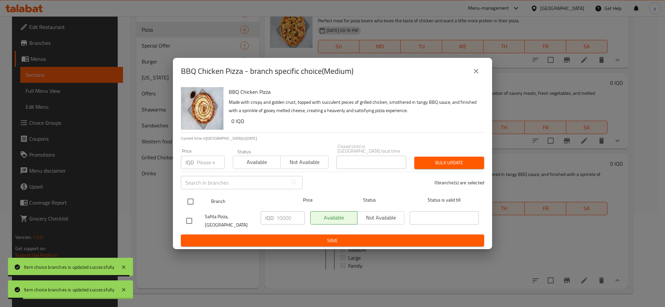
click at [192, 203] on input "checkbox" at bounding box center [190, 201] width 14 height 14
checkbox input "true"
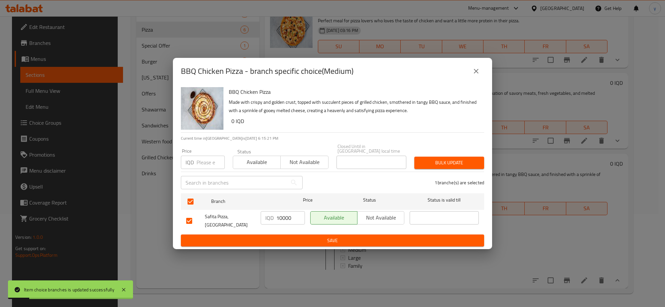
click at [287, 216] on input "10000" at bounding box center [290, 217] width 29 height 13
click at [306, 240] on button "Save" at bounding box center [332, 240] width 303 height 12
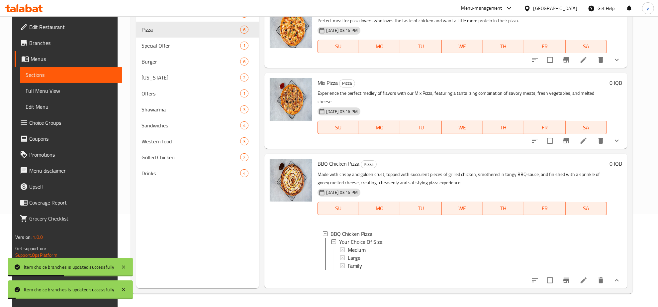
click at [71, 90] on span "Full Menu View" at bounding box center [71, 91] width 91 height 8
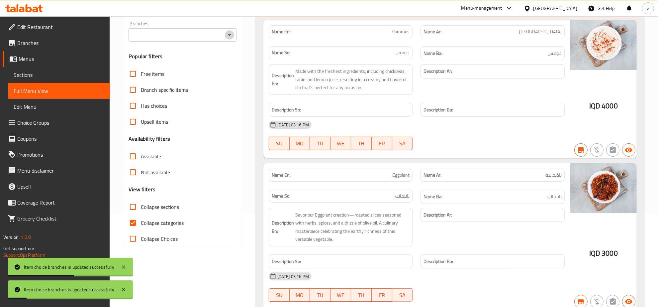
click at [231, 39] on icon "Open" at bounding box center [230, 35] width 8 height 8
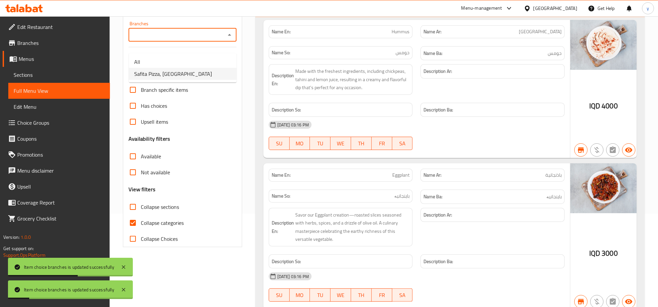
click at [196, 70] on li "Safita Pizza, [GEOGRAPHIC_DATA]" at bounding box center [183, 74] width 108 height 12
type input "Safita Pizza, [GEOGRAPHIC_DATA]"
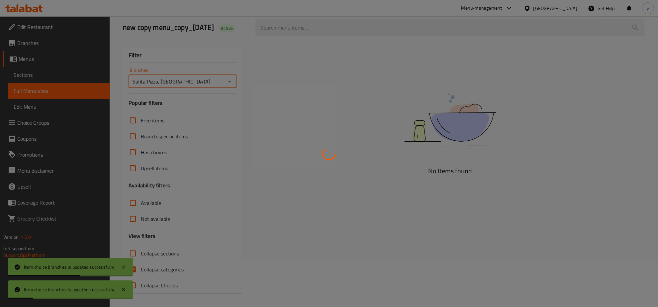
scroll to position [57, 0]
click at [122, 265] on div at bounding box center [329, 153] width 658 height 307
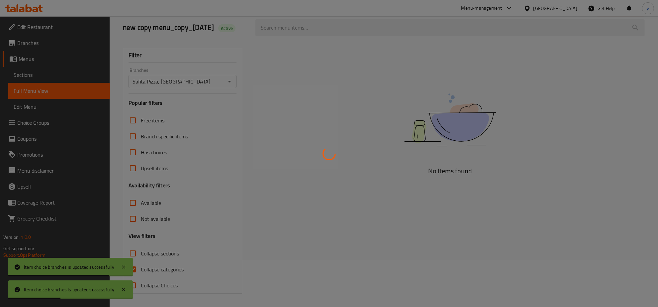
click at [122, 265] on div at bounding box center [329, 153] width 658 height 307
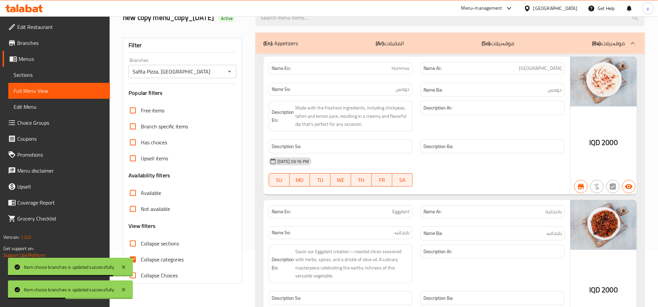
click at [122, 265] on icon at bounding box center [124, 267] width 8 height 8
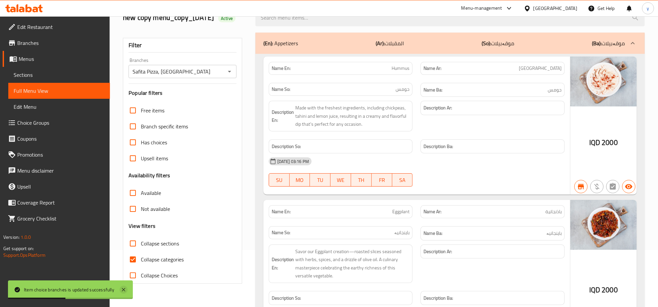
click at [122, 286] on icon at bounding box center [124, 290] width 8 height 8
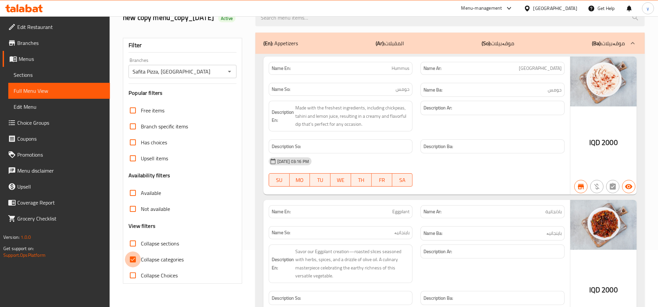
click at [135, 267] on input "Collapse categories" at bounding box center [133, 259] width 16 height 16
checkbox input "false"
click at [135, 245] on input "Collapse sections" at bounding box center [133, 243] width 16 height 16
checkbox input "true"
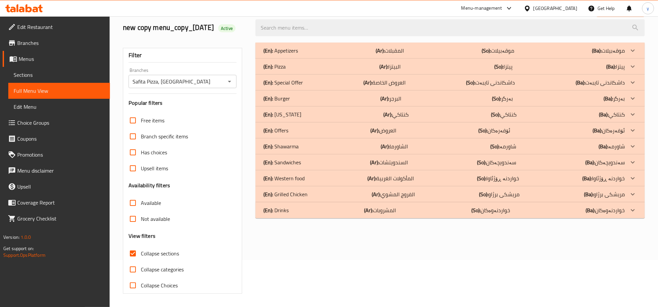
click at [287, 55] on div "(En): Pizza (Ar): البيتزا (So): پیتزا (Ba): پیتزا" at bounding box center [445, 51] width 362 height 8
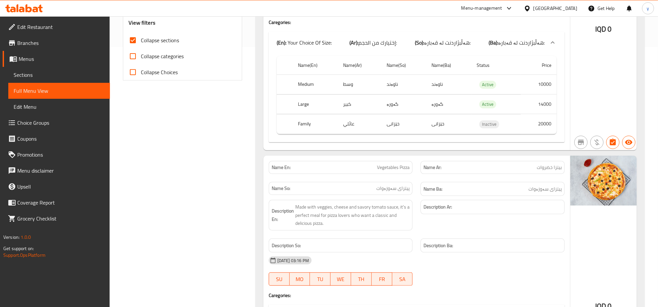
scroll to position [0, 0]
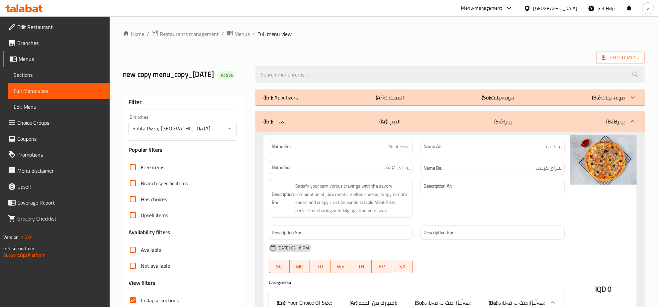
click at [529, 132] on div "(En): Pizza (Ar): البيتزا (So): پیتزا (Ba): پیتزا" at bounding box center [451, 121] width 390 height 21
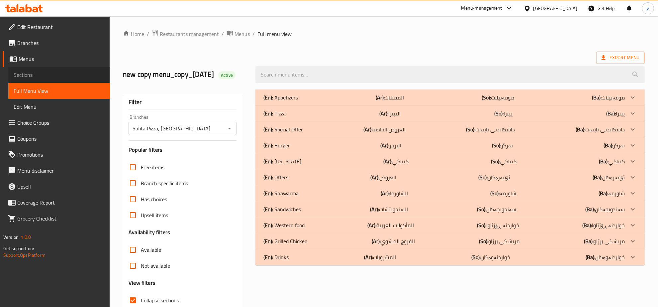
click at [77, 70] on link "Sections" at bounding box center [59, 75] width 102 height 16
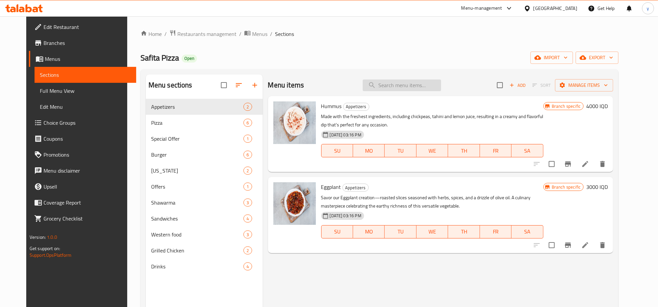
click at [396, 87] on input "search" at bounding box center [402, 85] width 78 height 12
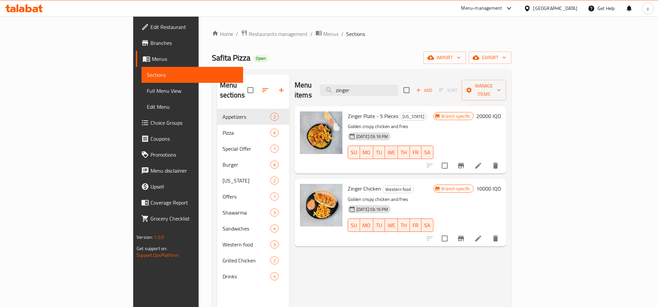
click at [469, 160] on button "Branch-specific-item" at bounding box center [461, 166] width 16 height 16
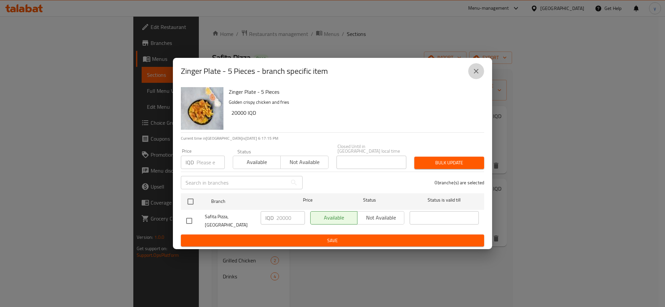
click at [474, 68] on button "close" at bounding box center [476, 71] width 16 height 16
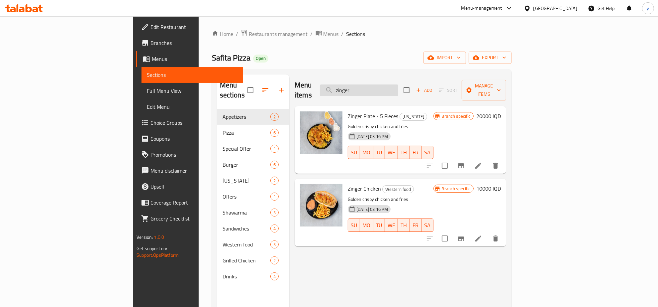
click at [399, 87] on input "zinger" at bounding box center [359, 90] width 78 height 12
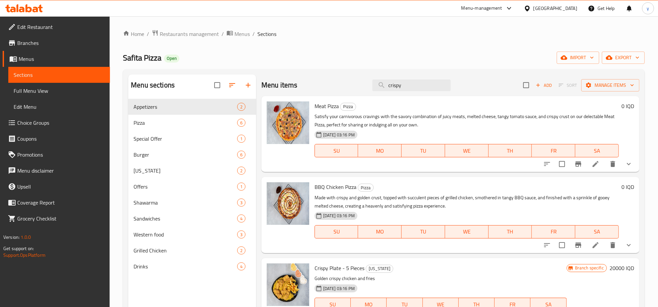
type input "crispy"
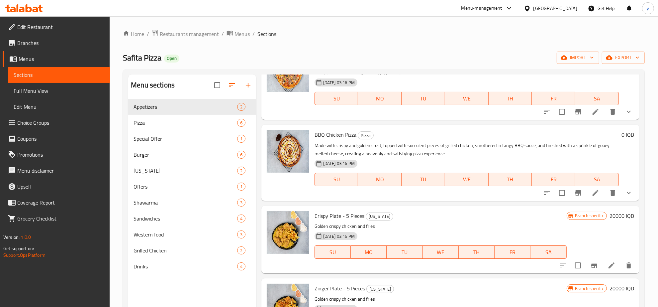
scroll to position [69, 0]
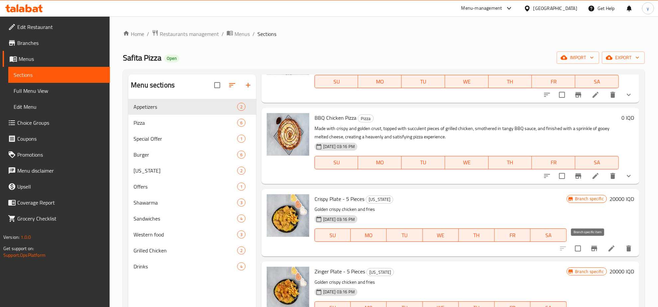
click at [592, 250] on icon "Branch-specific-item" at bounding box center [595, 248] width 8 height 8
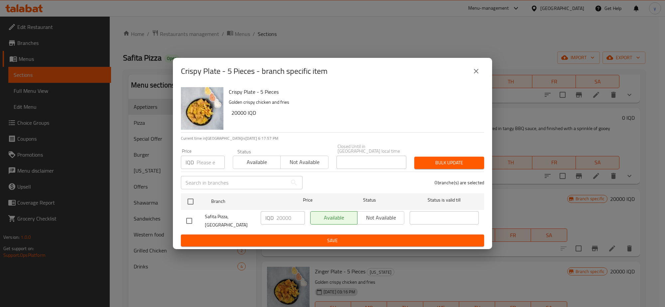
click at [474, 79] on div "Crispy Plate - 5 Pieces - branch specific item" at bounding box center [332, 71] width 303 height 16
click at [476, 75] on icon "close" at bounding box center [476, 71] width 8 height 8
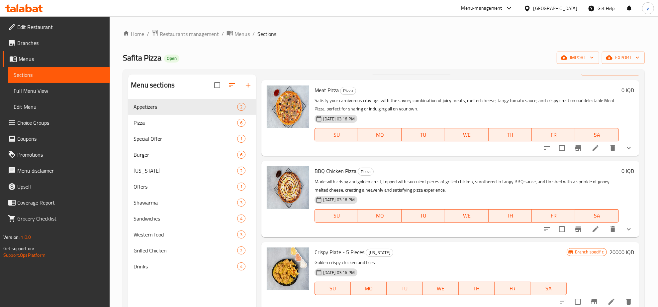
scroll to position [0, 0]
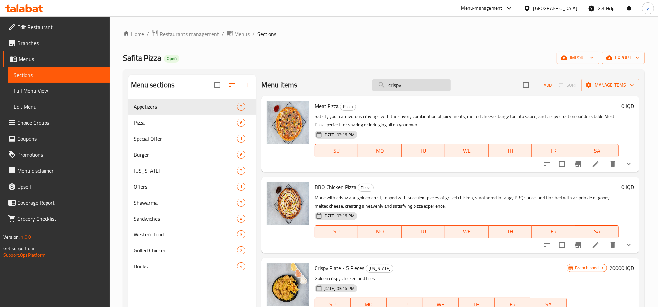
click at [399, 84] on input "crispy" at bounding box center [412, 85] width 78 height 12
paste input "فاهيتا"
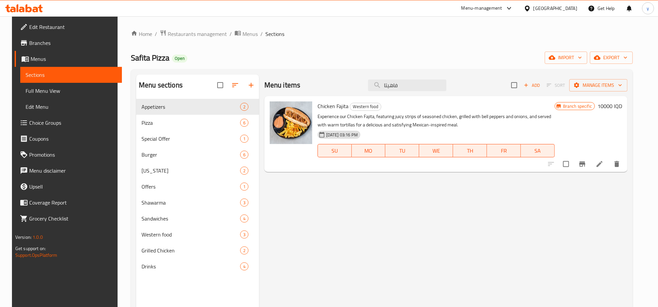
type input "فاهيتا"
click at [589, 162] on button "Branch-specific-item" at bounding box center [583, 164] width 16 height 16
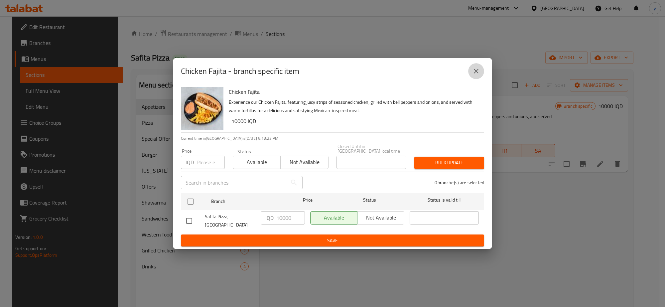
click at [475, 75] on icon "close" at bounding box center [476, 71] width 8 height 8
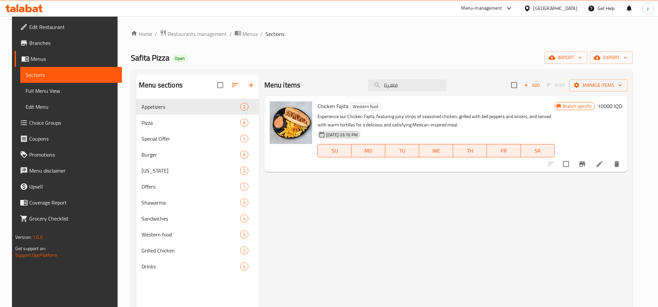
click at [403, 92] on div "Menu items فاهيتا Add Sort Manage items" at bounding box center [446, 85] width 363 height 22
click at [405, 88] on input "فاهيتا" at bounding box center [407, 85] width 78 height 12
paste input "انسيسكو"
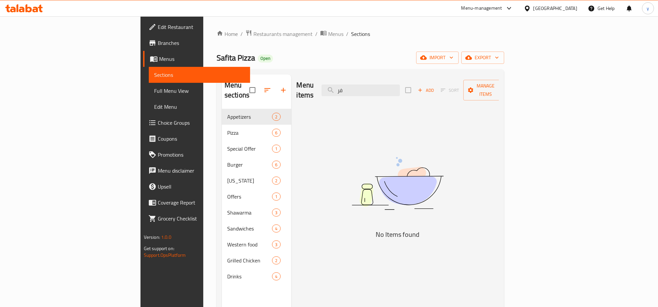
type input "ف"
type input "f"
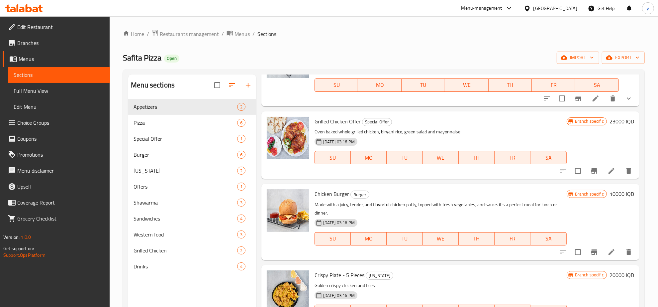
scroll to position [208, 0]
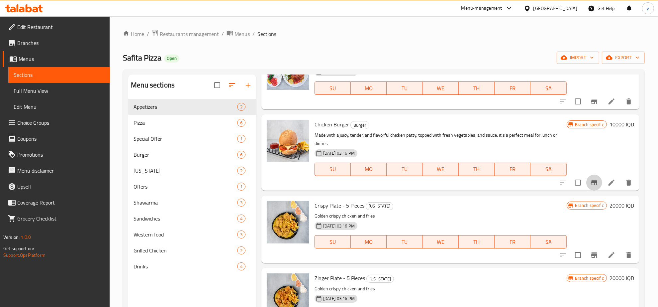
click at [587, 176] on button "Branch-specific-item" at bounding box center [595, 182] width 16 height 16
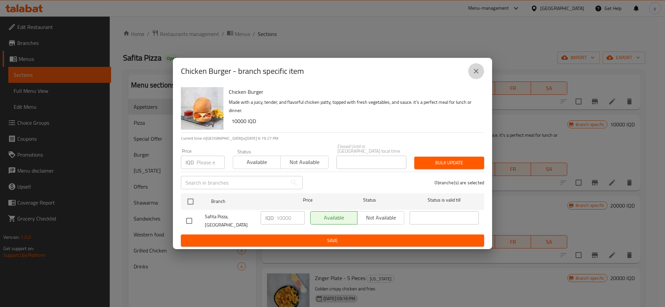
click at [471, 71] on button "close" at bounding box center [476, 71] width 16 height 16
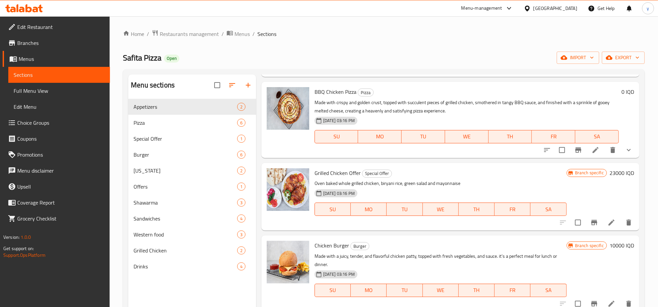
scroll to position [0, 0]
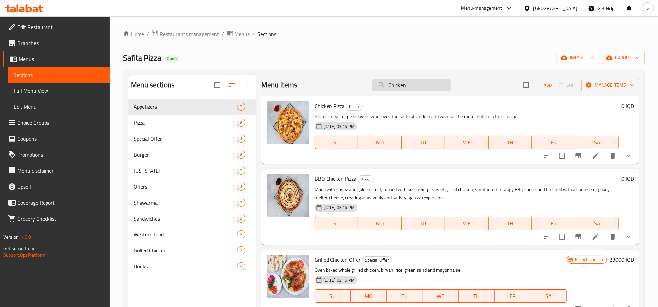
drag, startPoint x: 407, startPoint y: 89, endPoint x: 385, endPoint y: 89, distance: 22.9
click at [385, 89] on input "Chicken" at bounding box center [412, 85] width 78 height 12
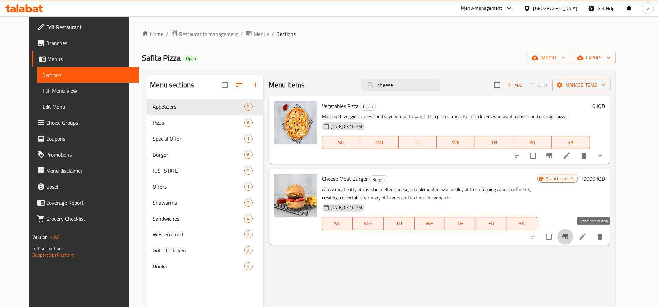
click at [570, 235] on icon "Branch-specific-item" at bounding box center [566, 237] width 8 height 8
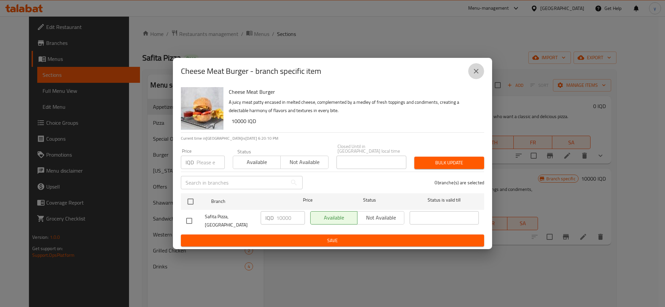
click at [479, 75] on icon "close" at bounding box center [476, 71] width 8 height 8
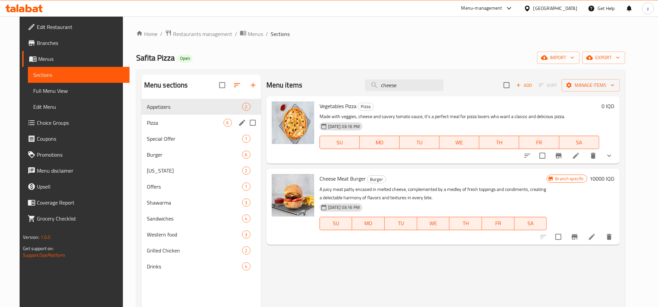
click at [195, 116] on div "Pizza 6" at bounding box center [202, 123] width 120 height 16
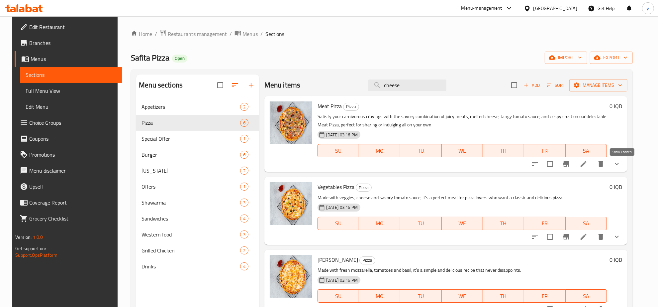
click at [621, 161] on icon "show more" at bounding box center [617, 164] width 8 height 8
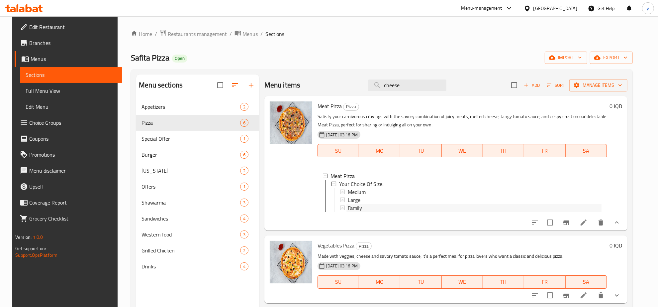
click at [382, 209] on div "Family" at bounding box center [475, 208] width 254 height 8
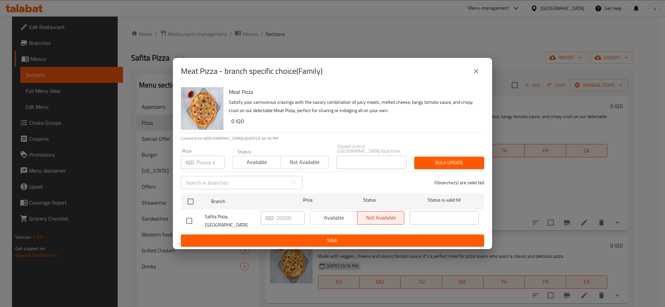
click at [474, 79] on button "close" at bounding box center [476, 71] width 16 height 16
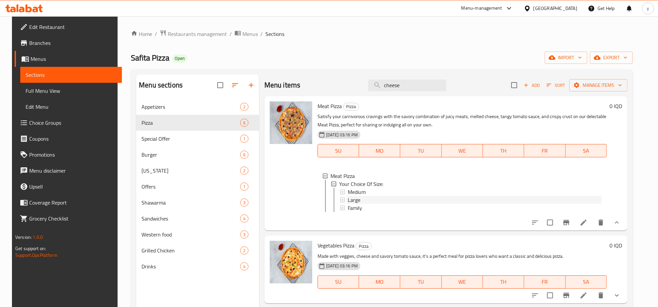
click at [393, 202] on div "Large" at bounding box center [475, 200] width 254 height 8
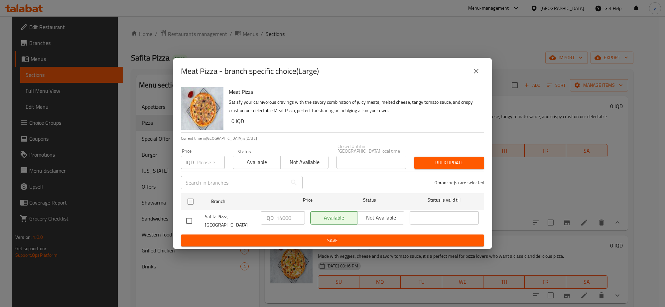
click at [480, 79] on button "close" at bounding box center [476, 71] width 16 height 16
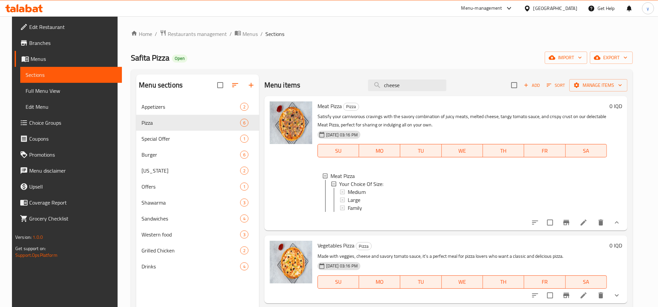
click at [497, 170] on div "Meat Pizza Your Choice Of Size: Medium Large Family" at bounding box center [462, 193] width 289 height 53
click at [620, 225] on icon "show more" at bounding box center [617, 222] width 8 height 8
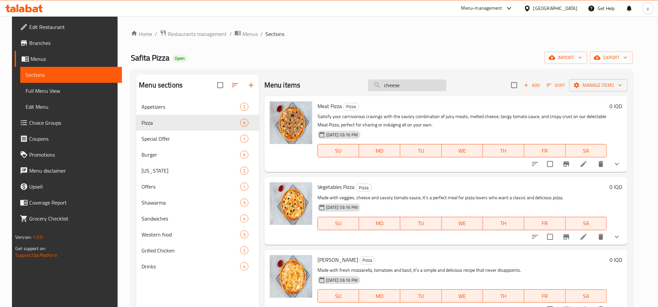
drag, startPoint x: 383, startPoint y: 85, endPoint x: 379, endPoint y: 86, distance: 3.5
click at [379, 86] on input "cheese" at bounding box center [407, 85] width 78 height 12
click at [418, 91] on input "cheese" at bounding box center [407, 85] width 78 height 12
drag, startPoint x: 420, startPoint y: 83, endPoint x: 381, endPoint y: 84, distance: 39.6
click at [381, 84] on input "cheese" at bounding box center [407, 85] width 78 height 12
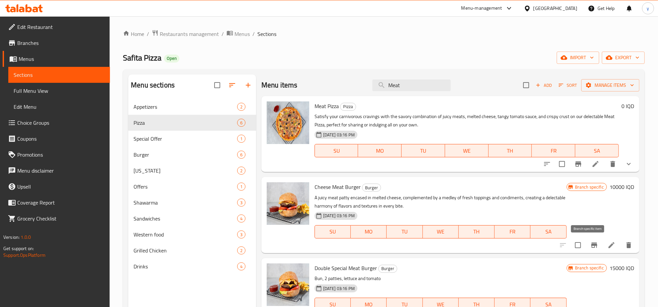
click at [587, 239] on button "Branch-specific-item" at bounding box center [595, 245] width 16 height 16
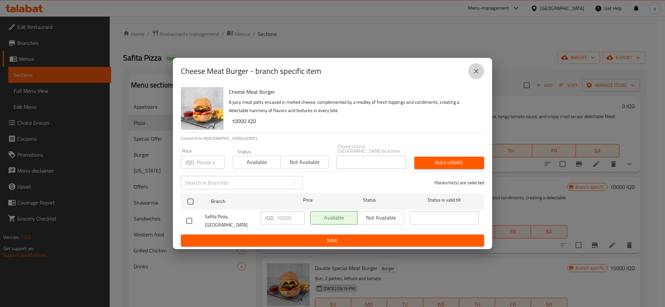
click at [478, 73] on icon "close" at bounding box center [476, 71] width 5 height 5
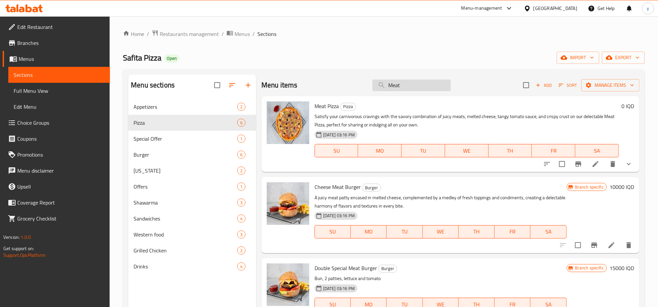
click at [421, 84] on input "Meat" at bounding box center [412, 85] width 78 height 12
click at [436, 121] on p "Satisfy your carnivorous cravings with the savory combination of juicy meats, m…" at bounding box center [467, 120] width 304 height 17
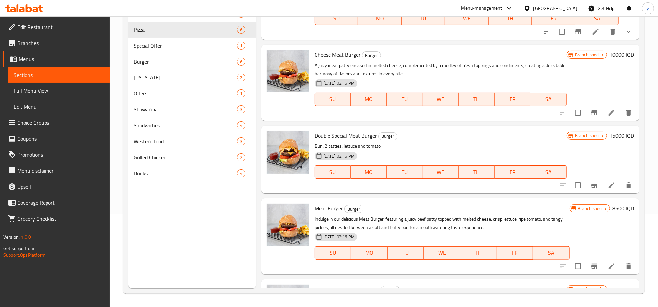
scroll to position [69, 0]
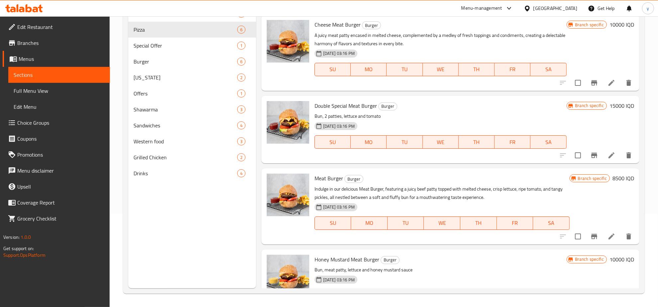
click at [589, 230] on button "Branch-specific-item" at bounding box center [595, 236] width 16 height 16
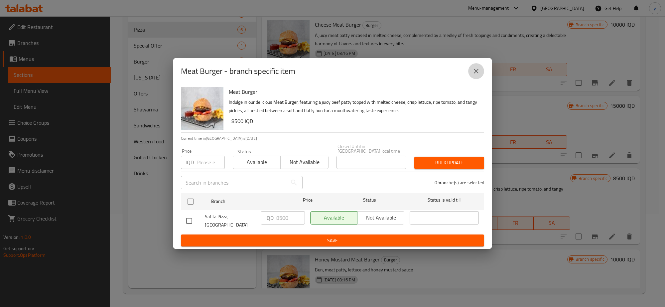
click at [476, 75] on icon "close" at bounding box center [476, 71] width 8 height 8
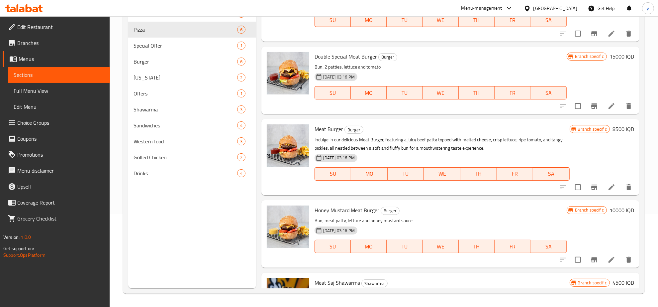
scroll to position [138, 0]
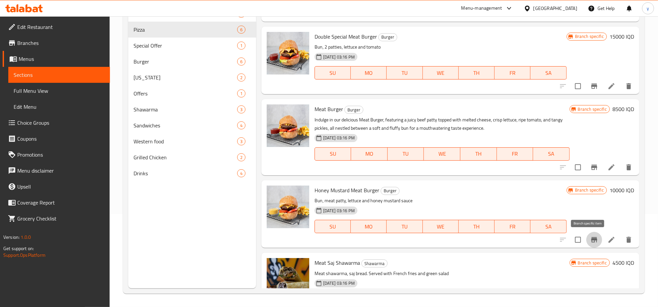
click at [592, 240] on icon "Branch-specific-item" at bounding box center [595, 239] width 6 height 5
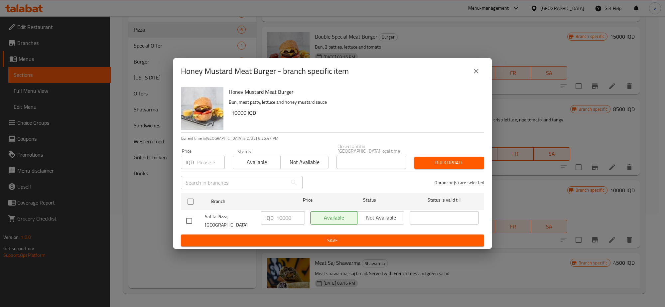
click at [472, 73] on icon "close" at bounding box center [476, 71] width 8 height 8
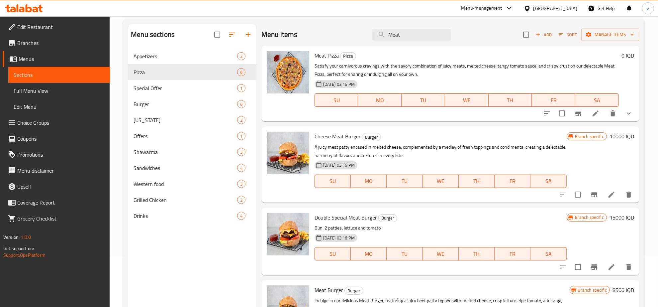
scroll to position [0, 0]
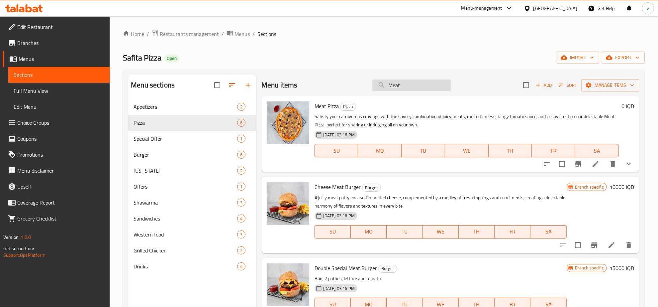
click at [416, 87] on input "Meat" at bounding box center [412, 85] width 78 height 12
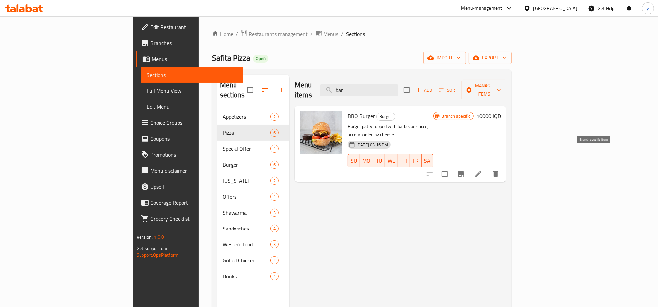
click at [469, 166] on button "Branch-specific-item" at bounding box center [461, 174] width 16 height 16
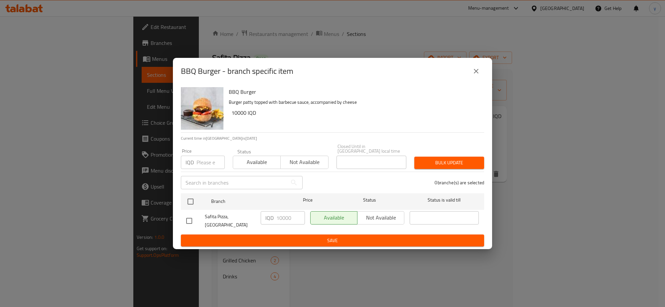
click at [472, 75] on icon "close" at bounding box center [476, 71] width 8 height 8
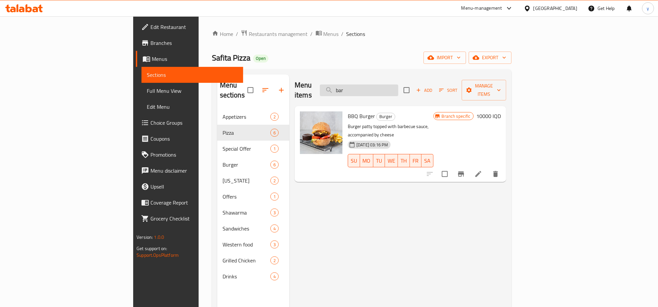
click at [397, 84] on input "bar" at bounding box center [359, 90] width 78 height 12
click at [398, 84] on input "bar" at bounding box center [359, 90] width 78 height 12
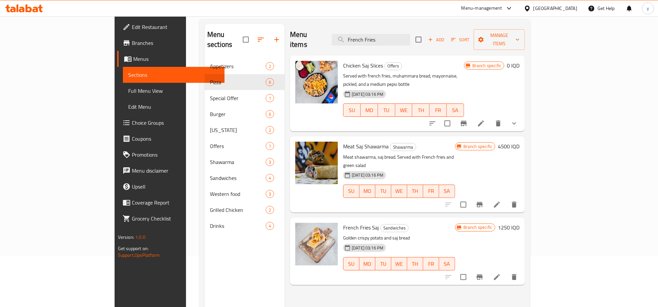
scroll to position [24, 0]
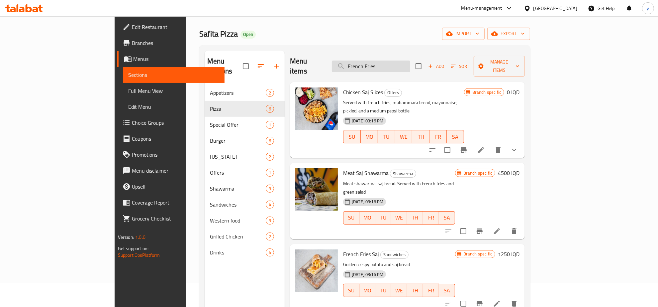
click at [410, 60] on input "French Fries" at bounding box center [371, 66] width 78 height 12
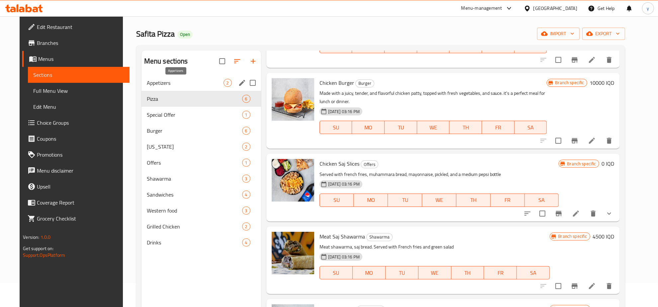
type input "Fre"
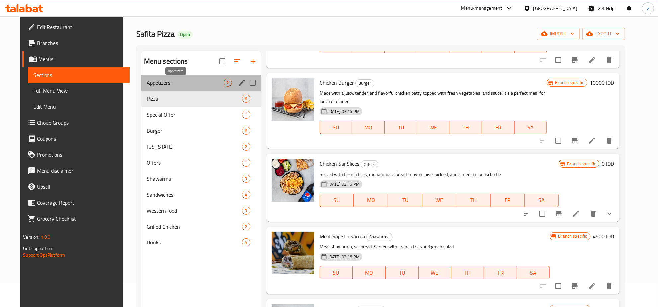
click at [189, 79] on span "Appetizers" at bounding box center [185, 83] width 77 height 8
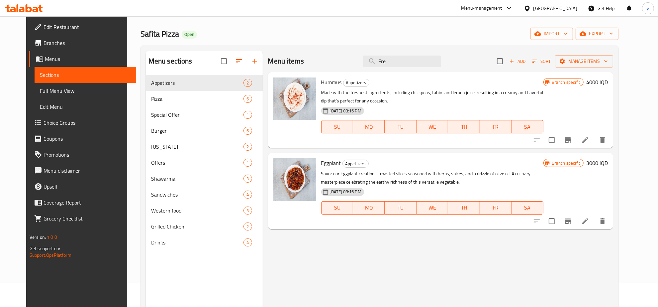
drag, startPoint x: 399, startPoint y: 59, endPoint x: 360, endPoint y: 56, distance: 39.4
click at [360, 56] on div "Menu items Fre Add Sort Manage items" at bounding box center [441, 62] width 346 height 22
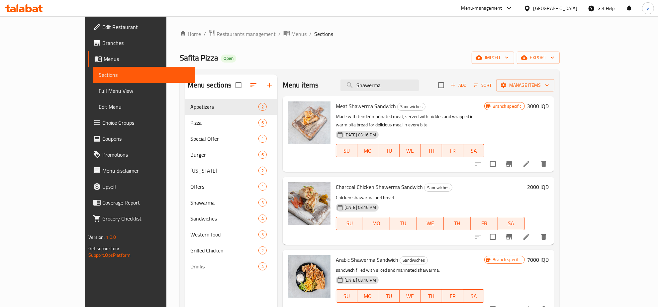
drag, startPoint x: 417, startPoint y: 82, endPoint x: 375, endPoint y: 91, distance: 43.9
click at [375, 91] on div "Menu items Shawerma Add Sort Manage items" at bounding box center [419, 85] width 272 height 22
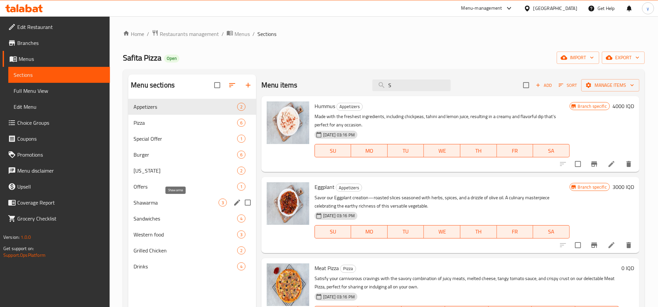
type input "S"
click at [172, 206] on span "Shawarma" at bounding box center [176, 202] width 85 height 8
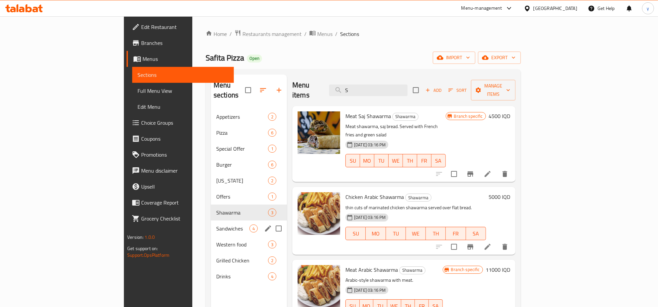
click at [211, 220] on div "Sandwiches 4" at bounding box center [249, 228] width 76 height 16
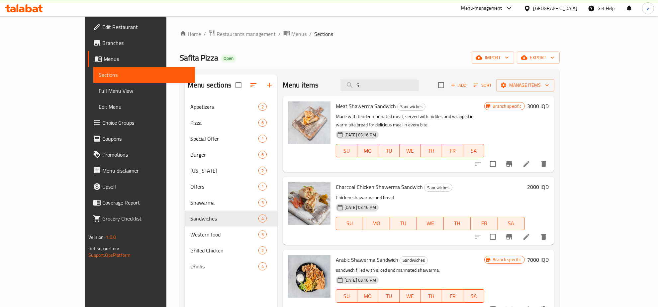
click at [513, 161] on icon "Branch-specific-item" at bounding box center [510, 163] width 6 height 5
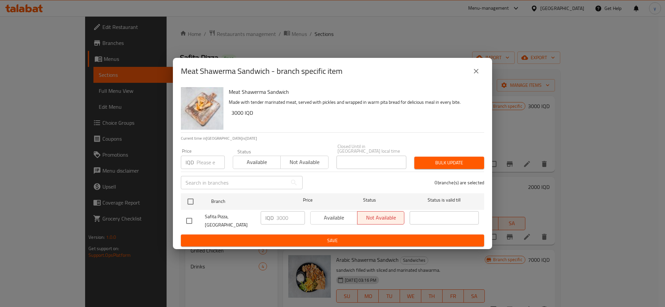
click at [473, 72] on icon "close" at bounding box center [476, 71] width 8 height 8
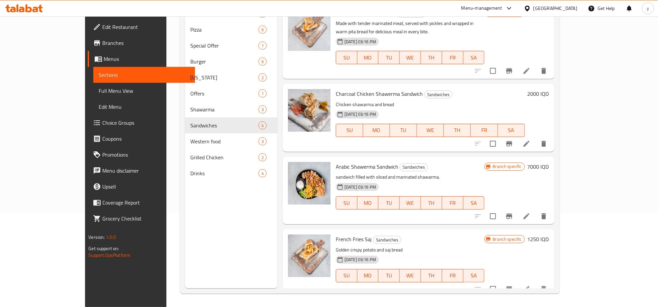
scroll to position [24, 0]
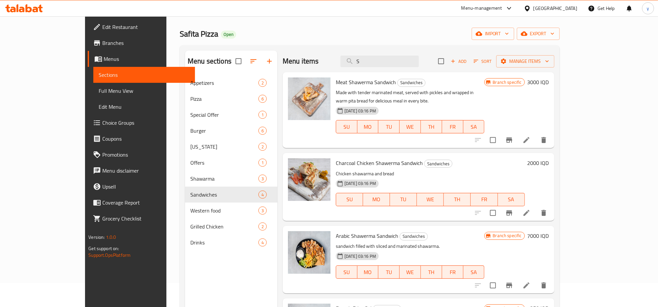
click at [549, 231] on h6 "7000 IQD" at bounding box center [539, 235] width 22 height 9
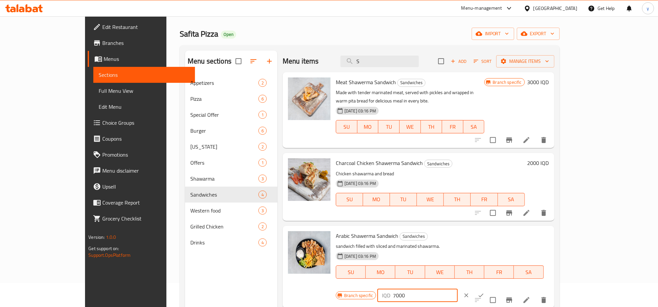
drag, startPoint x: 573, startPoint y: 229, endPoint x: 549, endPoint y: 235, distance: 25.2
click at [458, 288] on div "IQD 7000 ​" at bounding box center [418, 294] width 80 height 13
paste input "11"
type input "11000"
click at [484, 293] on icon "ok" at bounding box center [481, 295] width 5 height 4
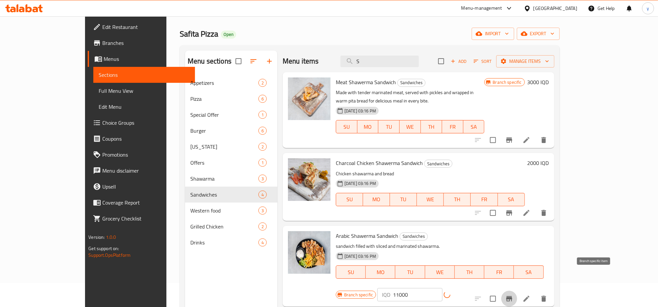
click at [518, 290] on button "Branch-specific-item" at bounding box center [510, 298] width 16 height 16
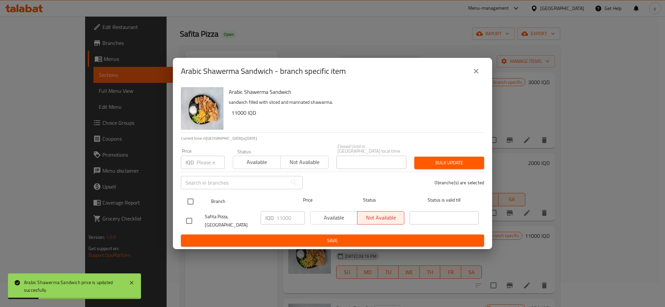
click at [189, 200] on input "checkbox" at bounding box center [190, 201] width 14 height 14
checkbox input "true"
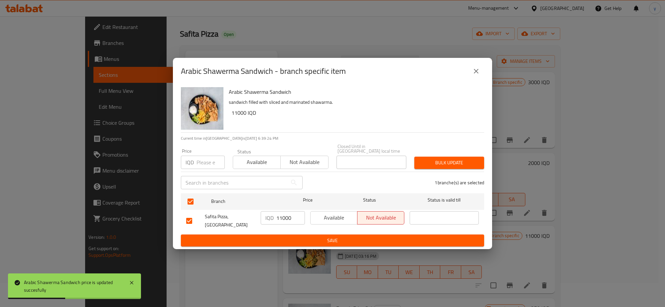
click at [481, 75] on button "close" at bounding box center [476, 71] width 16 height 16
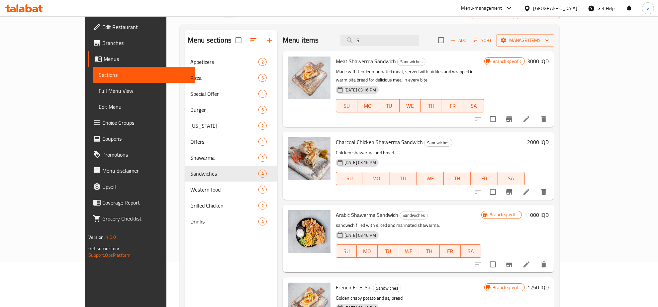
scroll to position [0, 0]
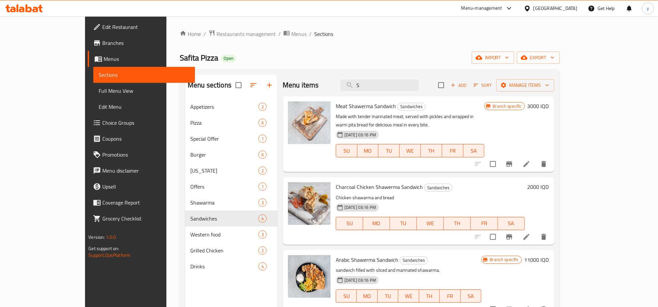
drag, startPoint x: 401, startPoint y: 84, endPoint x: 372, endPoint y: 87, distance: 29.1
click at [372, 87] on div "Menu items S Add Sort Manage items" at bounding box center [419, 85] width 272 height 22
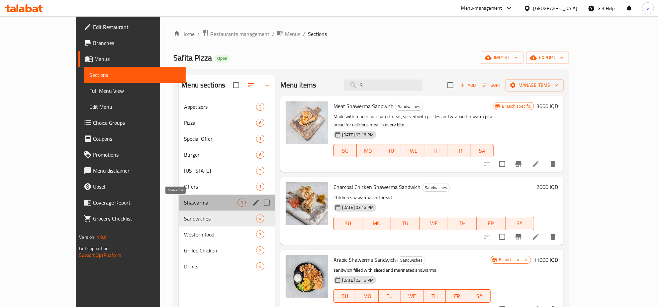
click at [184, 201] on span "Shawarma" at bounding box center [210, 202] width 53 height 8
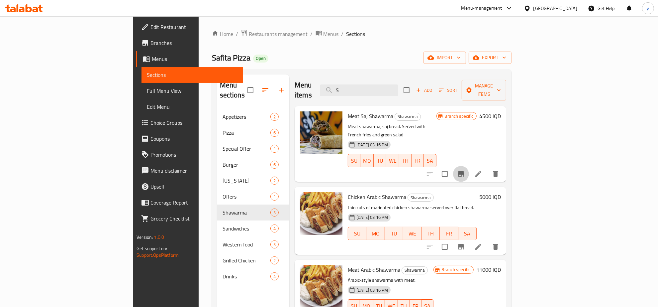
click at [465, 170] on icon "Branch-specific-item" at bounding box center [461, 174] width 8 height 8
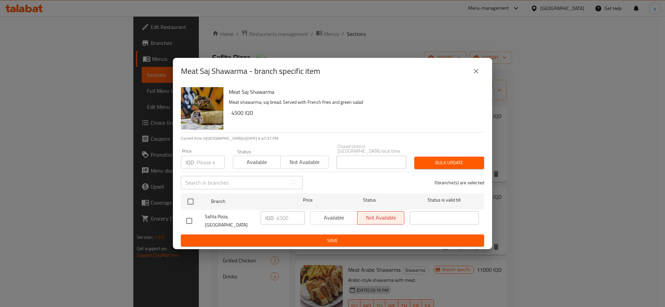
click at [475, 79] on button "close" at bounding box center [476, 71] width 16 height 16
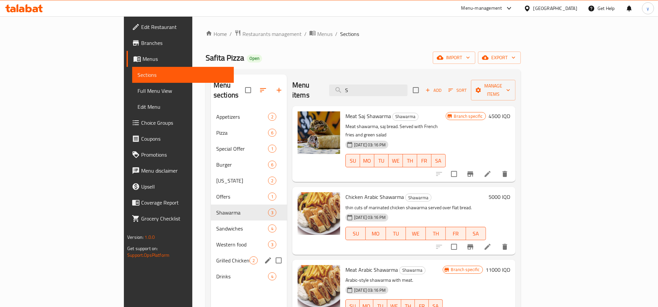
click at [211, 252] on div "Grilled Chicken 2" at bounding box center [249, 260] width 76 height 16
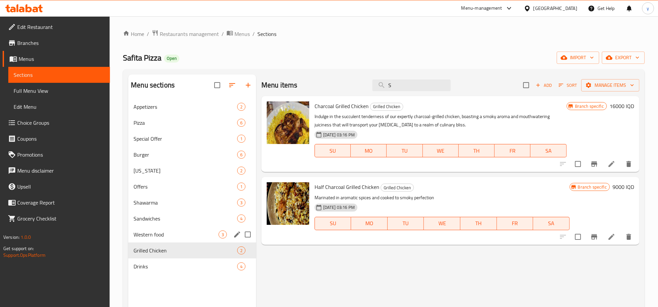
click at [171, 240] on div "Western food 3" at bounding box center [192, 234] width 128 height 16
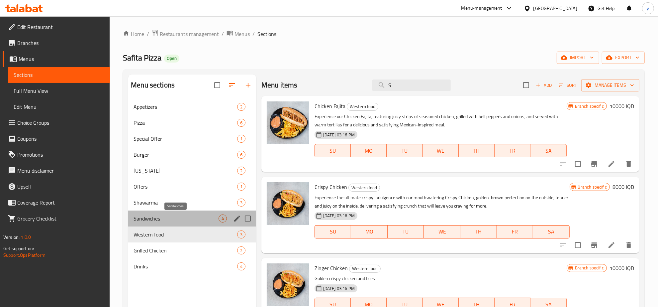
click at [175, 215] on span "Sandwiches" at bounding box center [176, 218] width 85 height 8
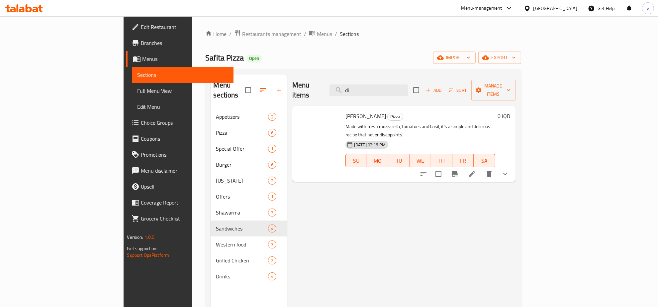
type input "d"
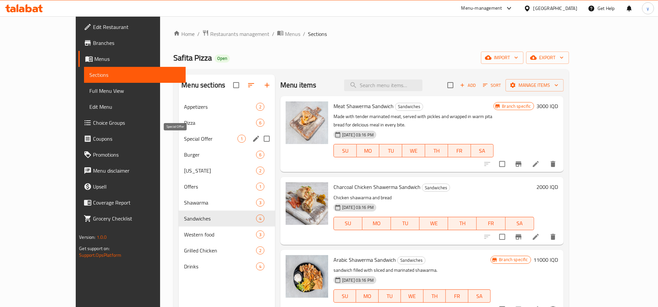
click at [184, 140] on span "Special Offer" at bounding box center [210, 139] width 53 height 8
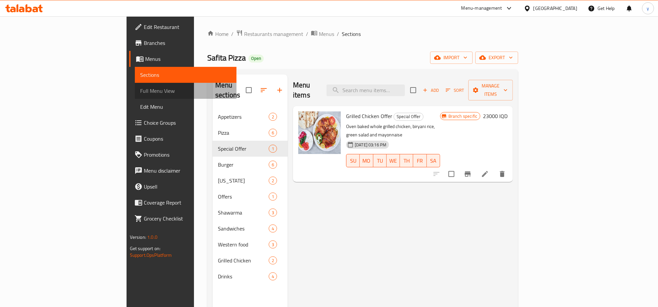
click at [135, 86] on link "Full Menu View" at bounding box center [186, 91] width 102 height 16
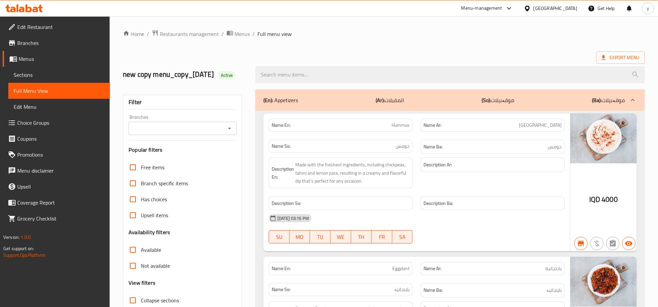
click at [230, 132] on icon "Open" at bounding box center [230, 128] width 8 height 8
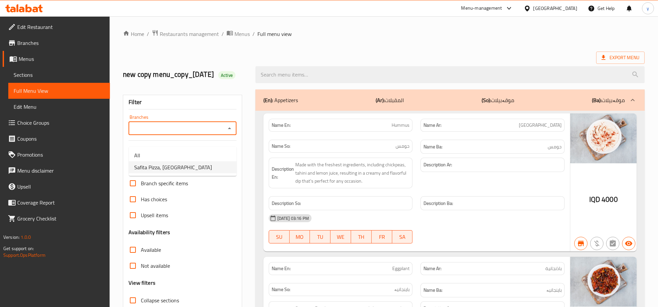
click at [206, 165] on li "Safita Pizza, [GEOGRAPHIC_DATA]" at bounding box center [183, 167] width 108 height 12
type input "Safita Pizza, [GEOGRAPHIC_DATA]"
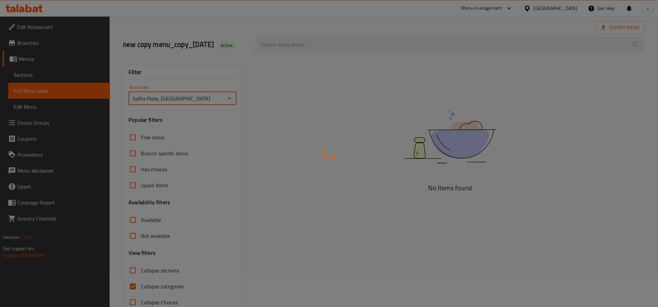
scroll to position [57, 0]
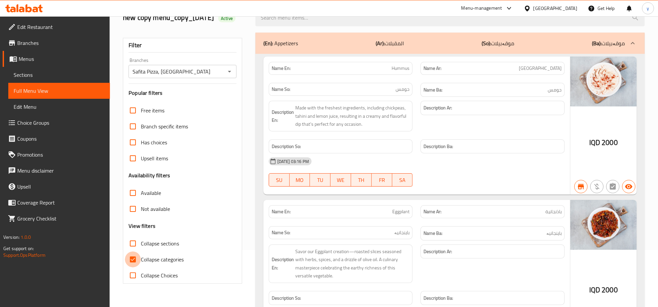
click at [135, 267] on input "Collapse categories" at bounding box center [133, 259] width 16 height 16
checkbox input "false"
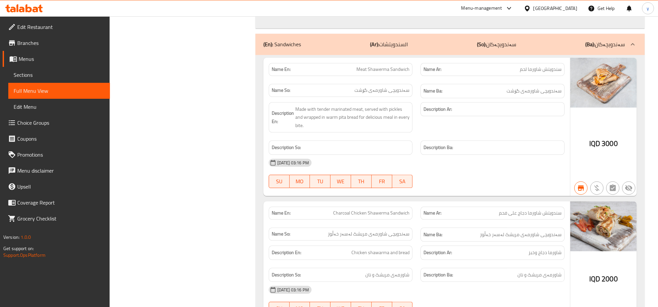
scroll to position [4179, 0]
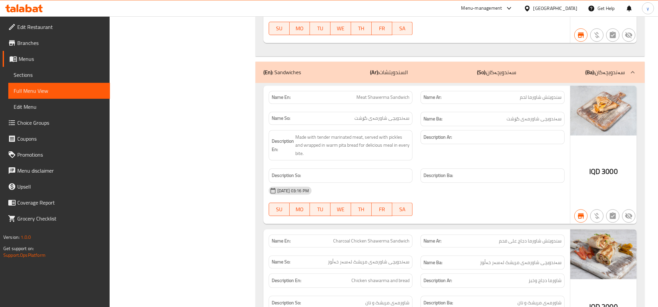
drag, startPoint x: 330, startPoint y: 190, endPoint x: 314, endPoint y: 136, distance: 56.5
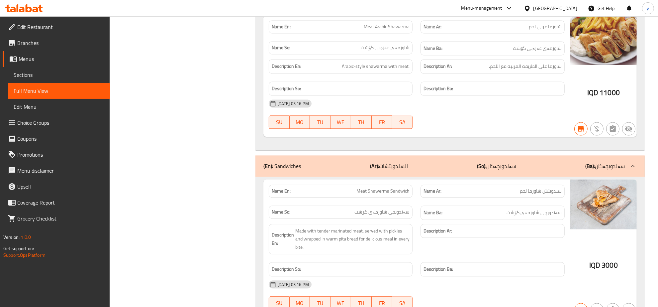
scroll to position [4155, 0]
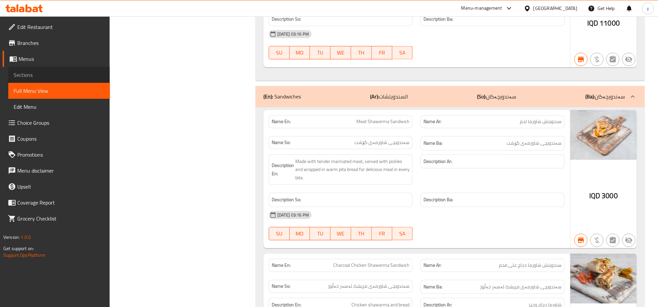
click at [69, 76] on span "Sections" at bounding box center [59, 75] width 91 height 8
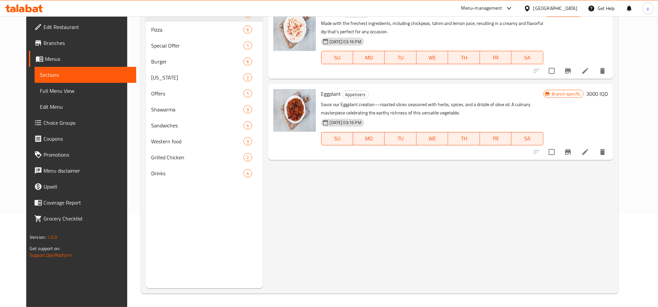
scroll to position [24, 0]
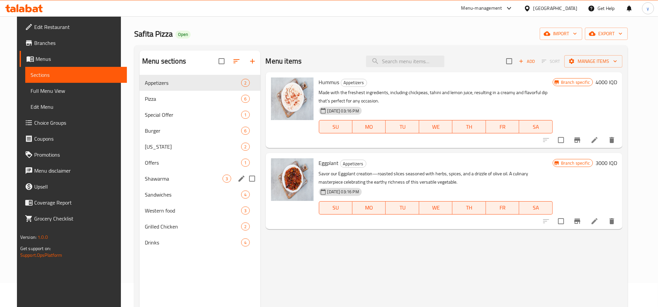
click at [167, 177] on span "Shawarma" at bounding box center [184, 178] width 78 height 8
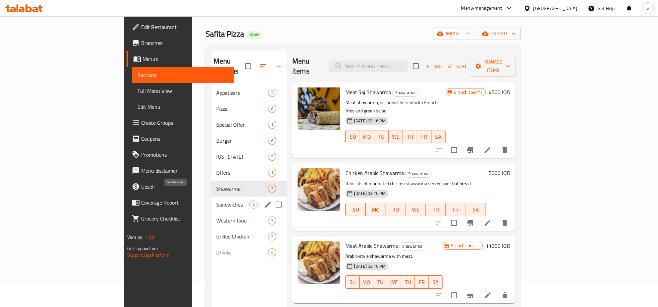
click at [216, 200] on span "Sandwiches" at bounding box center [232, 204] width 33 height 8
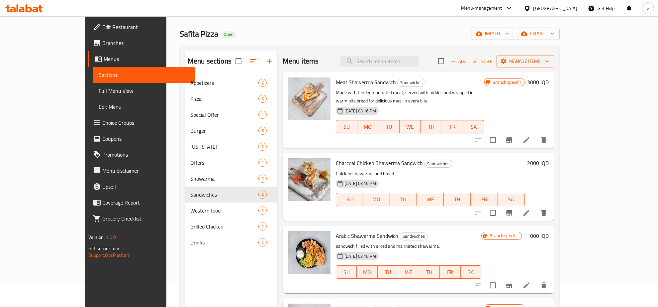
click at [549, 80] on h6 "3000 IQD" at bounding box center [539, 81] width 22 height 9
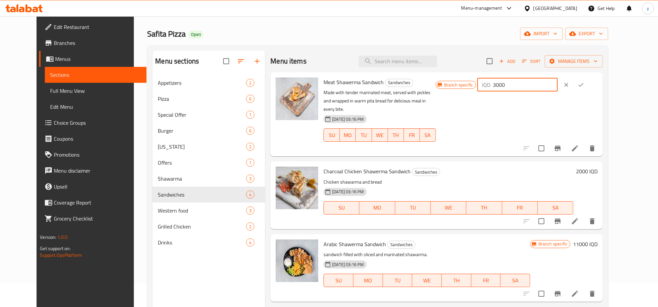
drag, startPoint x: 550, startPoint y: 83, endPoint x: 508, endPoint y: 92, distance: 43.2
click at [508, 92] on div "Branch specific IQD 3000 ​" at bounding box center [517, 113] width 162 height 73
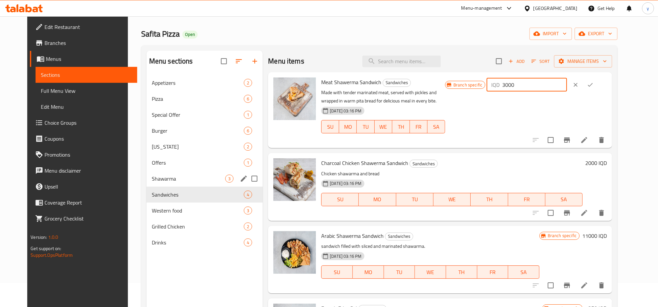
click at [183, 183] on div "Shawarma 3" at bounding box center [205, 179] width 117 height 16
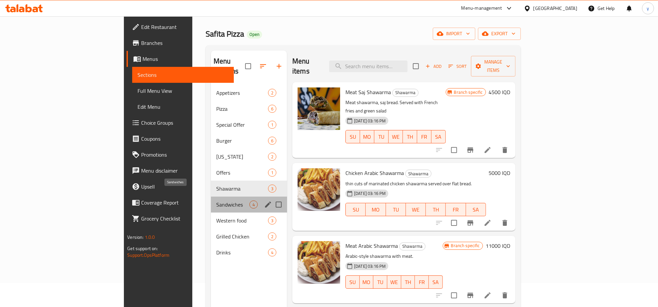
click at [216, 200] on span "Sandwiches" at bounding box center [232, 204] width 33 height 8
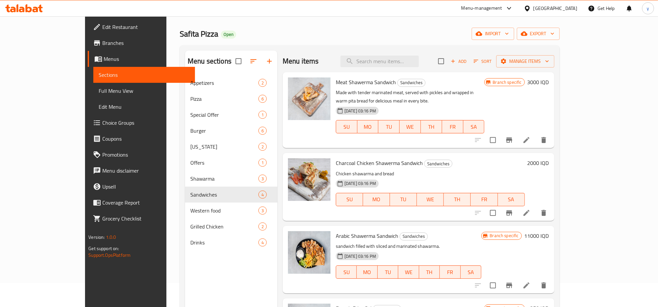
click at [549, 83] on h6 "3000 IQD" at bounding box center [539, 81] width 22 height 9
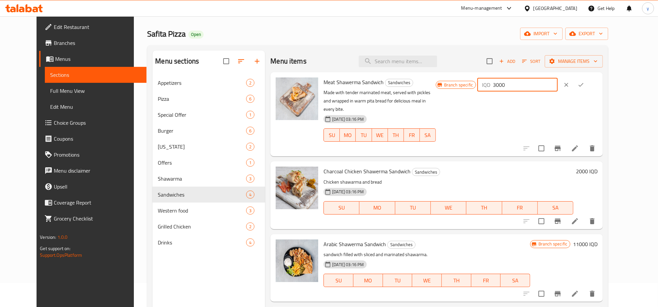
drag, startPoint x: 555, startPoint y: 88, endPoint x: 509, endPoint y: 97, distance: 46.7
click at [509, 97] on div "Branch specific IQD 3000 ​" at bounding box center [517, 113] width 162 height 73
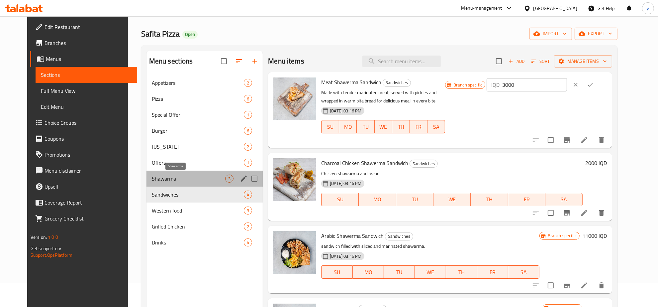
click at [152, 178] on span "Shawarma" at bounding box center [188, 178] width 73 height 8
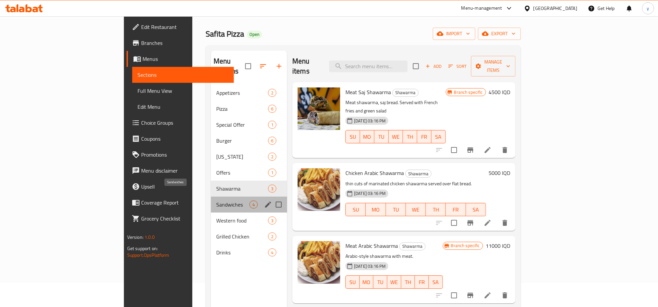
click at [216, 200] on span "Sandwiches" at bounding box center [232, 204] width 33 height 8
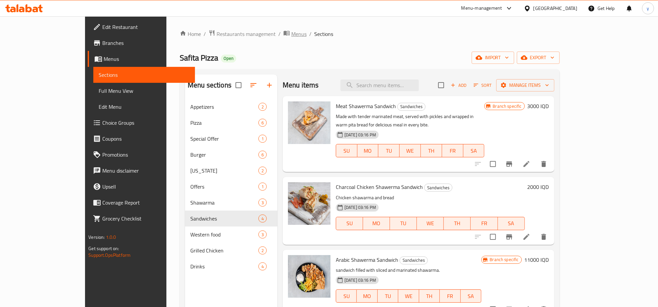
click at [291, 30] on span "Menus" at bounding box center [298, 34] width 15 height 8
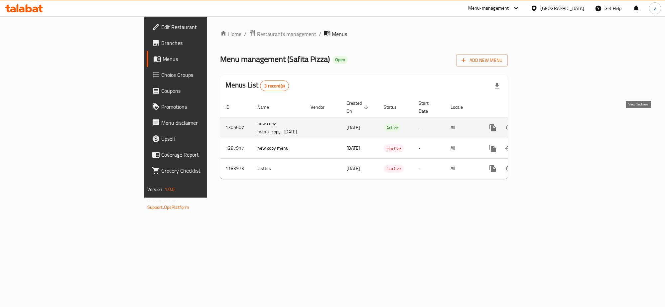
click at [544, 124] on icon "enhanced table" at bounding box center [540, 128] width 8 height 8
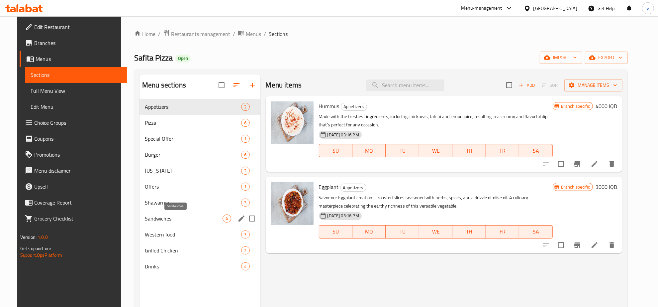
click at [180, 216] on span "Sandwiches" at bounding box center [184, 218] width 78 height 8
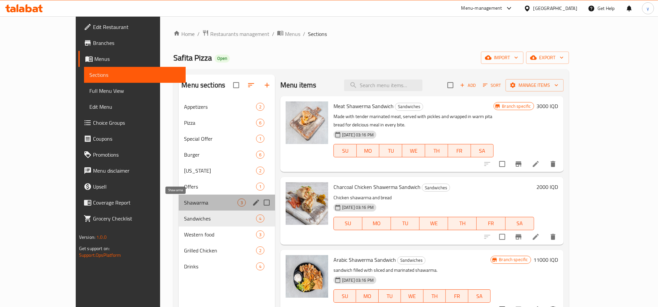
click at [184, 205] on span "Shawarma" at bounding box center [210, 202] width 53 height 8
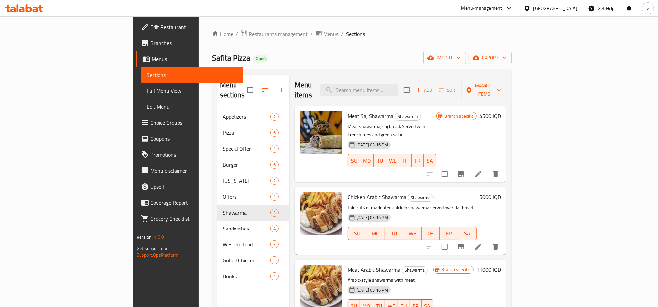
click at [226, 41] on div "Home / Restaurants management / Menus / Sections Safita Pizza Open import expor…" at bounding box center [362, 208] width 300 height 357
click at [324, 32] on span "Menus" at bounding box center [331, 34] width 15 height 8
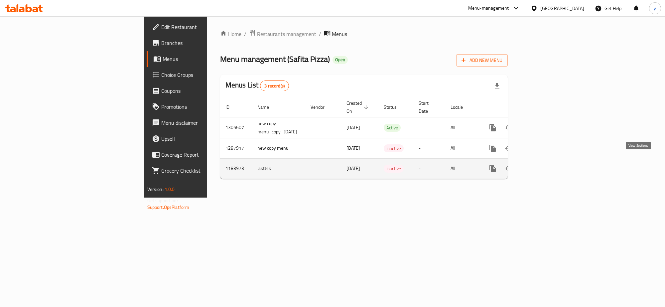
click at [548, 166] on link "enhanced table" at bounding box center [540, 169] width 16 height 16
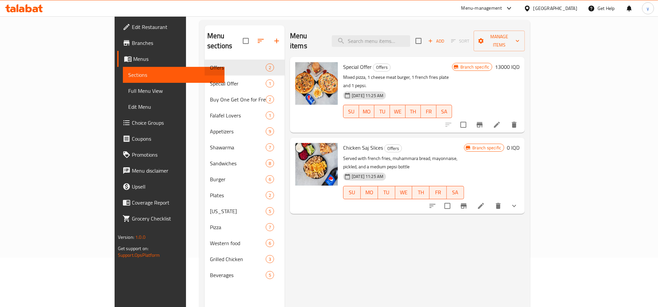
scroll to position [69, 0]
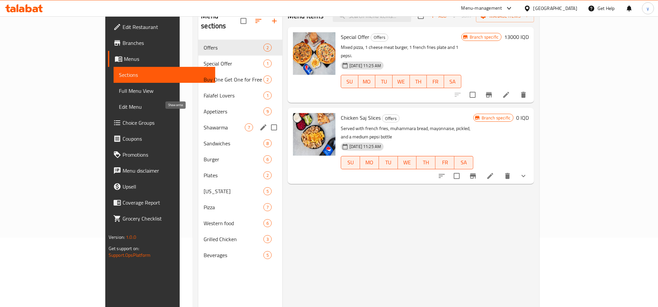
click at [204, 123] on span "Shawarma" at bounding box center [224, 127] width 41 height 8
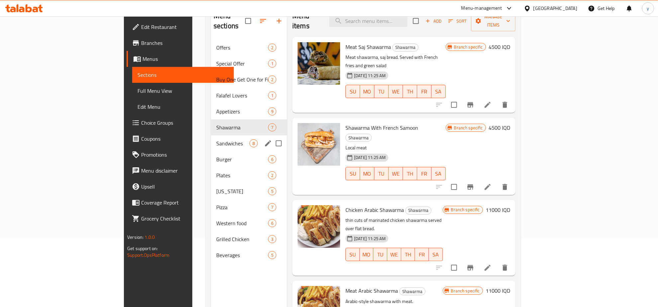
click at [211, 135] on div "Sandwiches 8" at bounding box center [249, 143] width 76 height 16
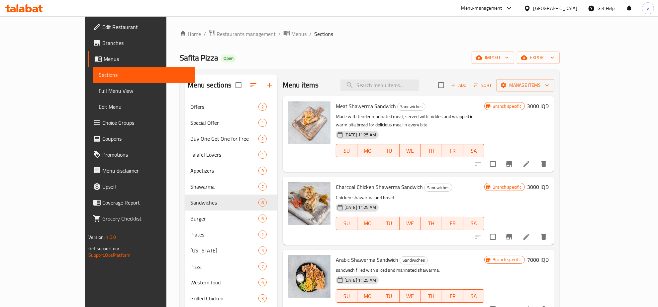
click at [549, 107] on h6 "3000 IQD" at bounding box center [539, 105] width 22 height 9
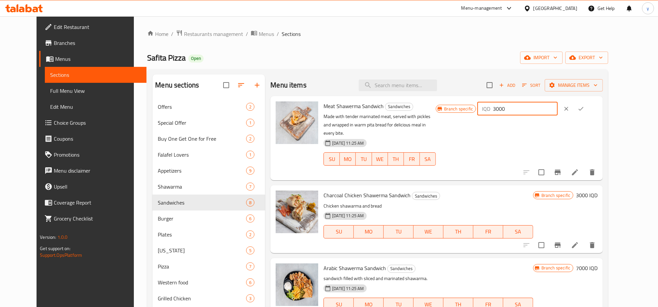
drag, startPoint x: 554, startPoint y: 110, endPoint x: 529, endPoint y: 110, distance: 24.6
click at [529, 110] on div "IQD 3000 ​" at bounding box center [518, 108] width 80 height 13
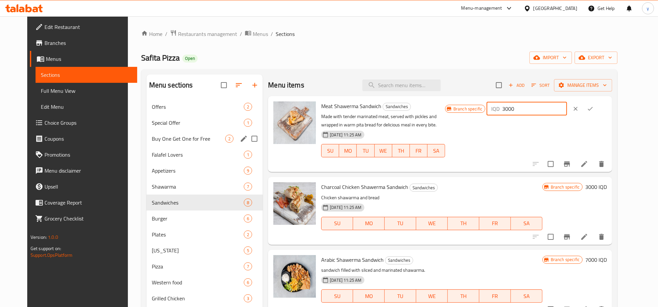
click at [164, 132] on div "Buy One Get One for Free 2" at bounding box center [205, 139] width 117 height 16
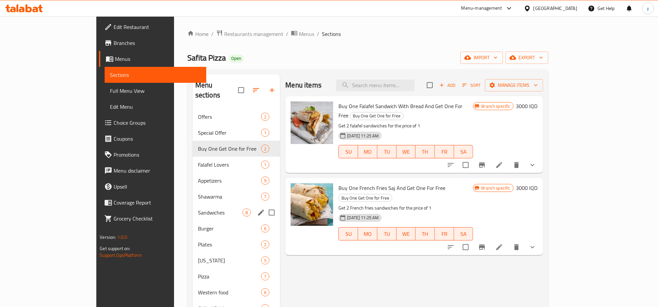
click at [199, 204] on div "Sandwiches 8" at bounding box center [237, 212] width 88 height 16
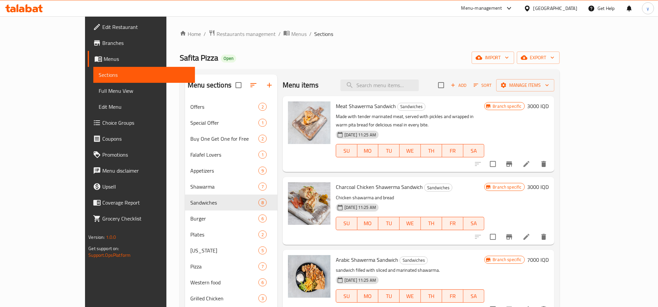
click at [549, 102] on h6 "3000 IQD" at bounding box center [539, 105] width 22 height 9
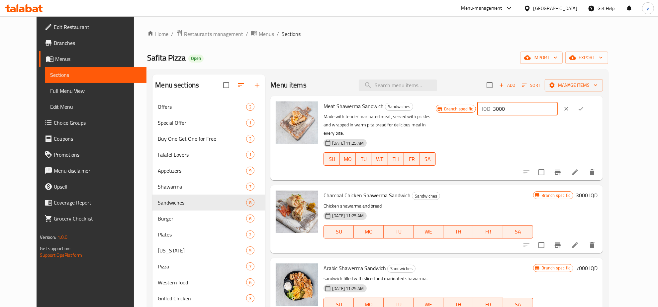
drag, startPoint x: 551, startPoint y: 109, endPoint x: 519, endPoint y: 119, distance: 33.5
click at [519, 118] on div "Branch specific IQD 3000 ​" at bounding box center [517, 137] width 162 height 73
click at [545, 109] on input "4500" at bounding box center [525, 108] width 64 height 13
type input "4500"
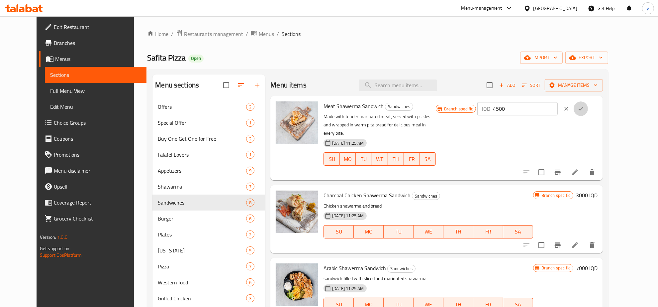
click at [585, 105] on icon "ok" at bounding box center [581, 108] width 7 height 7
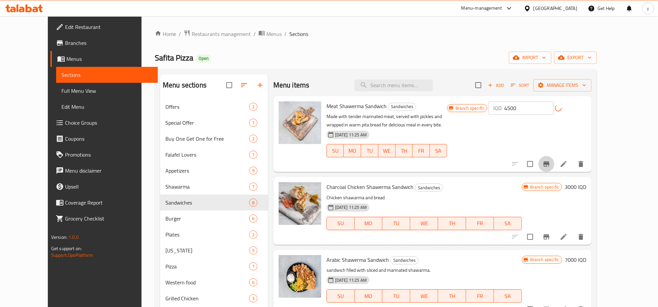
click at [550, 164] on icon "Branch-specific-item" at bounding box center [547, 163] width 6 height 5
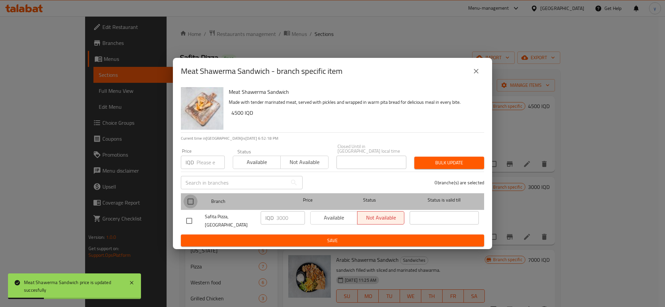
click at [195, 199] on input "checkbox" at bounding box center [190, 201] width 14 height 14
checkbox input "true"
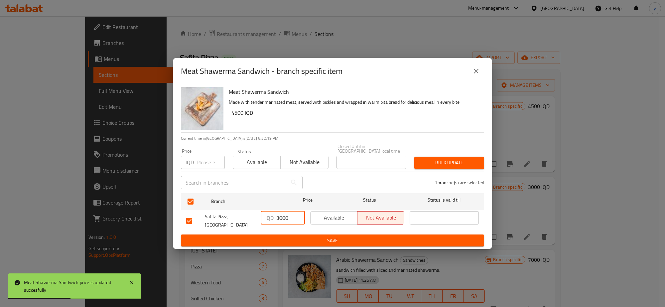
click at [287, 221] on input "3000" at bounding box center [290, 217] width 29 height 13
paste input "4500"
click at [287, 223] on input "30004500" at bounding box center [290, 217] width 29 height 13
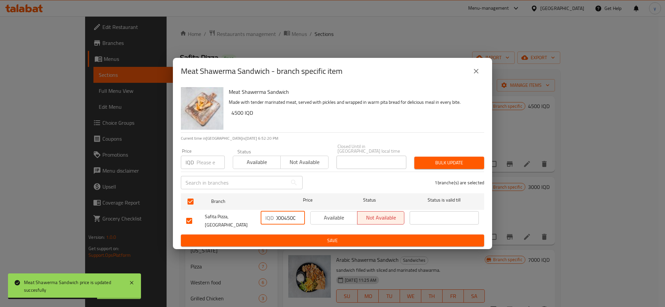
click at [287, 223] on input "30004500" at bounding box center [290, 217] width 29 height 13
paste input "number"
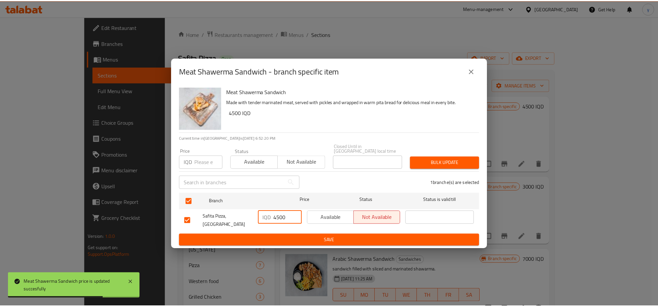
scroll to position [0, 0]
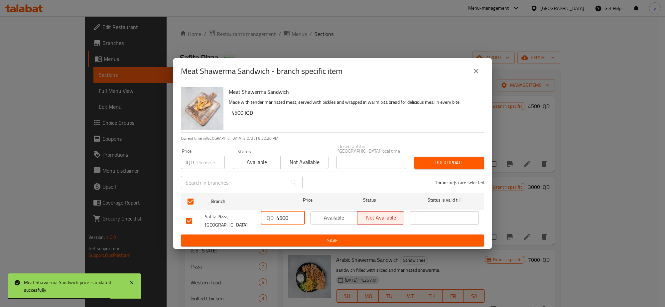
type input "4500"
click at [287, 236] on span "Save" at bounding box center [332, 240] width 292 height 8
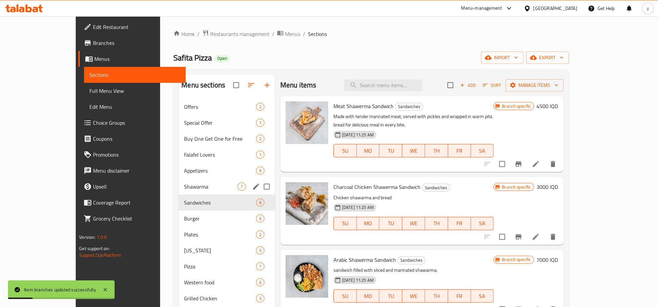
click at [186, 191] on div "Shawarma 7" at bounding box center [227, 186] width 96 height 16
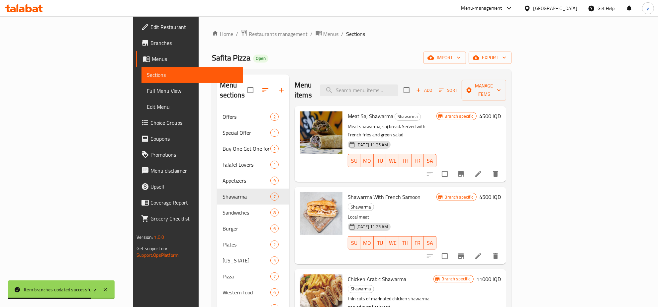
click at [465, 170] on icon "Branch-specific-item" at bounding box center [461, 174] width 8 height 8
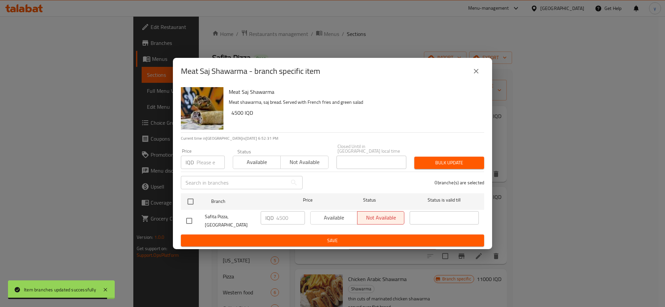
click at [477, 73] on icon "close" at bounding box center [476, 71] width 8 height 8
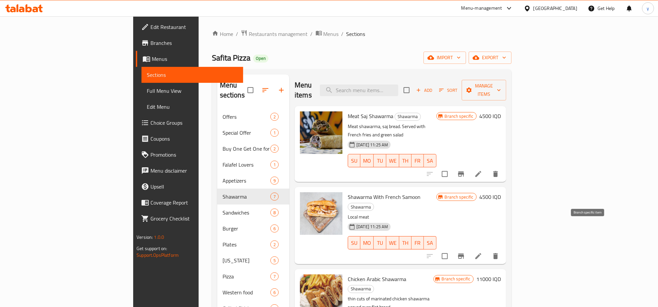
click at [465, 252] on icon "Branch-specific-item" at bounding box center [461, 256] width 8 height 8
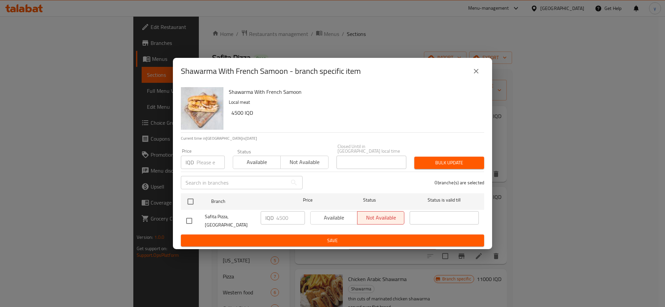
click at [477, 73] on icon "close" at bounding box center [476, 71] width 8 height 8
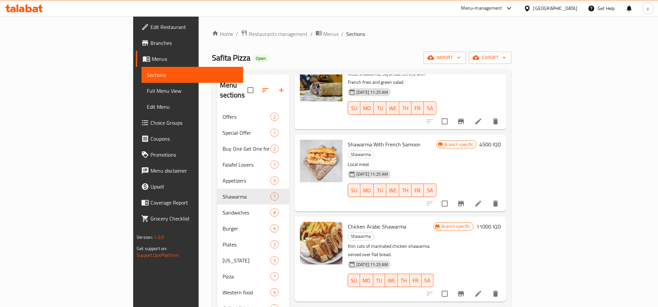
scroll to position [69, 0]
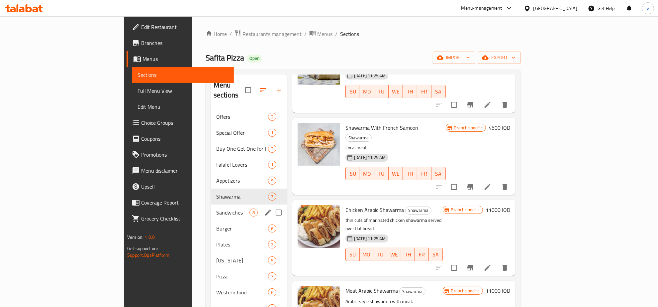
click at [211, 207] on div "Sandwiches 8" at bounding box center [249, 212] width 76 height 16
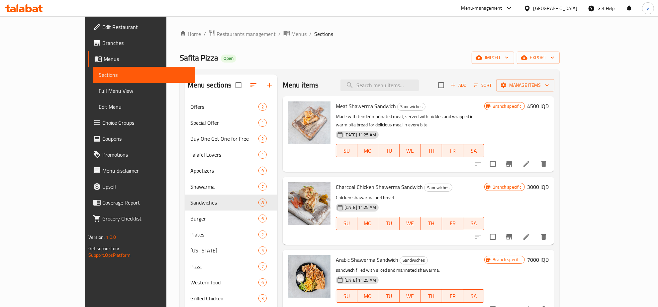
click at [549, 110] on h6 "4500 IQD" at bounding box center [539, 105] width 22 height 9
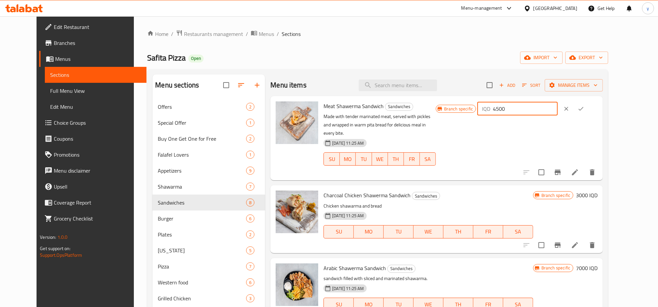
drag, startPoint x: 542, startPoint y: 110, endPoint x: 534, endPoint y: 112, distance: 8.0
click at [534, 112] on div "IQD 4500 ​" at bounding box center [518, 108] width 80 height 13
drag, startPoint x: 568, startPoint y: 107, endPoint x: 540, endPoint y: 110, distance: 27.8
click at [540, 110] on input "4500" at bounding box center [525, 108] width 64 height 13
paste input "40"
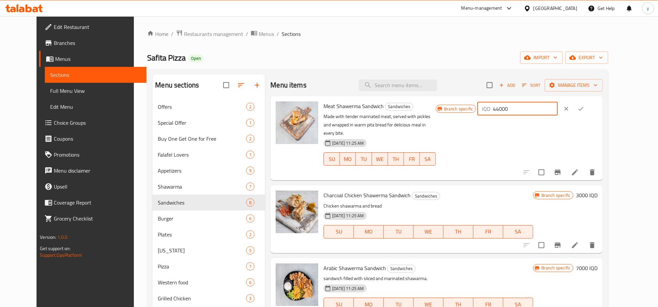
click at [540, 110] on input "44000" at bounding box center [525, 108] width 64 height 13
paste input "number"
type input "4000"
click at [585, 111] on icon "ok" at bounding box center [581, 108] width 7 height 7
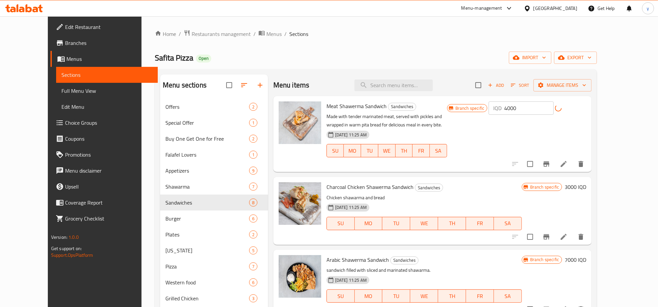
click at [591, 165] on div "Menu items Add Sort Manage items Meat Shawerma Sandwich Sandwiches Made with te…" at bounding box center [430, 227] width 324 height 307
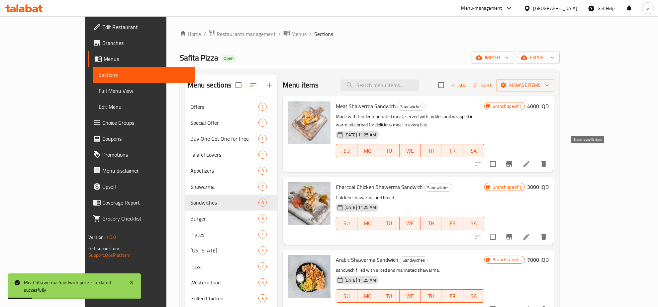
click at [518, 156] on button "Branch-specific-item" at bounding box center [510, 164] width 16 height 16
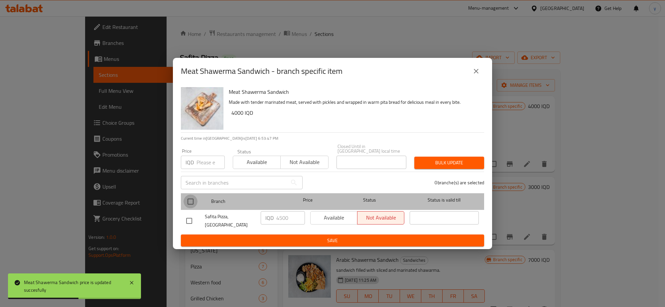
click at [186, 198] on input "checkbox" at bounding box center [190, 201] width 14 height 14
checkbox input "true"
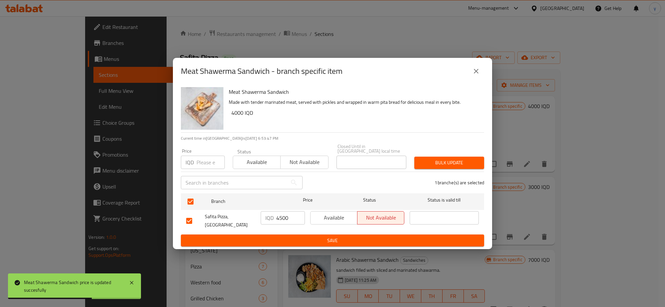
click at [290, 216] on input "4500" at bounding box center [290, 217] width 29 height 13
click at [275, 218] on div "IQD 4500 ​" at bounding box center [283, 217] width 44 height 13
paste input "4000"
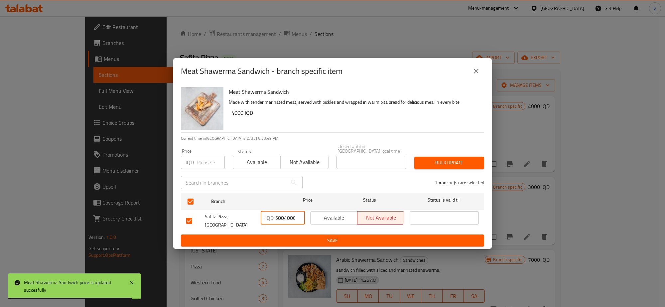
click at [281, 220] on input "45004000" at bounding box center [290, 217] width 29 height 13
paste input "number"
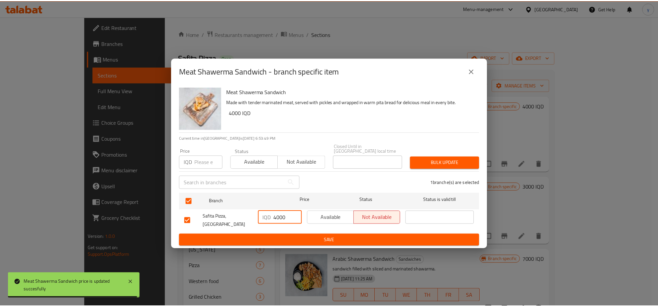
scroll to position [0, 0]
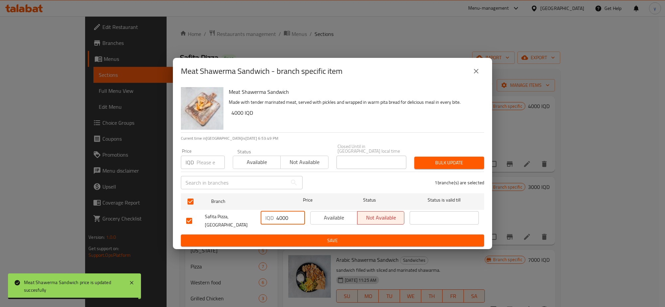
type input "4000"
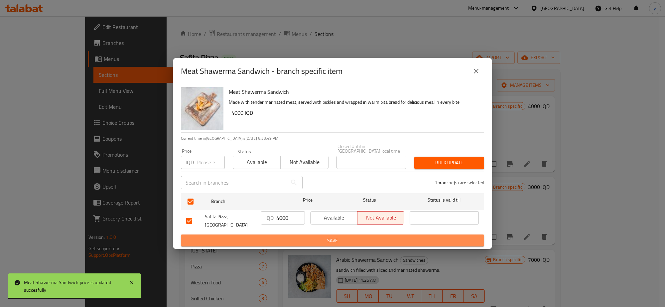
click at [275, 236] on span "Save" at bounding box center [332, 240] width 292 height 8
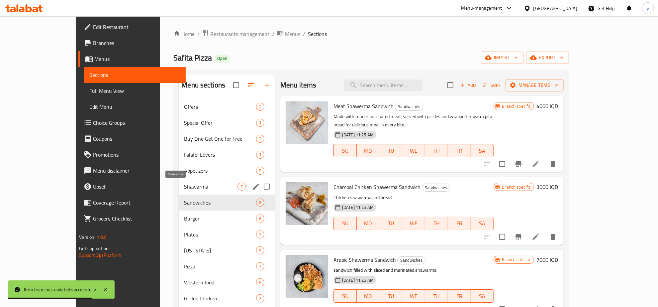
click at [184, 183] on span "Shawarma" at bounding box center [210, 186] width 53 height 8
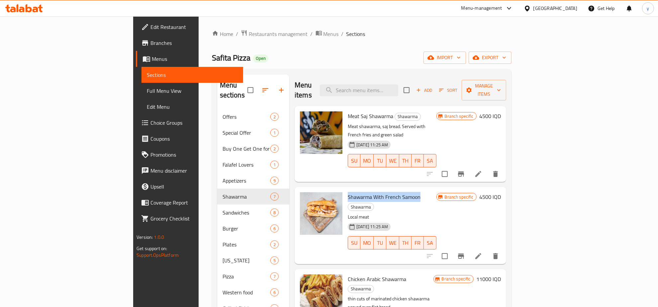
drag, startPoint x: 386, startPoint y: 178, endPoint x: 313, endPoint y: 173, distance: 73.6
click at [345, 189] on div "Shawarma With French Samoon Shawarma Local meat [DATE] 11:25 AM SU MO TU WE TH …" at bounding box center [392, 224] width 94 height 71
click at [348, 192] on span "Shawarma With French Samoon" at bounding box center [384, 197] width 73 height 10
click at [501, 192] on h6 "4500 IQD" at bounding box center [491, 196] width 22 height 9
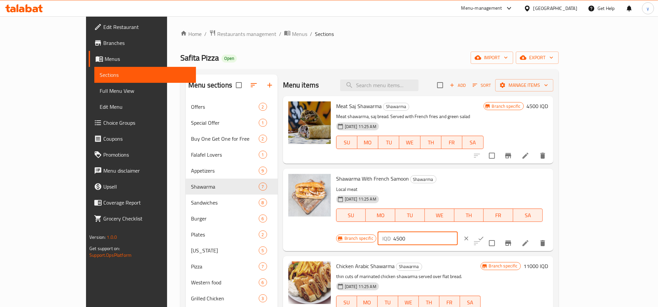
drag, startPoint x: 559, startPoint y: 184, endPoint x: 522, endPoint y: 193, distance: 37.5
click at [498, 231] on div "Branch specific IQD 4500 ​" at bounding box center [417, 238] width 162 height 15
paste input "0"
type input "4000"
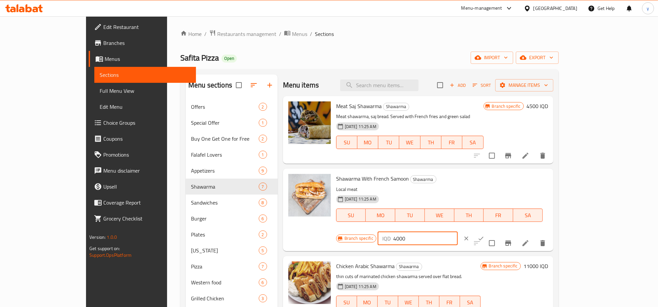
click at [489, 231] on button "ok" at bounding box center [481, 238] width 15 height 15
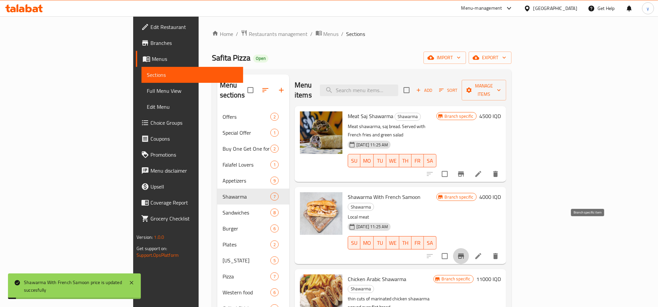
click at [465, 252] on icon "Branch-specific-item" at bounding box center [461, 256] width 8 height 8
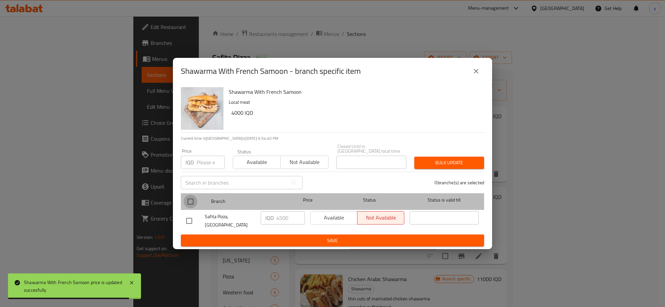
click at [192, 201] on input "checkbox" at bounding box center [190, 201] width 14 height 14
checkbox input "true"
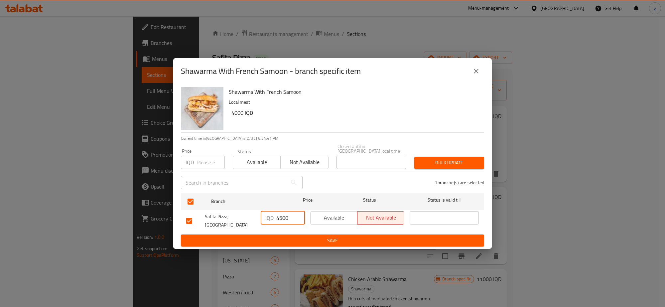
click at [282, 217] on input "4500" at bounding box center [290, 217] width 29 height 13
paste input "0"
type input "4000"
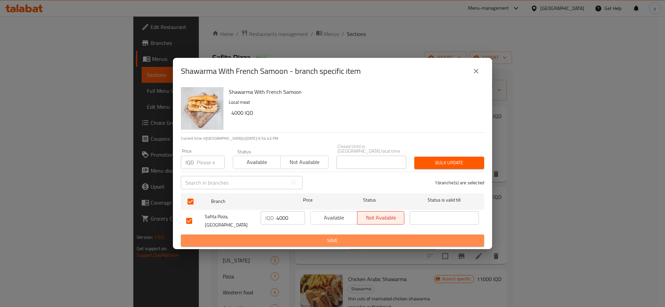
click at [334, 236] on span "Save" at bounding box center [332, 240] width 292 height 8
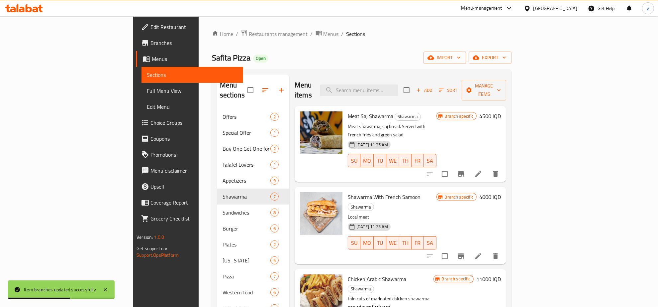
click at [142, 97] on link "Full Menu View" at bounding box center [193, 91] width 102 height 16
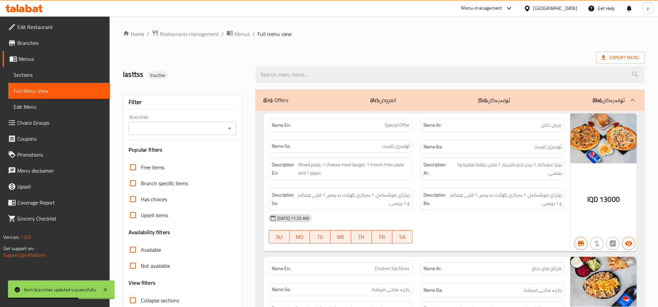
click at [229, 127] on icon "Open" at bounding box center [230, 128] width 8 height 8
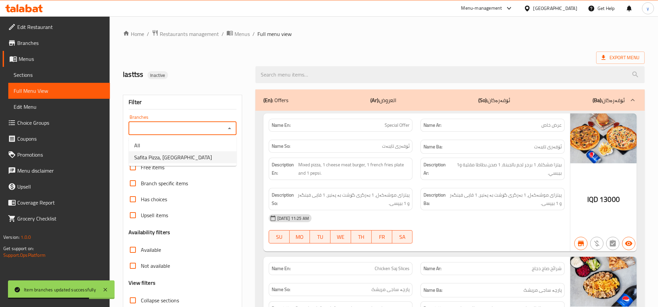
click at [217, 158] on li "Safita Pizza, [GEOGRAPHIC_DATA]" at bounding box center [183, 157] width 108 height 12
type input "Safita Pizza, [GEOGRAPHIC_DATA]"
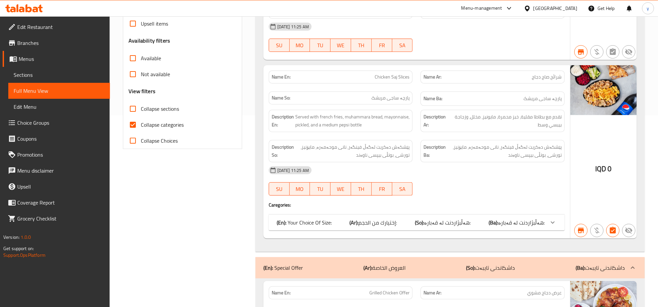
scroll to position [208, 0]
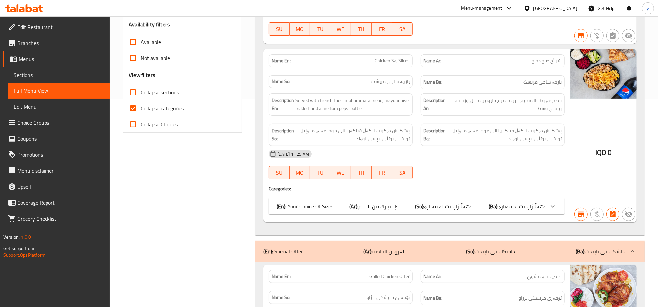
click at [534, 205] on span "هەڵبژاردنت لە قەبارە:" at bounding box center [522, 206] width 47 height 10
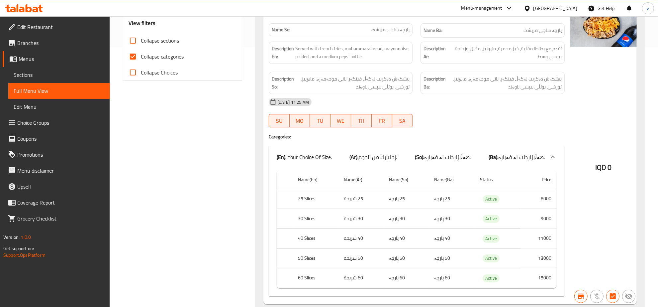
scroll to position [277, 0]
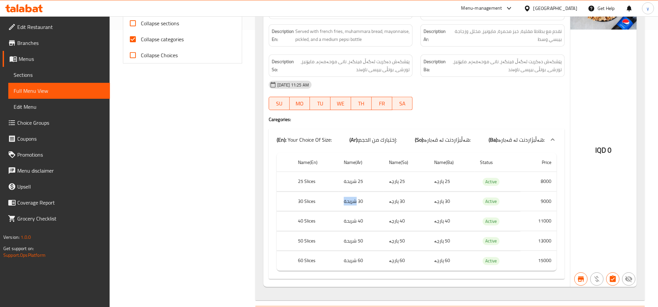
drag, startPoint x: 356, startPoint y: 205, endPoint x: 346, endPoint y: 206, distance: 10.7
click at [343, 203] on td "30 شريحة" at bounding box center [361, 201] width 45 height 20
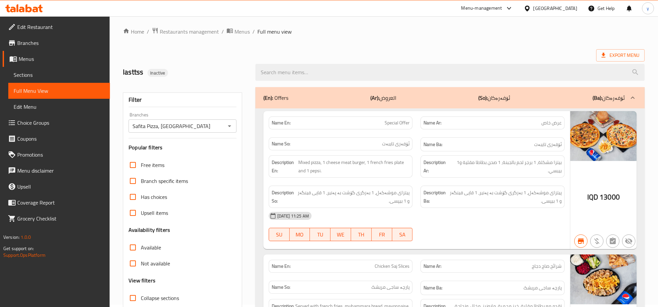
scroll to position [0, 0]
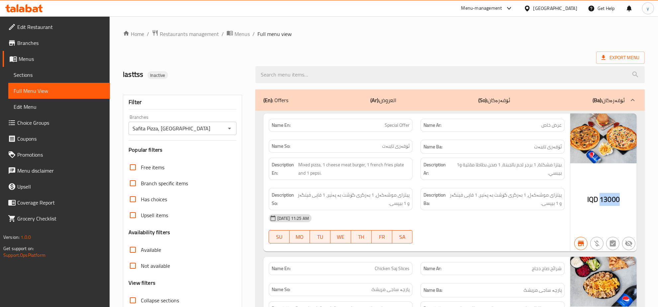
drag, startPoint x: 601, startPoint y: 199, endPoint x: 624, endPoint y: 199, distance: 22.9
click at [624, 199] on div "IQD 13000" at bounding box center [604, 182] width 66 height 138
drag, startPoint x: 383, startPoint y: 127, endPoint x: 410, endPoint y: 125, distance: 27.0
click at [410, 125] on div "Name En: Special Offer" at bounding box center [341, 125] width 144 height 13
click at [353, 208] on div "Description So: پیتزای موشەکەل، 1 بەرگری گۆشت بە پەنیر، 1 قاپی فینگەر و 1 بیپسی." at bounding box center [341, 199] width 144 height 22
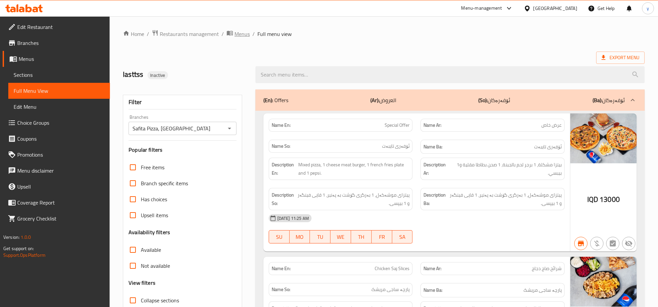
click at [242, 30] on span "Menus" at bounding box center [242, 34] width 15 height 8
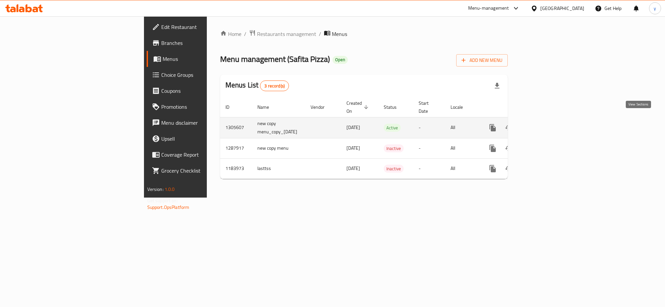
click at [548, 124] on link "enhanced table" at bounding box center [540, 128] width 16 height 16
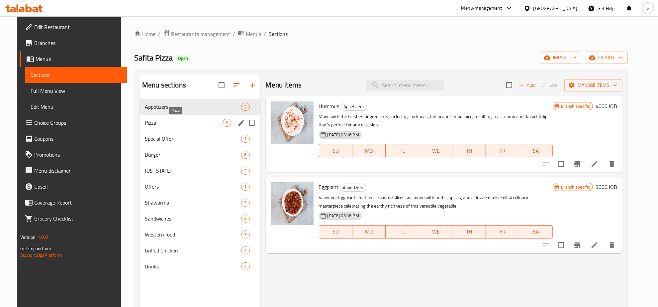
click at [205, 119] on span "Pizza" at bounding box center [184, 123] width 78 height 8
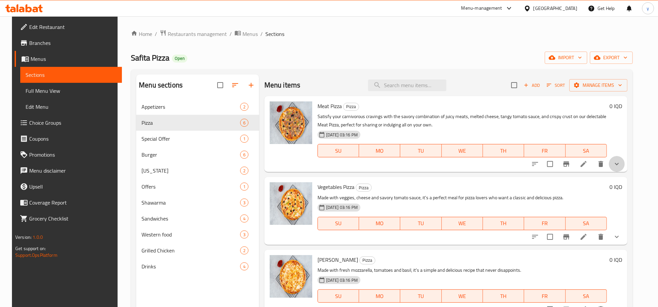
click at [625, 170] on button "show more" at bounding box center [617, 164] width 16 height 16
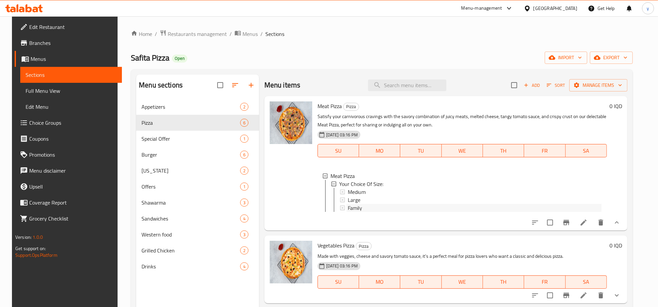
click at [400, 205] on div "Family" at bounding box center [475, 208] width 254 height 8
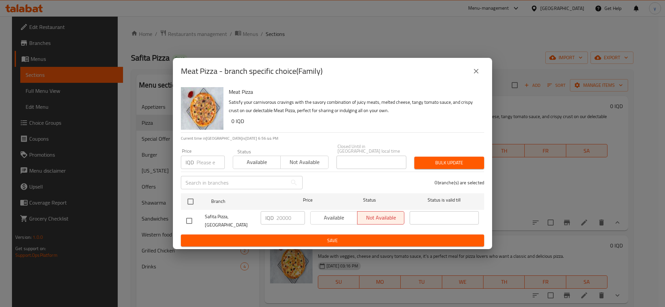
click at [471, 74] on button "close" at bounding box center [476, 71] width 16 height 16
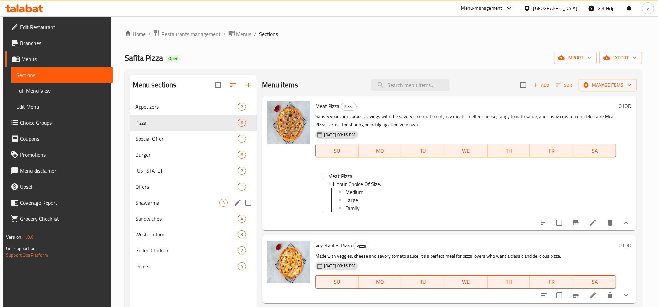
click at [167, 207] on div "Shawarma 3" at bounding box center [193, 202] width 127 height 16
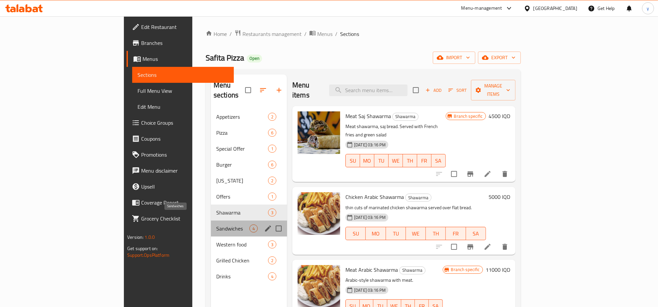
click at [216, 224] on span "Sandwiches" at bounding box center [232, 228] width 33 height 8
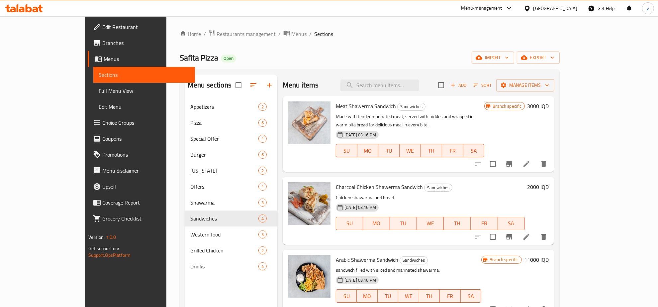
click at [549, 105] on h6 "3000 IQD" at bounding box center [539, 105] width 22 height 9
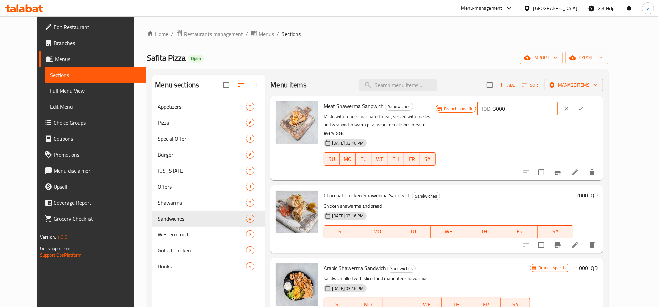
drag, startPoint x: 552, startPoint y: 111, endPoint x: 522, endPoint y: 110, distance: 29.3
click at [522, 110] on div "IQD 3000 ​" at bounding box center [518, 108] width 80 height 13
type input "4000"
click at [589, 113] on button "ok" at bounding box center [581, 108] width 15 height 15
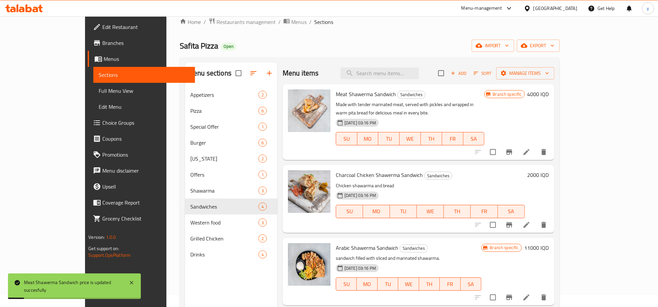
scroll to position [93, 0]
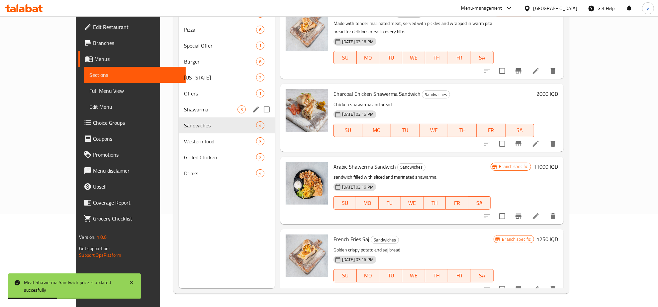
click at [209, 113] on div "Shawarma 3" at bounding box center [227, 109] width 96 height 16
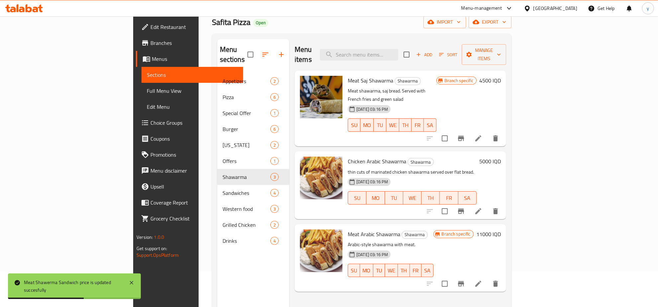
scroll to position [24, 0]
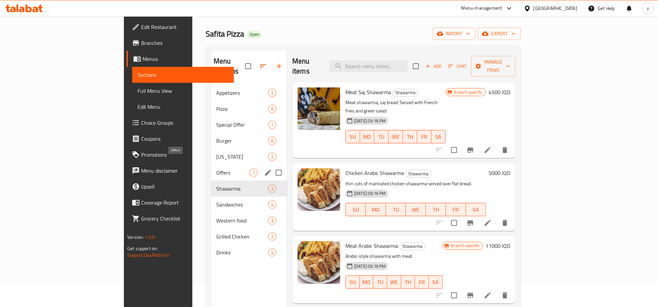
click at [216, 169] on span "Offers" at bounding box center [232, 173] width 33 height 8
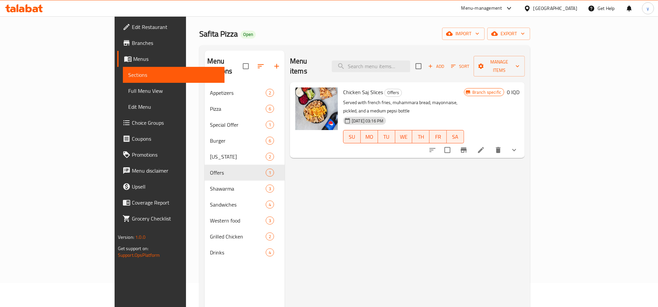
drag, startPoint x: 315, startPoint y: 82, endPoint x: 354, endPoint y: 82, distance: 39.6
click at [354, 87] on span "Chicken Saj Slices" at bounding box center [363, 92] width 40 height 10
click at [522, 142] on button "show more" at bounding box center [515, 150] width 16 height 16
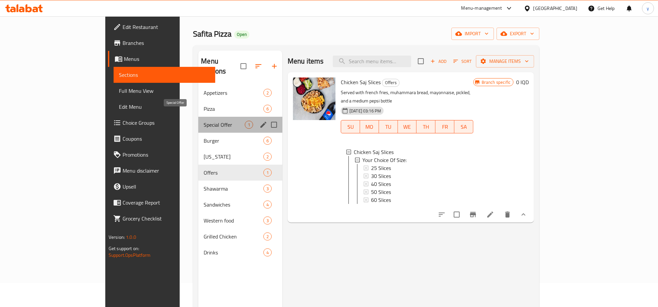
click at [204, 121] on span "Special Offer" at bounding box center [224, 125] width 41 height 8
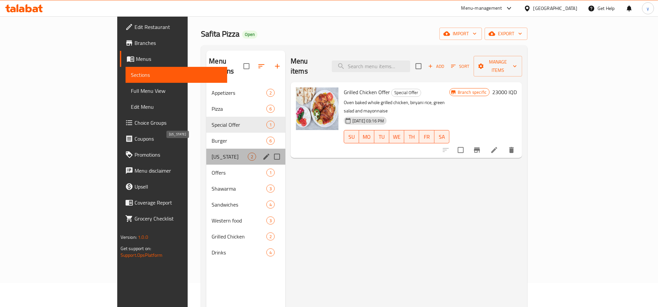
click at [212, 153] on span "[US_STATE]" at bounding box center [230, 157] width 36 height 8
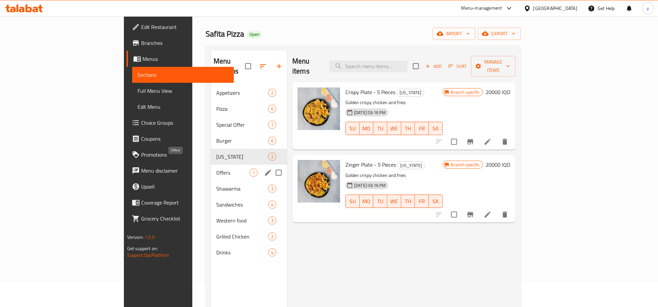
click at [216, 169] on span "Offers" at bounding box center [232, 173] width 33 height 8
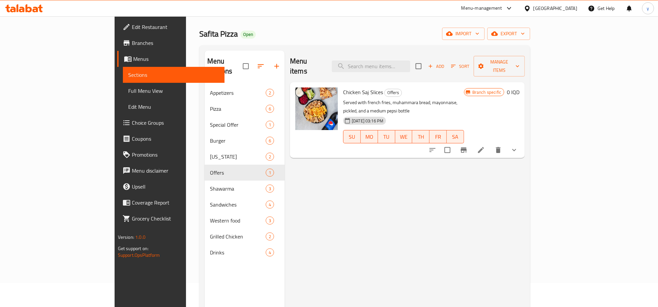
click at [522, 142] on button "show more" at bounding box center [515, 150] width 16 height 16
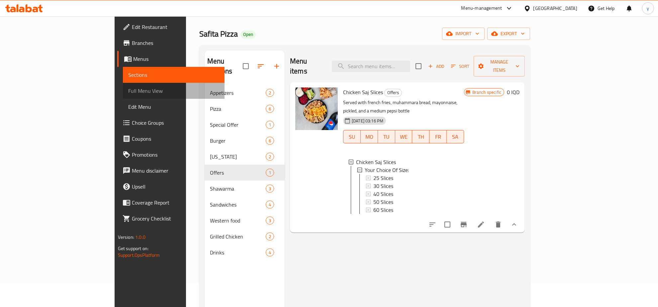
click at [123, 96] on link "Full Menu View" at bounding box center [174, 91] width 102 height 16
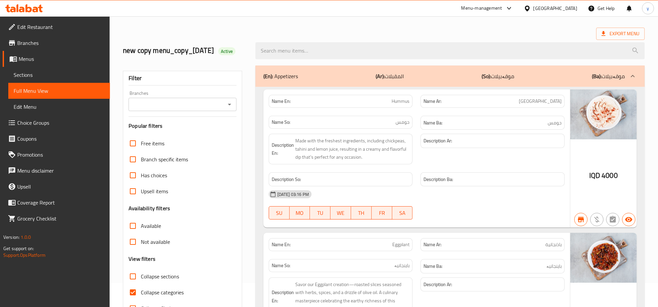
click at [227, 108] on icon "Open" at bounding box center [230, 104] width 8 height 8
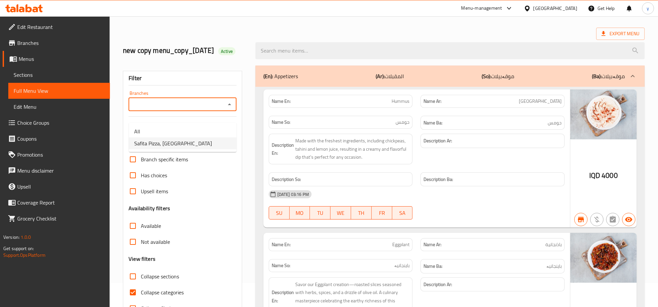
click at [186, 141] on li "Safita Pizza, [GEOGRAPHIC_DATA]" at bounding box center [183, 143] width 108 height 12
type input "Safita Pizza, [GEOGRAPHIC_DATA]"
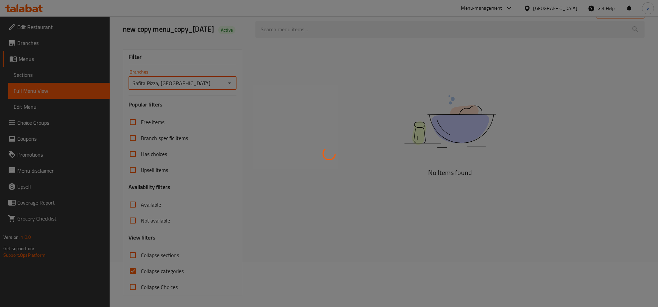
scroll to position [57, 0]
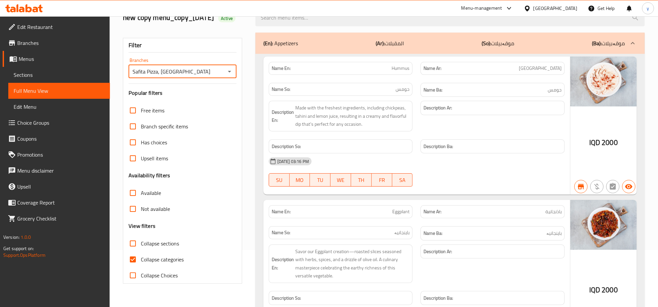
click at [136, 267] on input "Collapse categories" at bounding box center [133, 259] width 16 height 16
checkbox input "false"
click at [137, 251] on input "Collapse sections" at bounding box center [133, 243] width 16 height 16
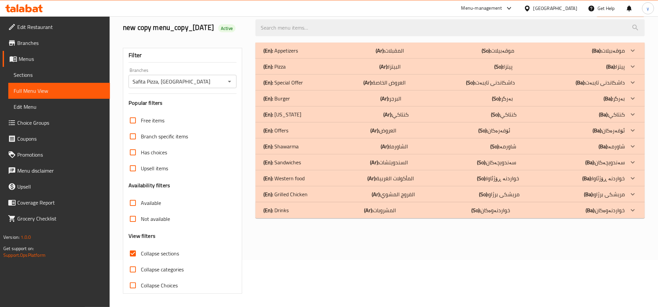
click at [298, 58] on div "(En): Offers (Ar): العروض (So): ئۆفەرەکان (Ba): ئۆفەرەکان" at bounding box center [451, 51] width 390 height 16
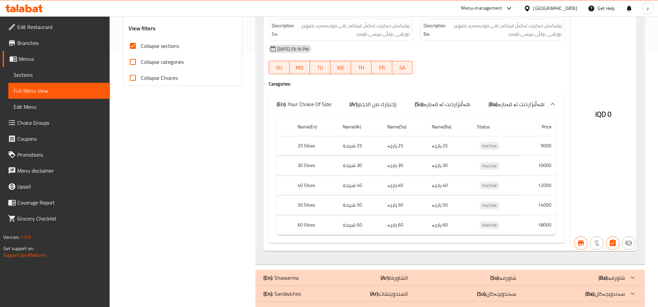
scroll to position [265, 0]
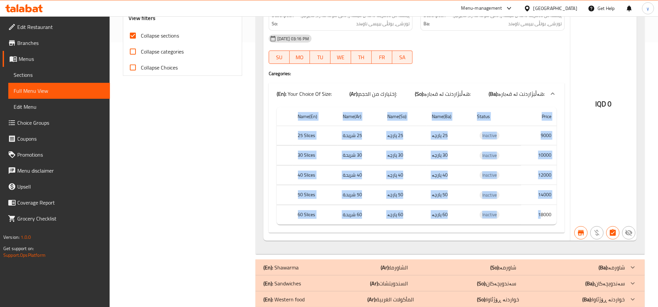
drag, startPoint x: 541, startPoint y: 225, endPoint x: 558, endPoint y: 223, distance: 17.7
click at [558, 223] on div "Name(En) Name(Ar) Name(So) Name(Ba) Status Price 25 Slices 25 شريحة 25 پارچە 25…" at bounding box center [417, 168] width 296 height 129
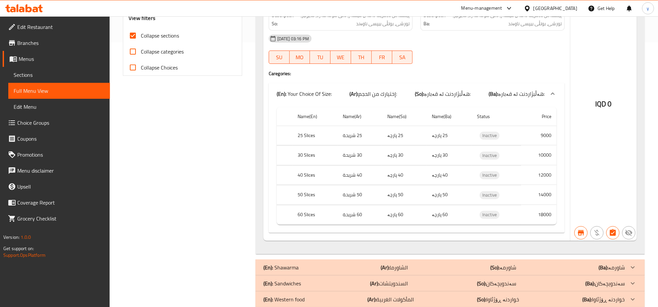
click at [538, 224] on td "18000" at bounding box center [539, 215] width 36 height 20
drag, startPoint x: 536, startPoint y: 226, endPoint x: 557, endPoint y: 208, distance: 27.5
click at [557, 208] on tbody "25 Slices 25 شريحة 25 پارچە 25 پارچە Inactive 9000 30 Slices 30 شريحة 30 پارچە …" at bounding box center [417, 175] width 280 height 99
drag, startPoint x: 530, startPoint y: 205, endPoint x: 557, endPoint y: 204, distance: 26.6
click at [557, 204] on div "Name(En) Name(Ar) Name(So) Name(Ba) Status Price 25 Slices 25 شريحة 25 پارچە 25…" at bounding box center [417, 168] width 296 height 129
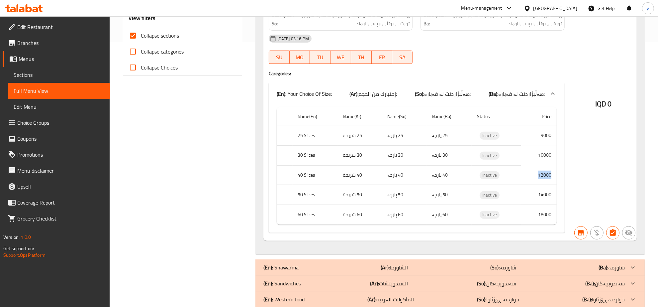
drag, startPoint x: 537, startPoint y: 183, endPoint x: 554, endPoint y: 183, distance: 17.3
click at [554, 183] on td "12000" at bounding box center [539, 175] width 36 height 20
drag, startPoint x: 536, startPoint y: 163, endPoint x: 553, endPoint y: 164, distance: 17.6
click at [553, 164] on td "10000" at bounding box center [539, 156] width 36 height 20
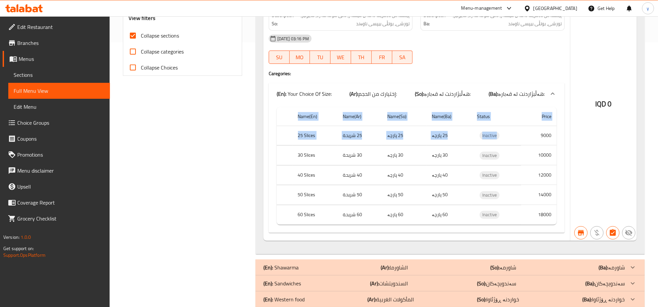
drag, startPoint x: 537, startPoint y: 143, endPoint x: 558, endPoint y: 145, distance: 21.4
click at [558, 145] on div "Name(En) Name(Ar) Name(So) Name(Ba) Status Price 25 Slices 25 شريحة 25 پارچە 25…" at bounding box center [417, 168] width 296 height 129
click at [537, 185] on td "12000" at bounding box center [539, 175] width 36 height 20
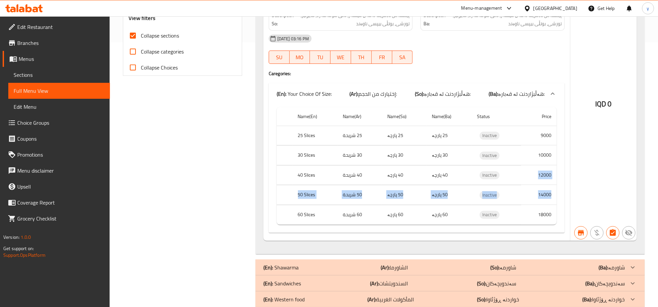
drag, startPoint x: 536, startPoint y: 196, endPoint x: 552, endPoint y: 202, distance: 16.9
click at [552, 201] on tbody "25 Slices 25 شريحة 25 پارچە 25 پارچە Inactive 9000 30 Slices 30 شريحة 30 پارچە …" at bounding box center [417, 175] width 280 height 99
click at [534, 205] on td "14000" at bounding box center [539, 195] width 36 height 20
click at [532, 205] on td "14000" at bounding box center [539, 195] width 36 height 20
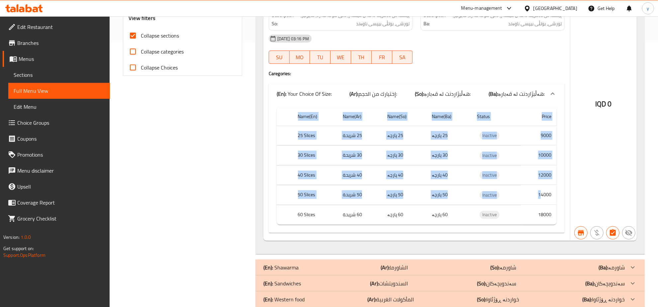
drag, startPoint x: 540, startPoint y: 205, endPoint x: 564, endPoint y: 205, distance: 23.9
click at [564, 205] on div "Name(En) Name(Ar) Name(So) Name(Ba) Status Price 25 Slices 25 شريحة 25 پارچە 25…" at bounding box center [417, 168] width 296 height 129
click at [544, 205] on td "14000" at bounding box center [539, 195] width 36 height 20
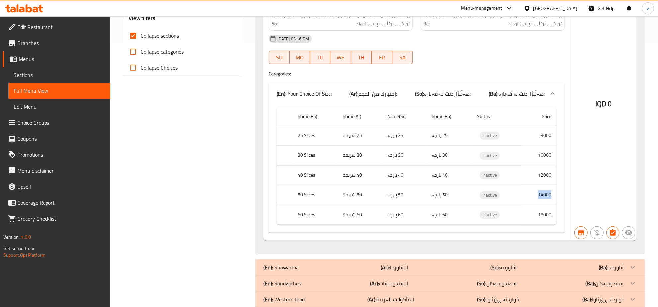
drag, startPoint x: 539, startPoint y: 208, endPoint x: 552, endPoint y: 207, distance: 13.0
click at [552, 205] on td "14000" at bounding box center [539, 195] width 36 height 20
click at [533, 205] on td "14000" at bounding box center [539, 195] width 36 height 20
drag, startPoint x: 535, startPoint y: 205, endPoint x: 551, endPoint y: 205, distance: 15.3
click at [551, 205] on td "14000" at bounding box center [539, 195] width 36 height 20
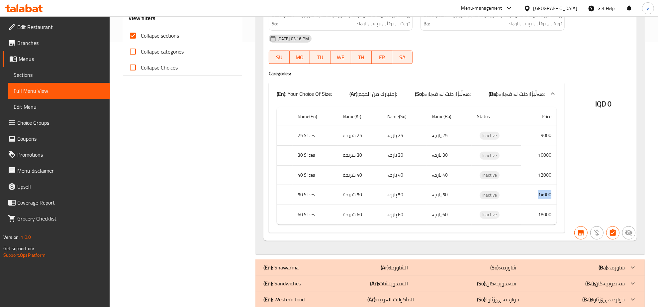
click at [542, 205] on td "14000" at bounding box center [539, 195] width 36 height 20
click at [542, 224] on td "18000" at bounding box center [539, 215] width 36 height 20
click at [517, 205] on td "Inactive" at bounding box center [497, 195] width 50 height 20
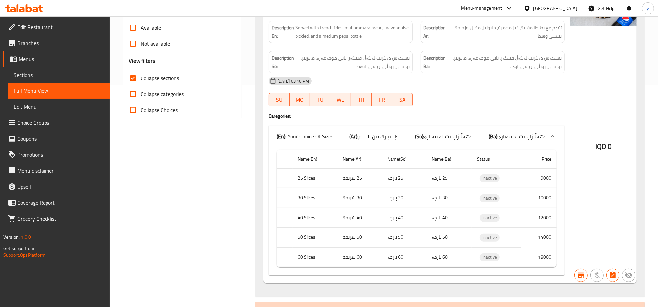
scroll to position [195, 0]
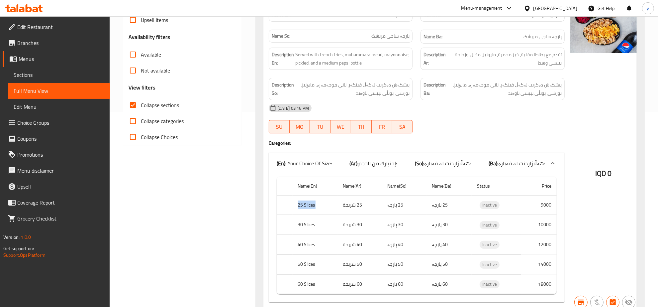
drag, startPoint x: 296, startPoint y: 215, endPoint x: 317, endPoint y: 215, distance: 20.6
click at [317, 215] on th "25 Slices" at bounding box center [315, 205] width 45 height 20
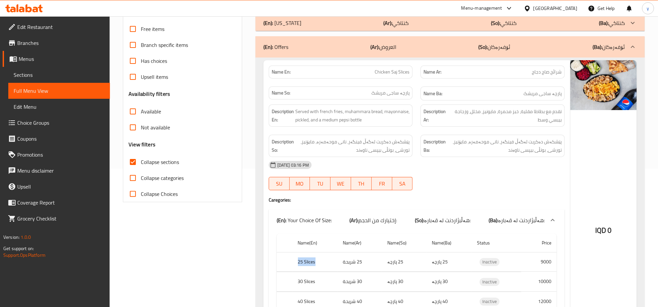
scroll to position [208, 0]
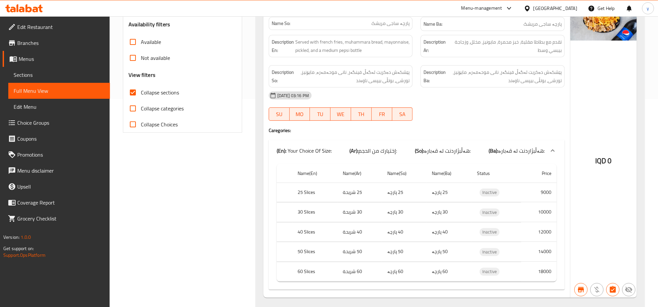
click at [545, 217] on td "10000" at bounding box center [539, 212] width 36 height 20
drag, startPoint x: 452, startPoint y: 203, endPoint x: 295, endPoint y: 207, distance: 157.3
click at [295, 202] on tr "25 Slices 25 شريحة 25 پارچە 25 پارچە Inactive 9000" at bounding box center [417, 192] width 280 height 20
click at [484, 183] on th "Status" at bounding box center [497, 173] width 50 height 19
drag, startPoint x: 357, startPoint y: 202, endPoint x: 374, endPoint y: 206, distance: 17.1
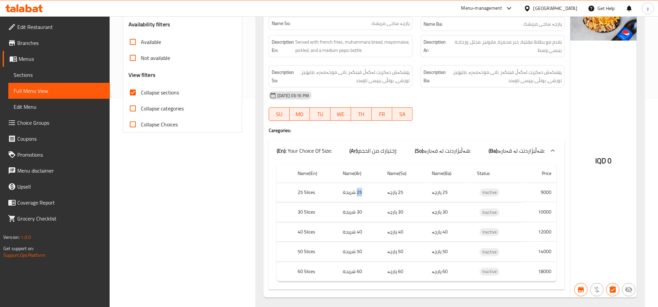
click at [374, 202] on td "25 شريحة" at bounding box center [360, 192] width 45 height 20
drag, startPoint x: 533, startPoint y: 222, endPoint x: 557, endPoint y: 222, distance: 23.9
click at [557, 222] on div "Name(En) Name(Ar) Name(So) Name(Ba) Status Price 25 Slices 25 شريحة 25 پارچە 25…" at bounding box center [417, 225] width 296 height 129
click at [305, 222] on th "30 Slices" at bounding box center [315, 212] width 45 height 20
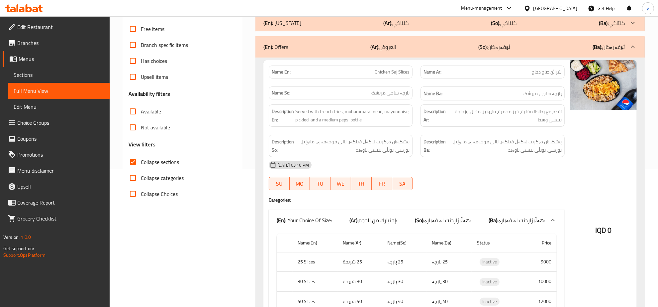
click at [606, 109] on img at bounding box center [604, 85] width 66 height 50
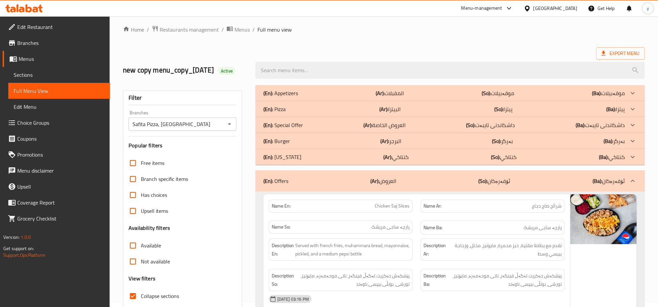
scroll to position [69, 0]
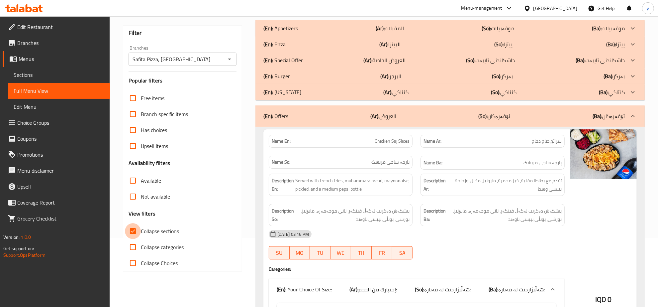
click at [132, 239] on input "Collapse sections" at bounding box center [133, 231] width 16 height 16
checkbox input "false"
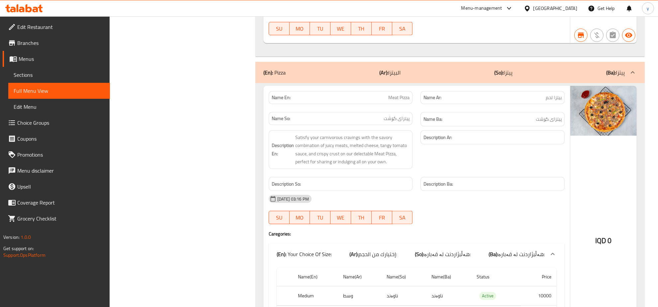
scroll to position [0, 0]
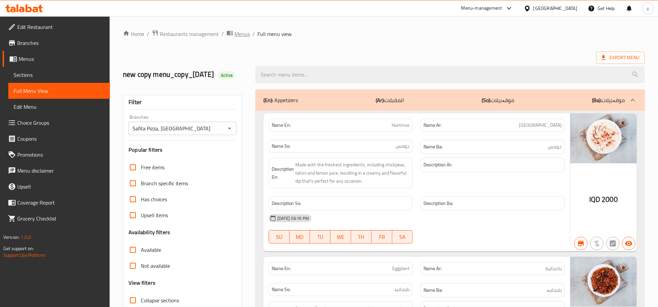
click at [231, 33] on icon "breadcrumb" at bounding box center [231, 33] width 2 height 2
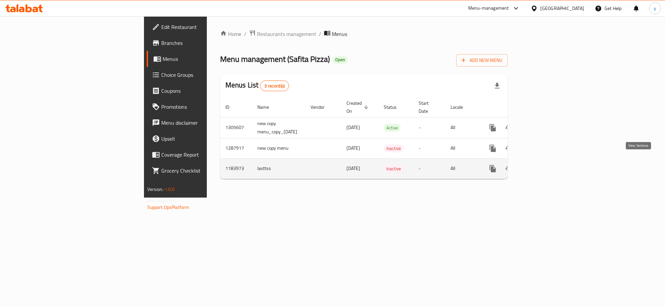
click at [544, 165] on icon "enhanced table" at bounding box center [540, 169] width 8 height 8
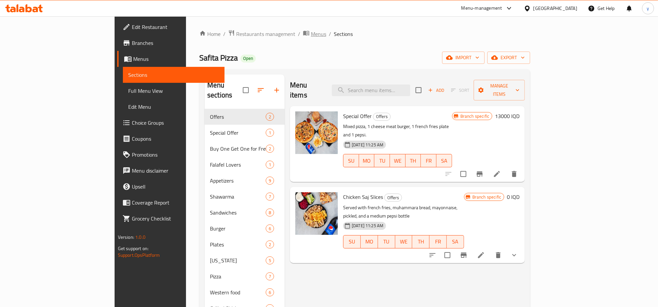
click at [311, 37] on span "Menus" at bounding box center [318, 34] width 15 height 8
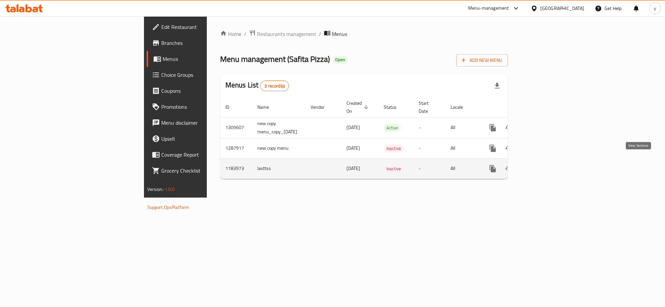
click at [548, 162] on link "enhanced table" at bounding box center [540, 169] width 16 height 16
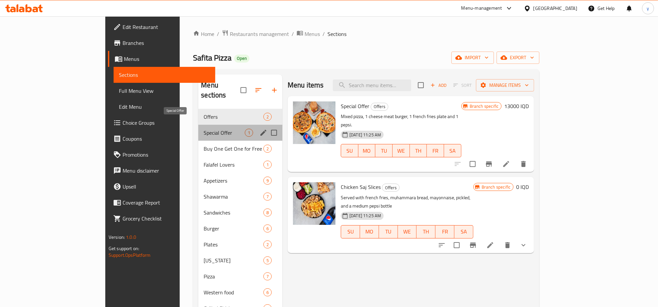
click at [204, 129] on span "Special Offer" at bounding box center [224, 133] width 41 height 8
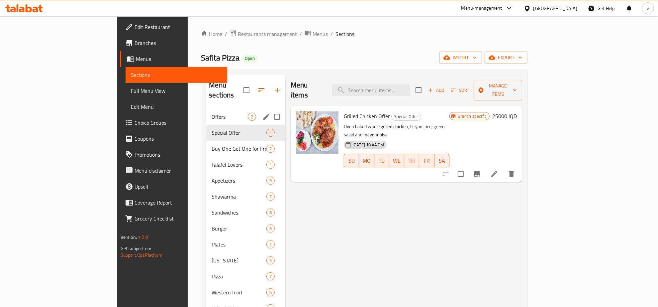
click at [206, 110] on div "Offers 2" at bounding box center [245, 117] width 79 height 16
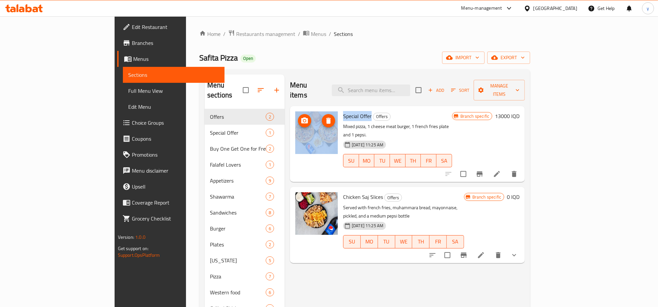
drag, startPoint x: 343, startPoint y: 107, endPoint x: 308, endPoint y: 109, distance: 34.3
click at [308, 109] on div "Special Offer Offers Mixed pizza, 1 cheese meat burger, 1 french fries plate an…" at bounding box center [408, 144] width 230 height 70
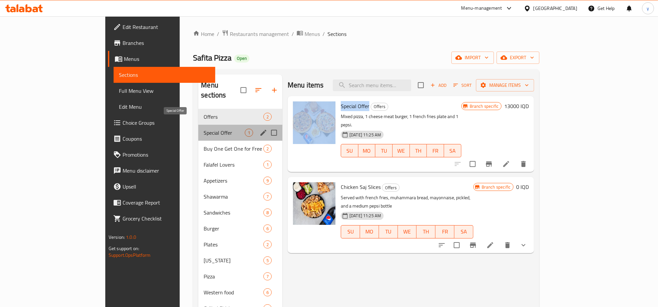
click at [204, 129] on span "Special Offer" at bounding box center [224, 133] width 41 height 8
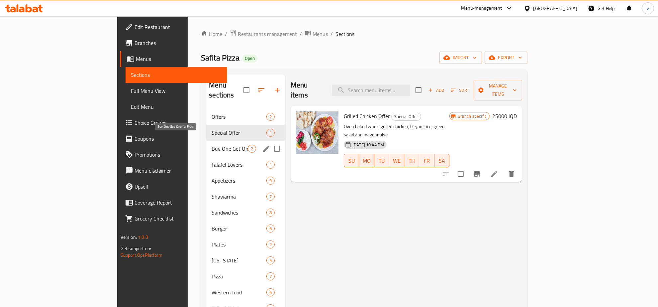
click at [212, 145] on span "Buy One Get One for Free" at bounding box center [230, 149] width 36 height 8
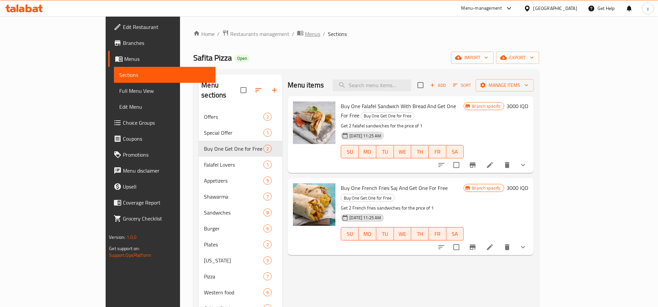
click at [305, 36] on span "Menus" at bounding box center [312, 34] width 15 height 8
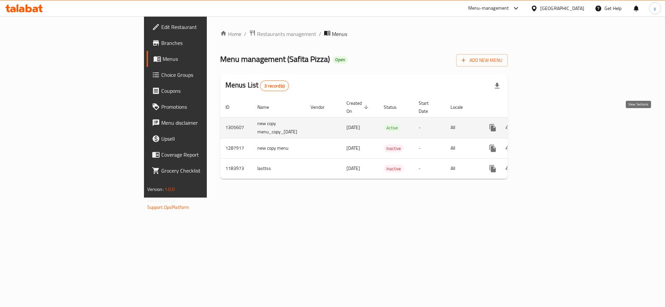
click at [548, 120] on link "enhanced table" at bounding box center [540, 128] width 16 height 16
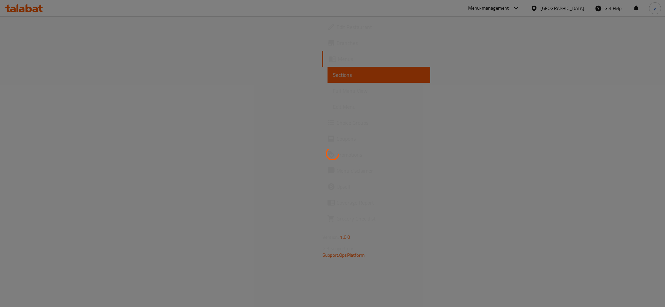
click at [64, 91] on div at bounding box center [332, 153] width 665 height 307
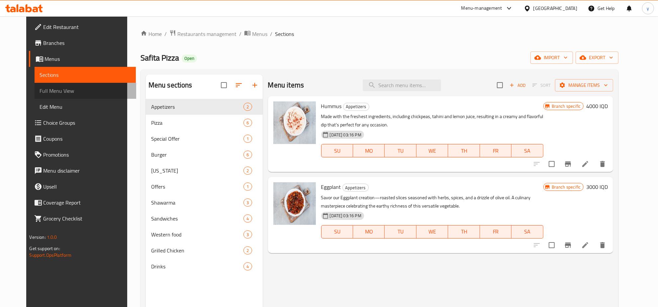
click at [64, 91] on span "Full Menu View" at bounding box center [85, 91] width 91 height 8
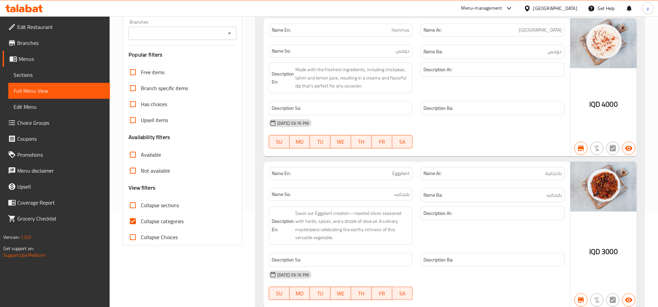
scroll to position [138, 0]
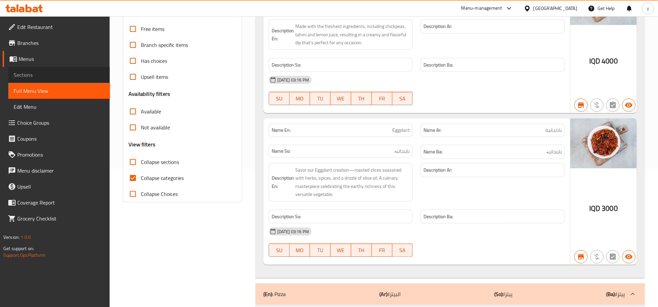
click at [54, 76] on span "Sections" at bounding box center [59, 75] width 91 height 8
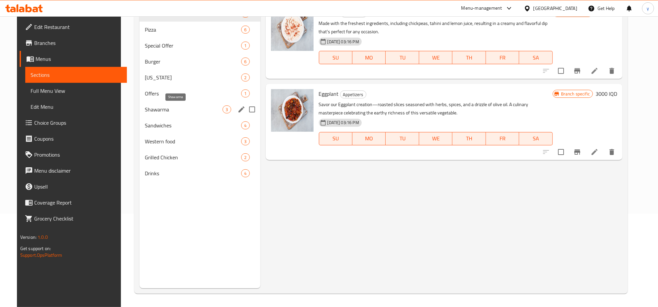
click at [167, 111] on span "Shawarma" at bounding box center [184, 109] width 78 height 8
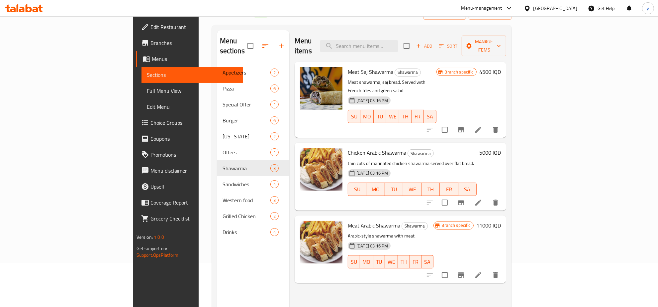
scroll to position [24, 0]
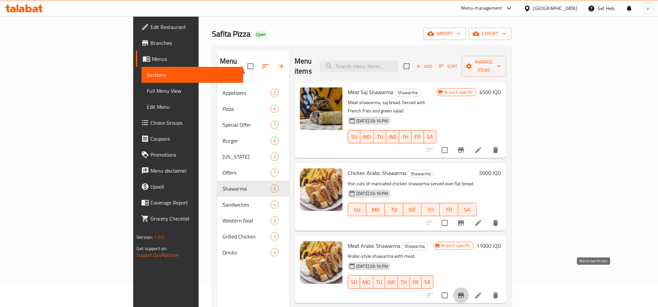
click at [465, 291] on icon "Branch-specific-item" at bounding box center [461, 295] width 8 height 8
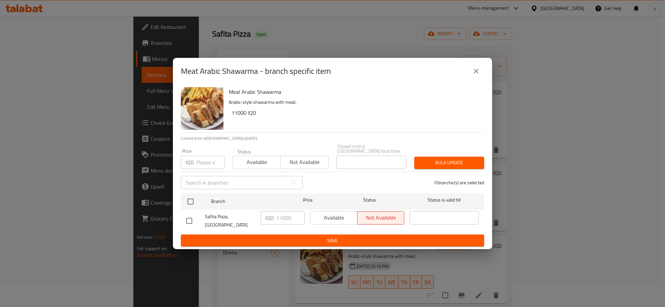
click at [472, 75] on icon "close" at bounding box center [476, 71] width 8 height 8
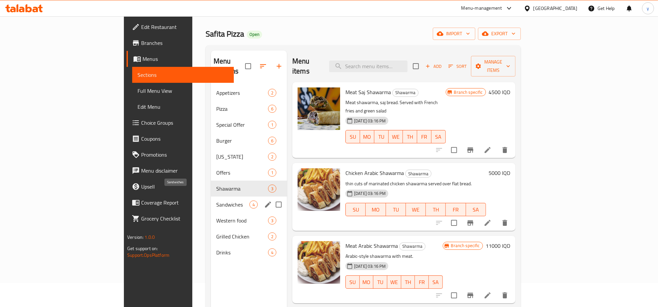
click at [216, 200] on span "Sandwiches" at bounding box center [232, 204] width 33 height 8
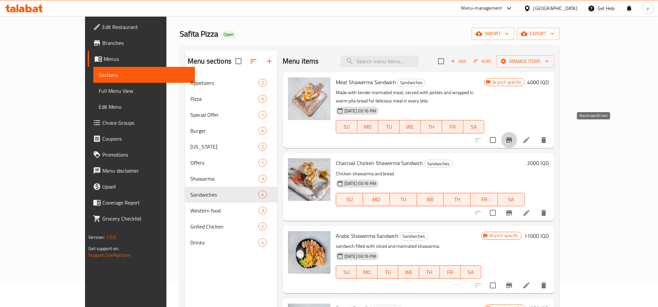
click at [518, 132] on button "Branch-specific-item" at bounding box center [510, 140] width 16 height 16
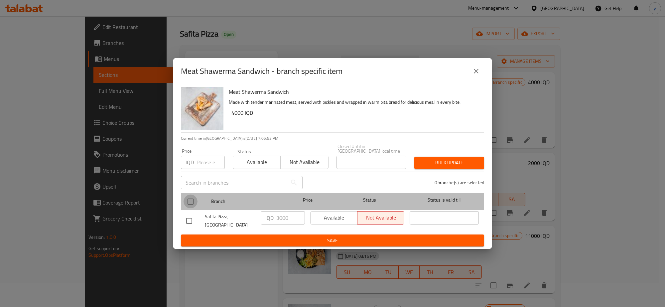
click at [190, 199] on input "checkbox" at bounding box center [190, 201] width 14 height 14
checkbox input "true"
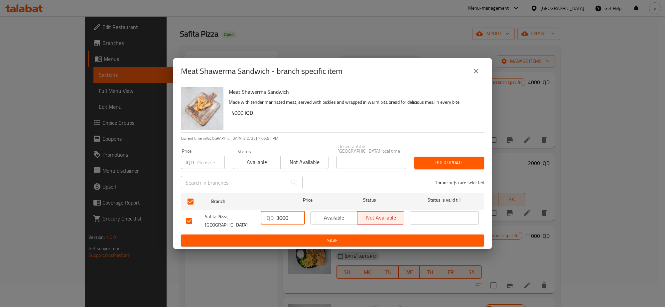
drag, startPoint x: 289, startPoint y: 217, endPoint x: 278, endPoint y: 218, distance: 11.3
click at [278, 218] on input "3000" at bounding box center [290, 217] width 29 height 13
click at [285, 215] on input "3000" at bounding box center [290, 217] width 29 height 13
drag, startPoint x: 288, startPoint y: 217, endPoint x: 268, endPoint y: 220, distance: 20.8
click at [268, 220] on div "IQD 3000 ​" at bounding box center [283, 217] width 44 height 13
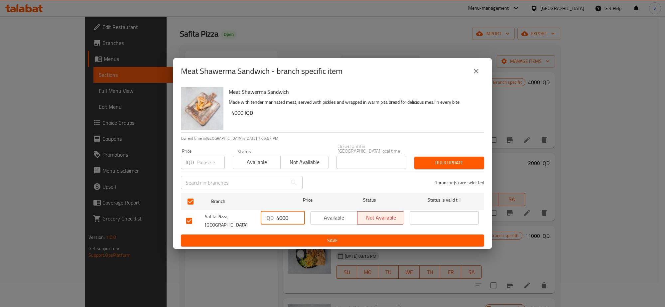
type input "4000"
click at [281, 236] on span "Save" at bounding box center [332, 240] width 292 height 8
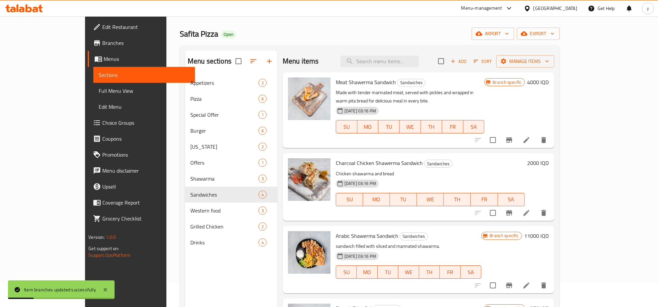
click at [99, 90] on span "Full Menu View" at bounding box center [144, 91] width 91 height 8
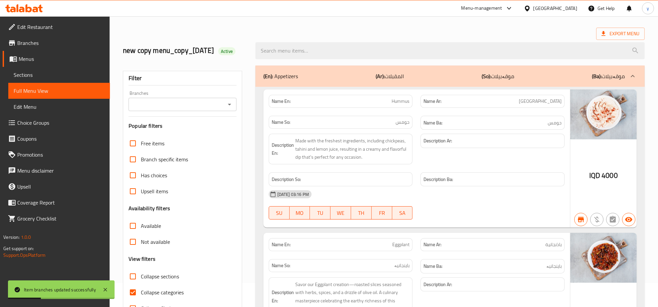
click at [234, 111] on div "Branches" at bounding box center [183, 104] width 108 height 13
click at [232, 108] on icon "Open" at bounding box center [230, 104] width 8 height 8
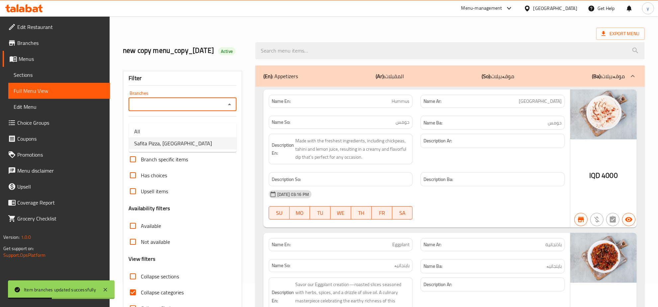
click at [175, 144] on span "Safita Pizza, [GEOGRAPHIC_DATA]" at bounding box center [173, 143] width 78 height 8
type input "Safita Pizza, [GEOGRAPHIC_DATA]"
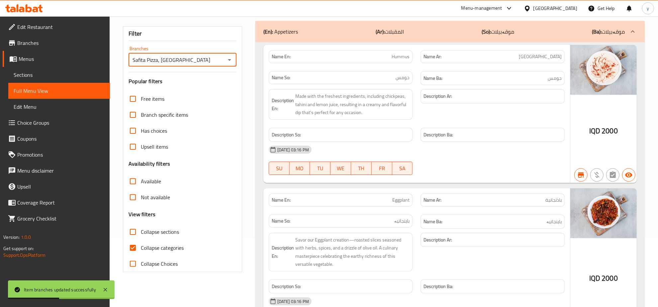
scroll to position [69, 0]
click at [135, 255] on input "Collapse categories" at bounding box center [133, 247] width 16 height 16
checkbox input "false"
click at [135, 239] on input "Collapse sections" at bounding box center [133, 231] width 16 height 16
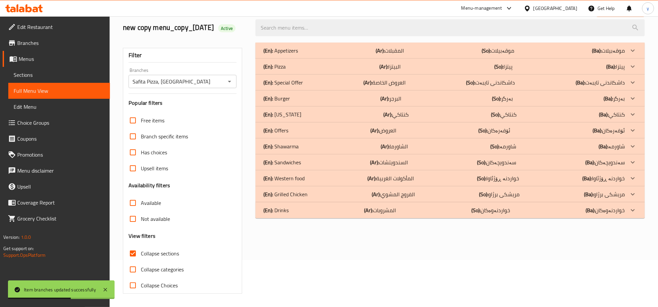
scroll to position [57, 0]
click at [130, 257] on input "Collapse sections" at bounding box center [133, 253] width 16 height 16
checkbox input "false"
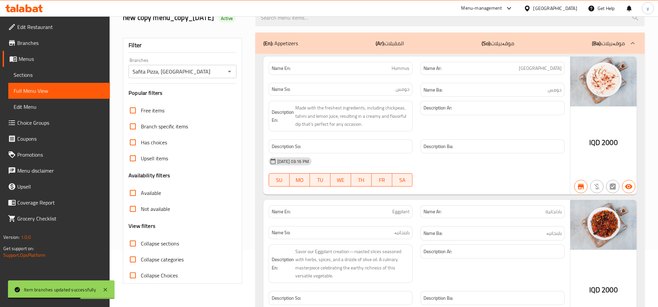
scroll to position [69, 0]
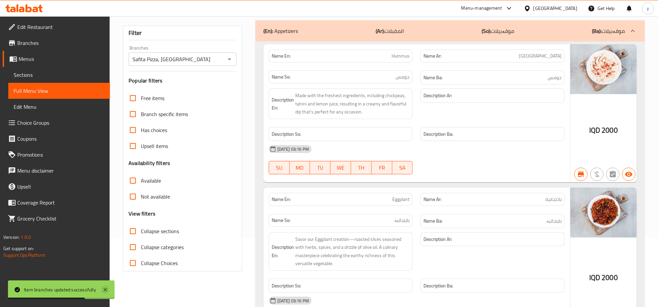
click at [103, 289] on icon at bounding box center [105, 290] width 8 height 8
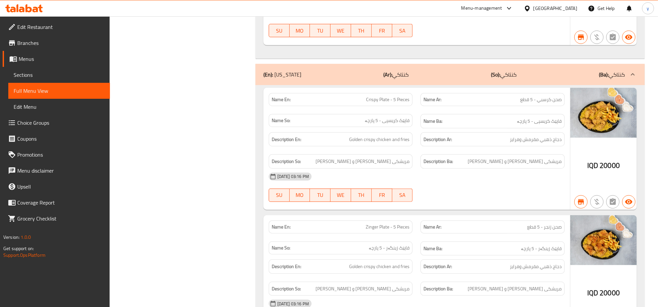
scroll to position [3162, 0]
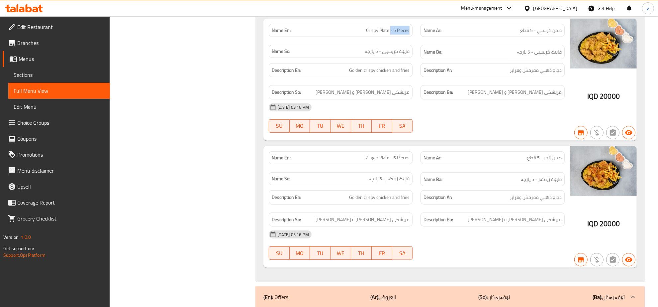
drag, startPoint x: 391, startPoint y: 47, endPoint x: 414, endPoint y: 49, distance: 23.0
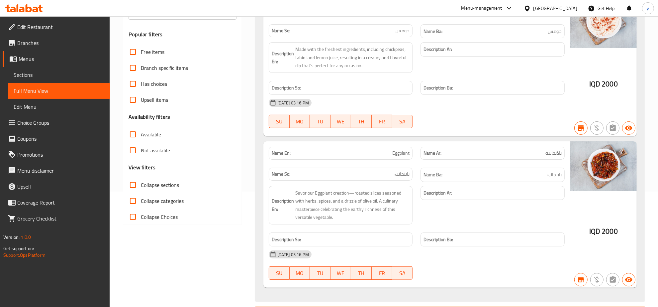
scroll to position [0, 0]
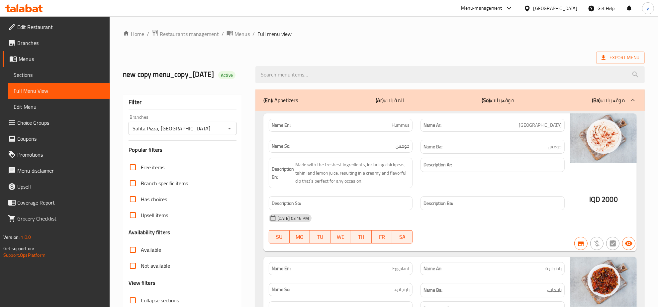
click at [57, 43] on span "Branches" at bounding box center [60, 43] width 87 height 8
